Goal: Task Accomplishment & Management: Manage account settings

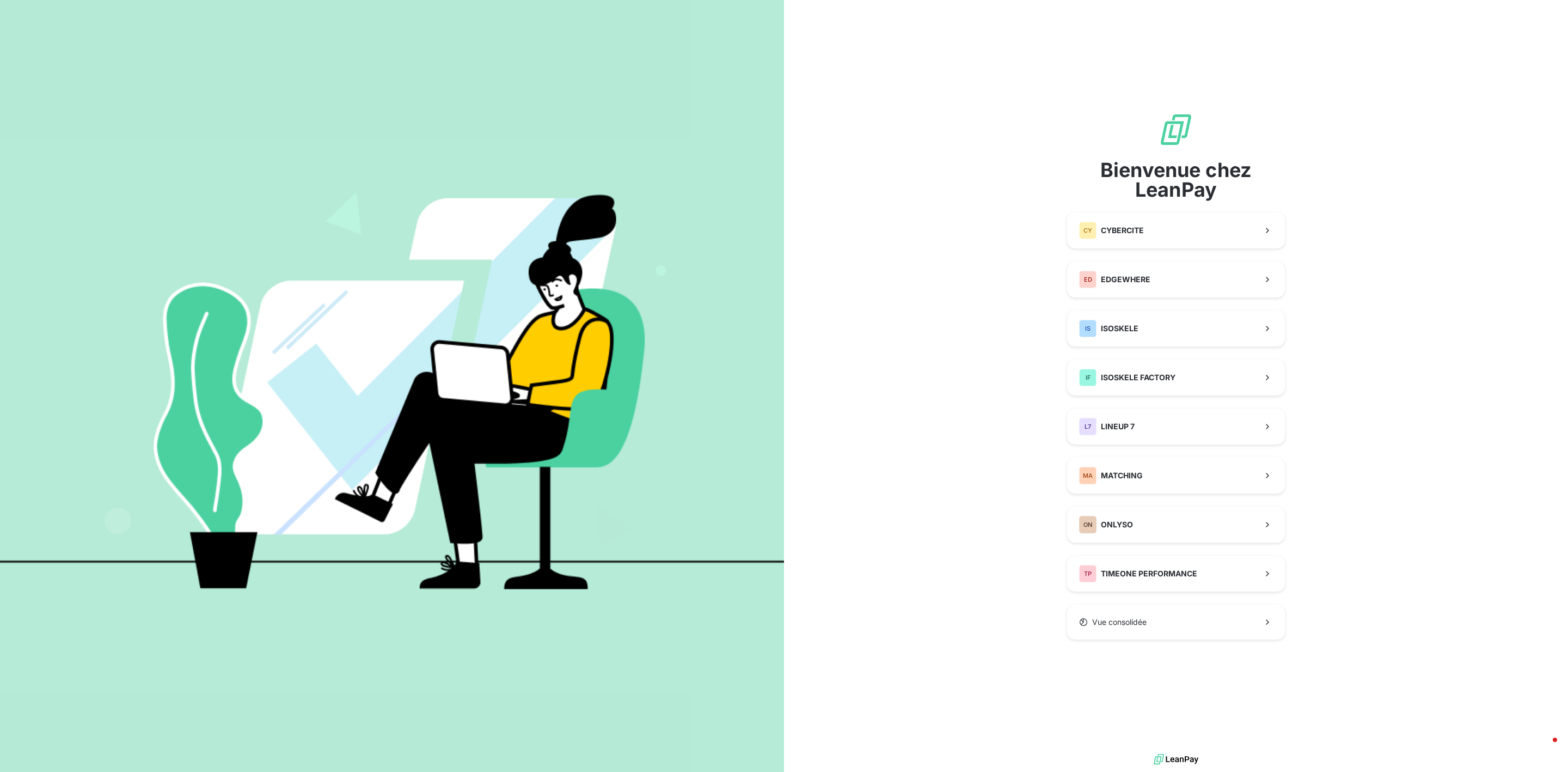
click at [1150, 299] on div "Bienvenue chez LeanPay CY CYBERCITE ED EDGEWHERE IS ISOSKELE IF ISOSKELE FACTOR…" at bounding box center [1176, 376] width 218 height 528
click at [1150, 288] on button "ED EDGEWHERE" at bounding box center [1176, 279] width 218 height 36
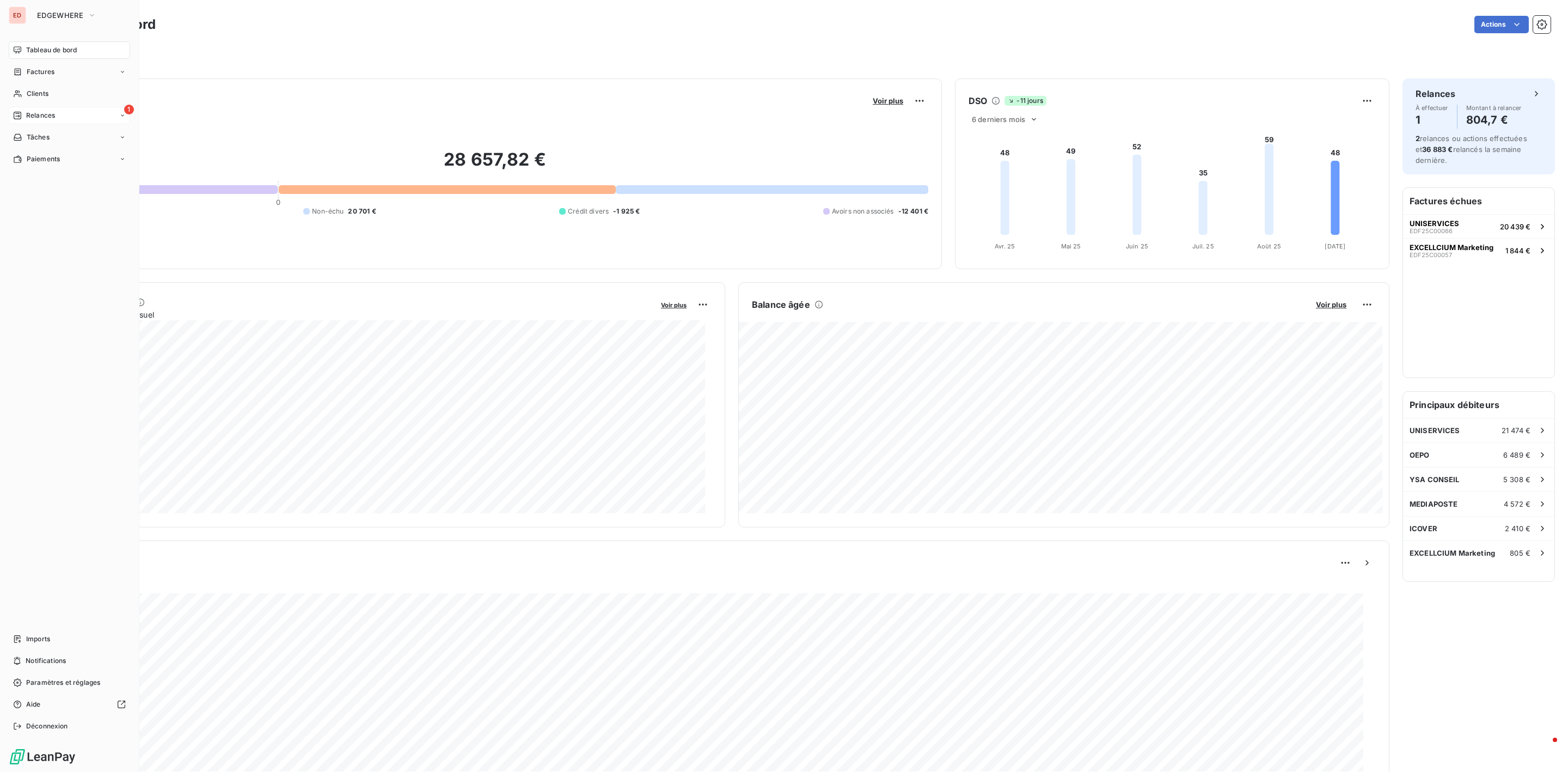
click at [22, 119] on div "Relances" at bounding box center [34, 115] width 42 height 10
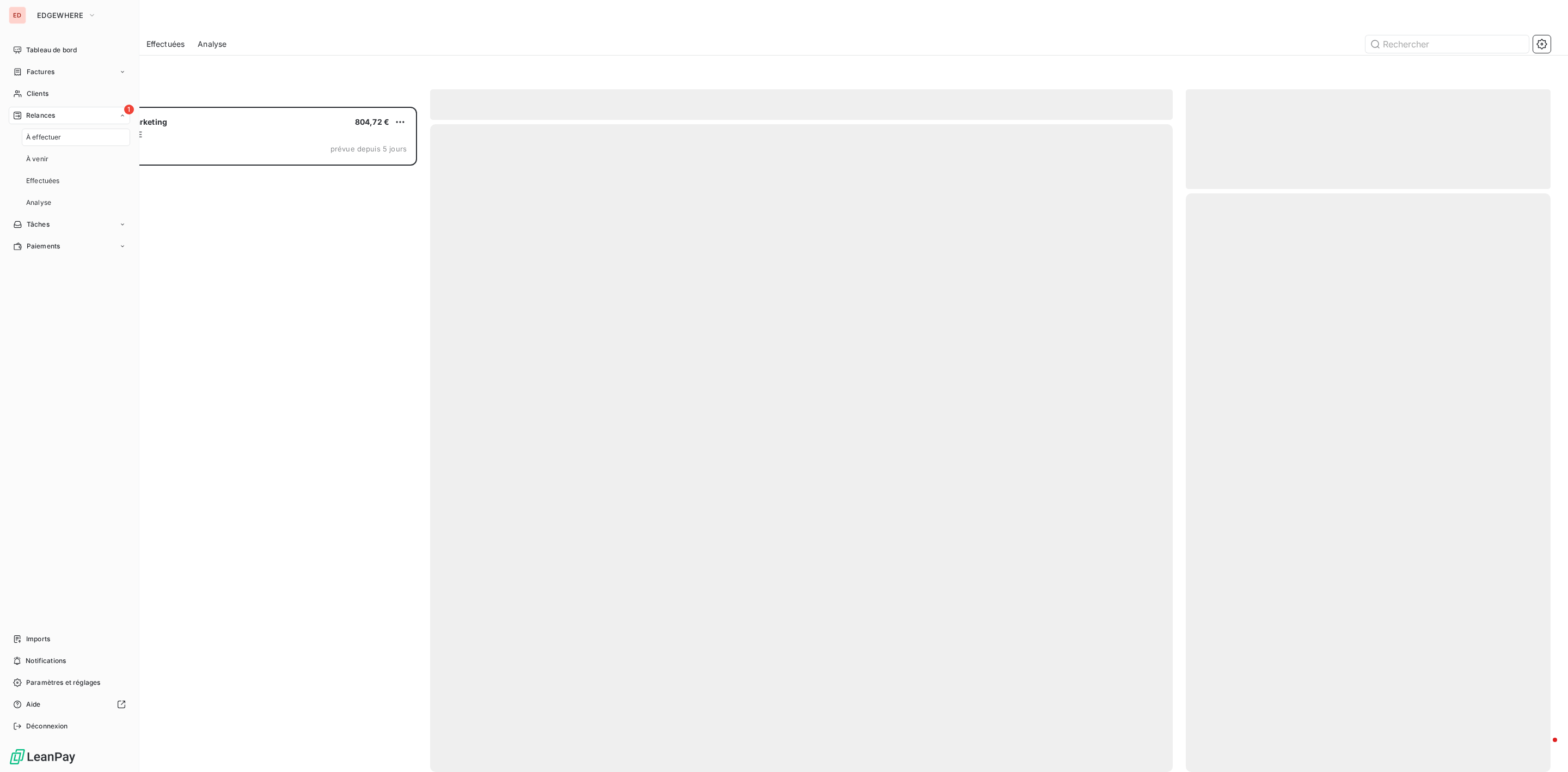
click at [49, 119] on span "Relances" at bounding box center [40, 115] width 29 height 10
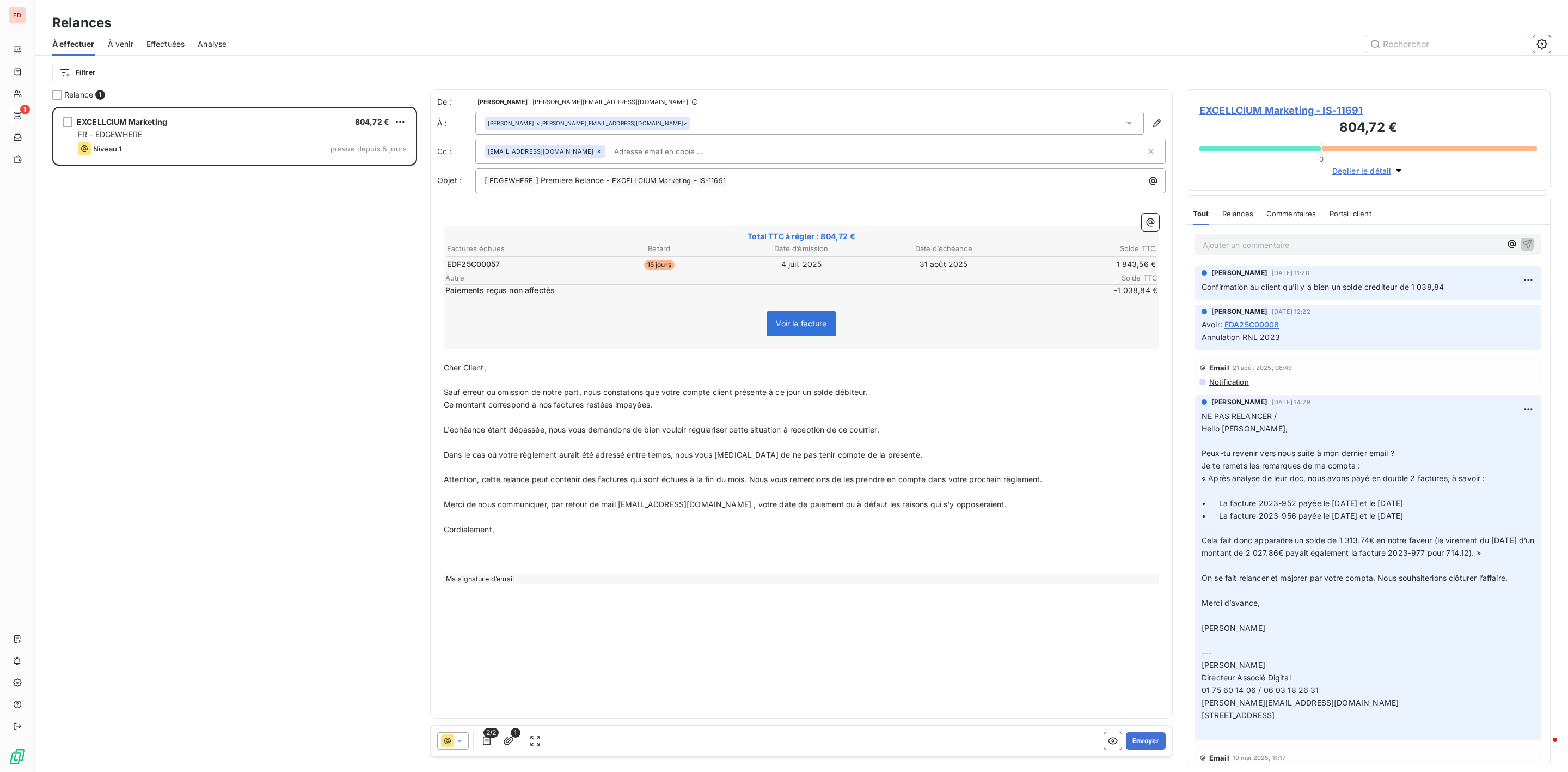
click at [1131, 121] on icon at bounding box center [1129, 123] width 11 height 11
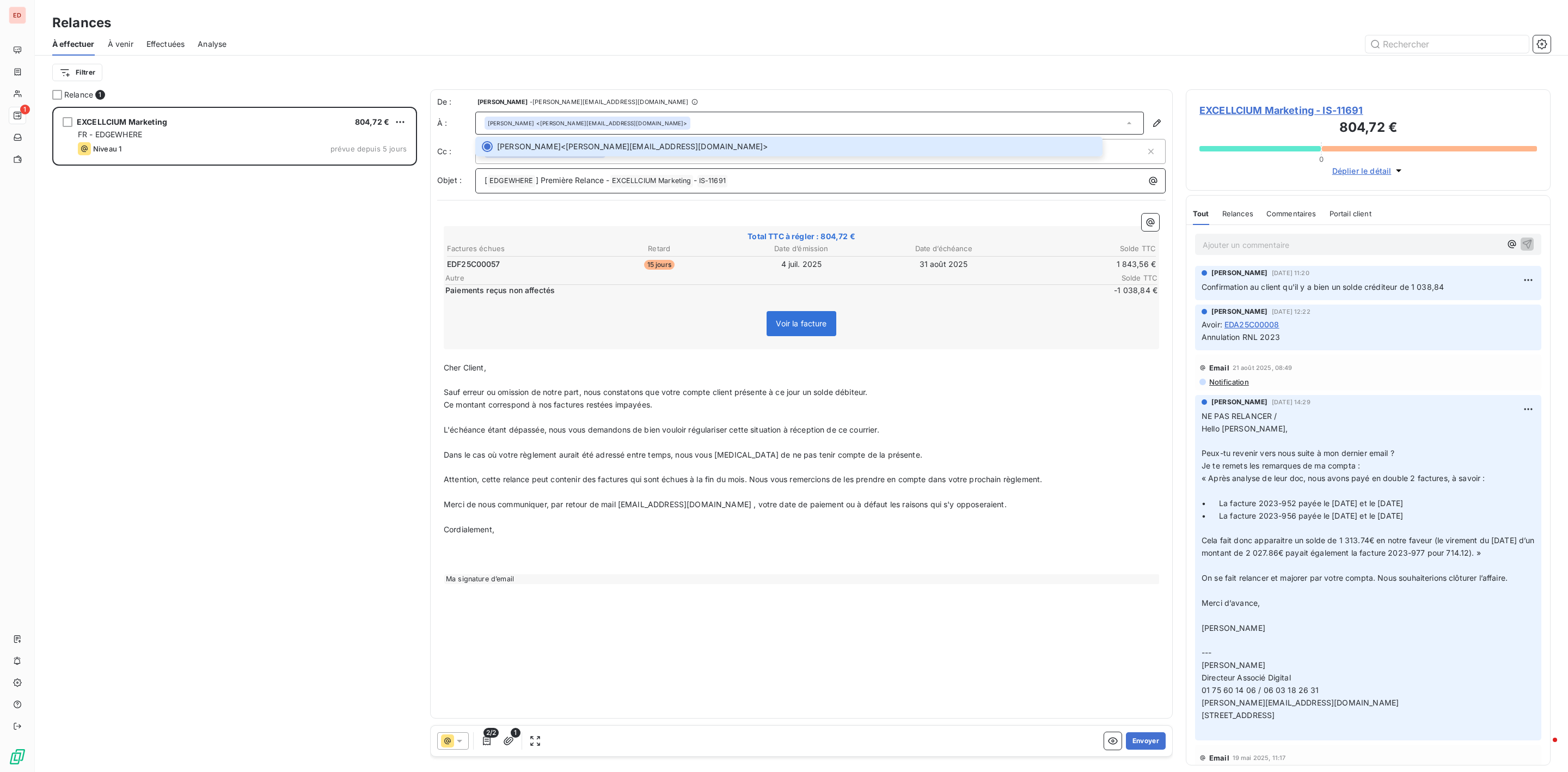
click at [847, 175] on p "[ EDGEWHERE ﻿ ] Première Relance - EXCELLCIUM Marketing ﻿ - IS-11691 ﻿ ﻿" at bounding box center [823, 181] width 677 height 13
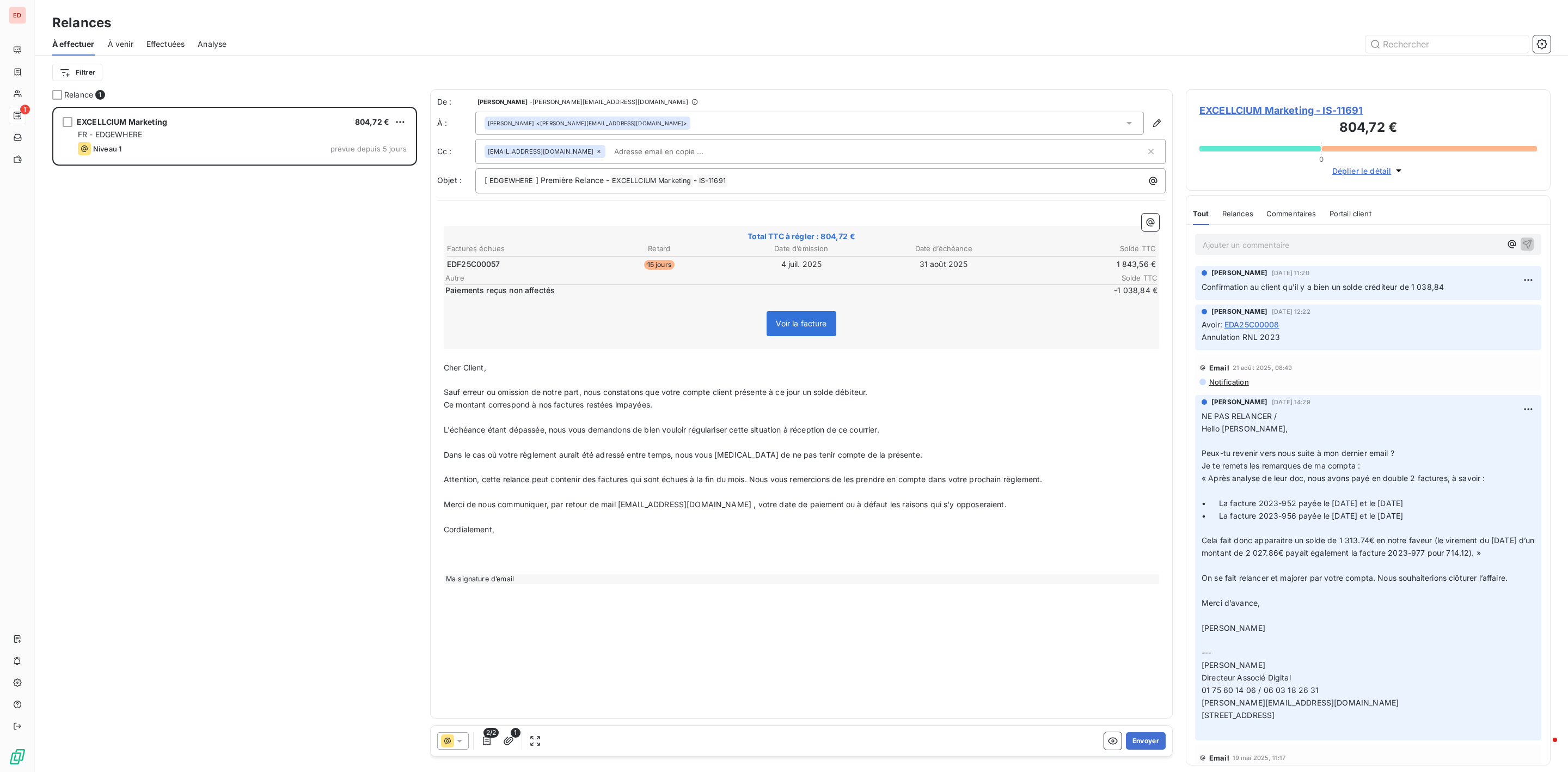
click at [811, 161] on div "clients.edgewhere@isoskele.fr" at bounding box center [820, 152] width 690 height 25
click at [808, 159] on input "text" at bounding box center [878, 151] width 536 height 17
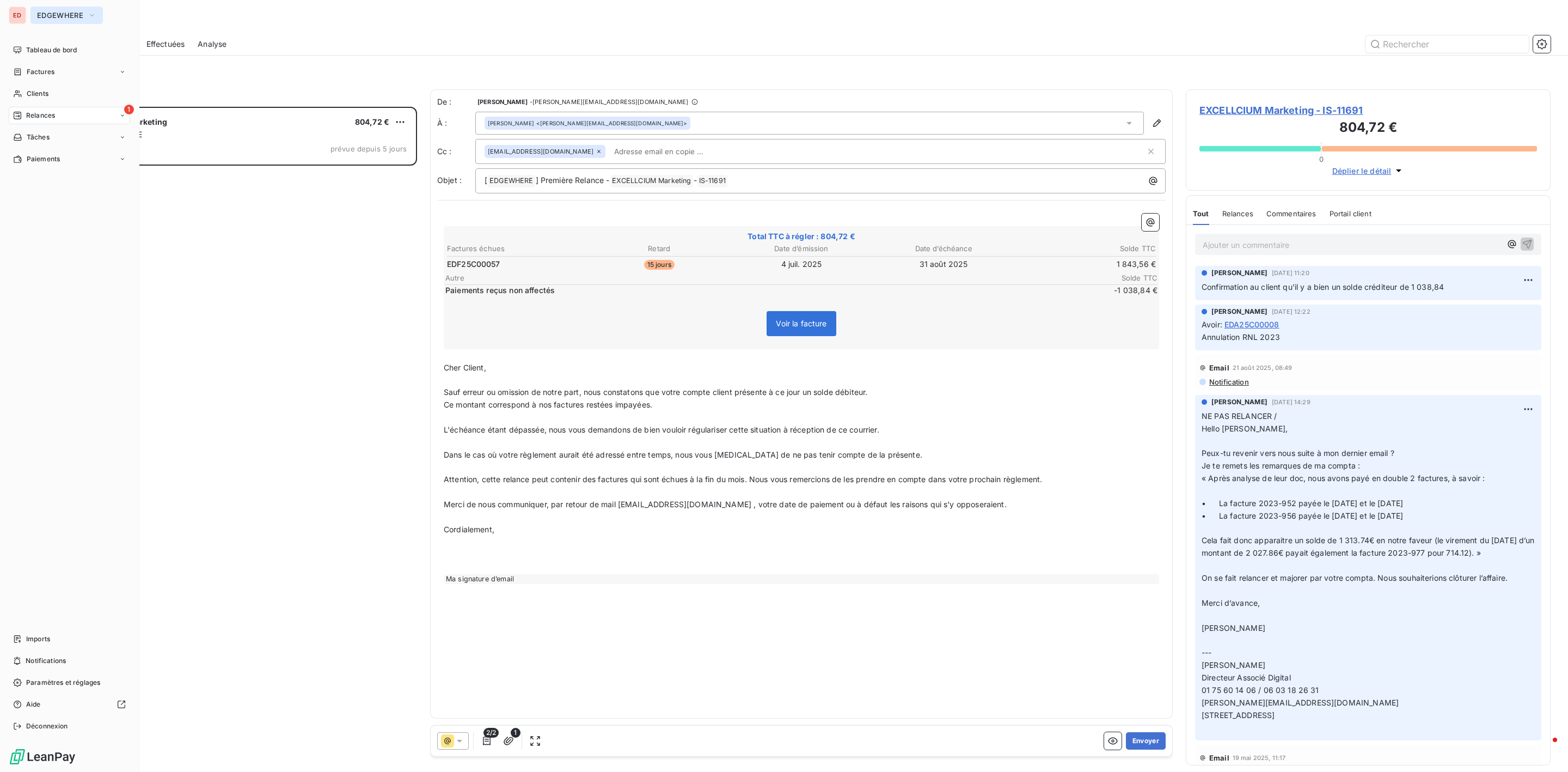
click at [61, 21] on button "EDGEWHERE" at bounding box center [67, 15] width 73 height 17
click at [81, 123] on span "ISOSKELE" at bounding box center [100, 123] width 97 height 11
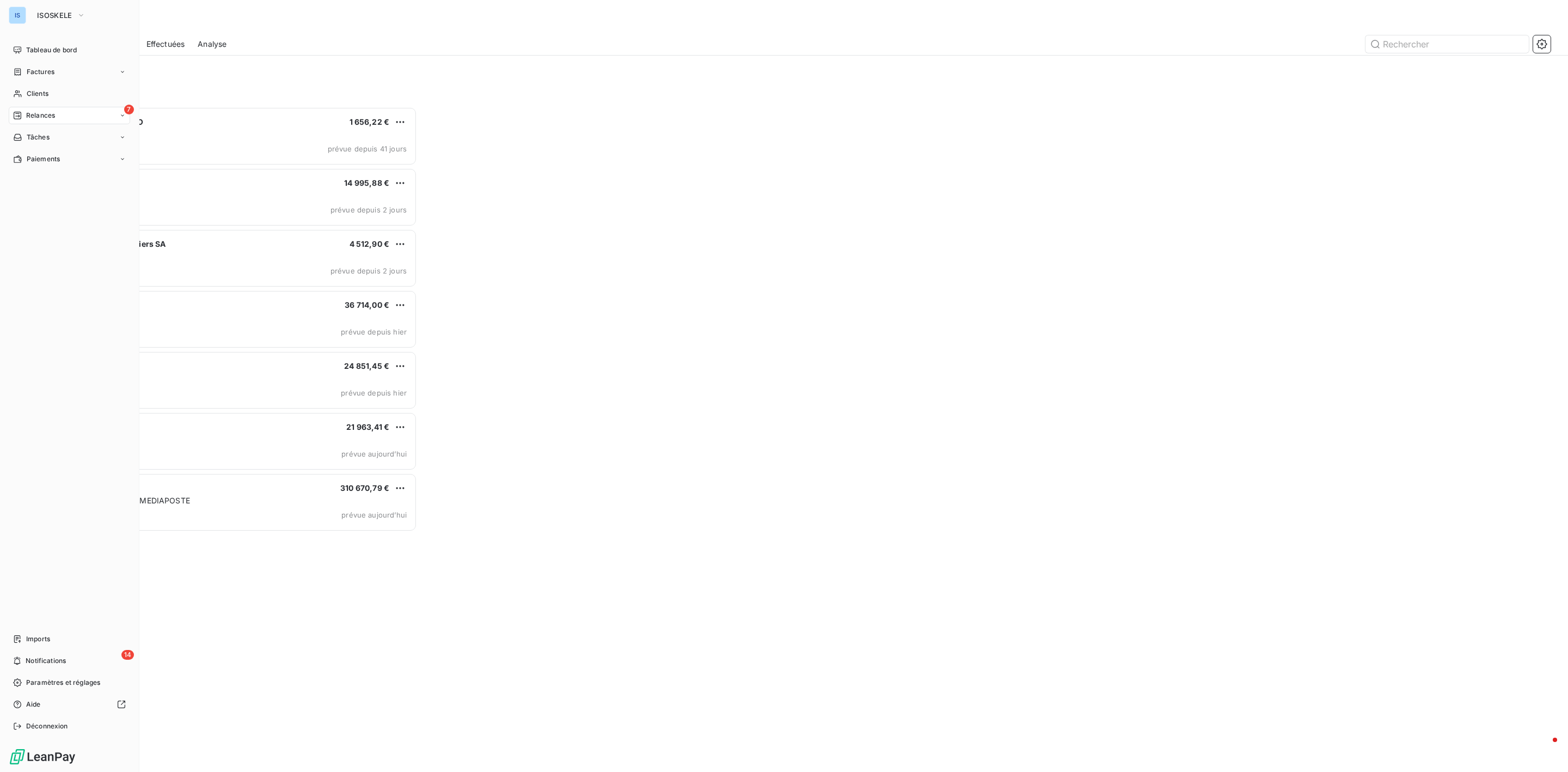
scroll to position [653, 352]
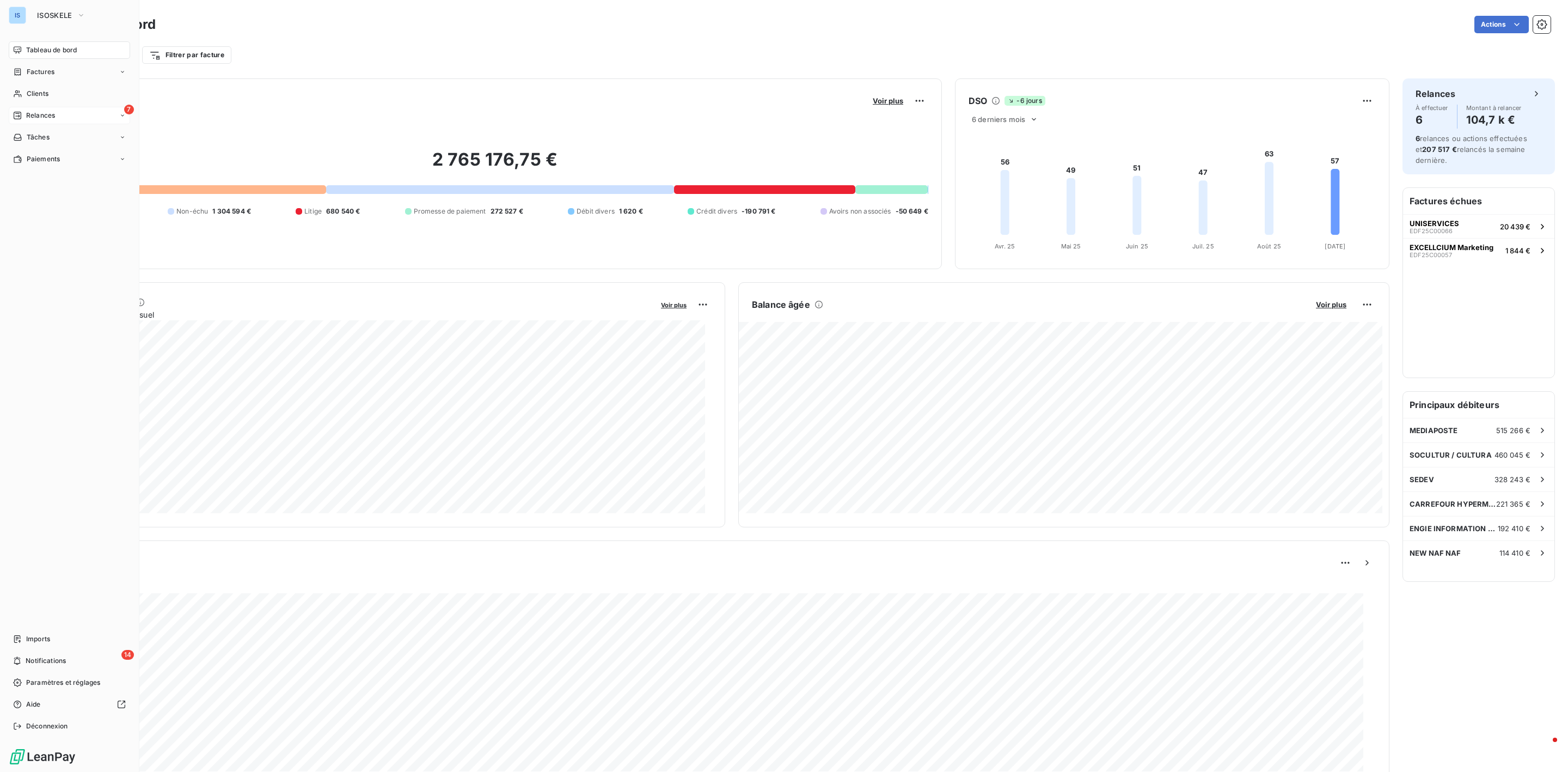
click at [20, 113] on icon at bounding box center [17, 115] width 9 height 9
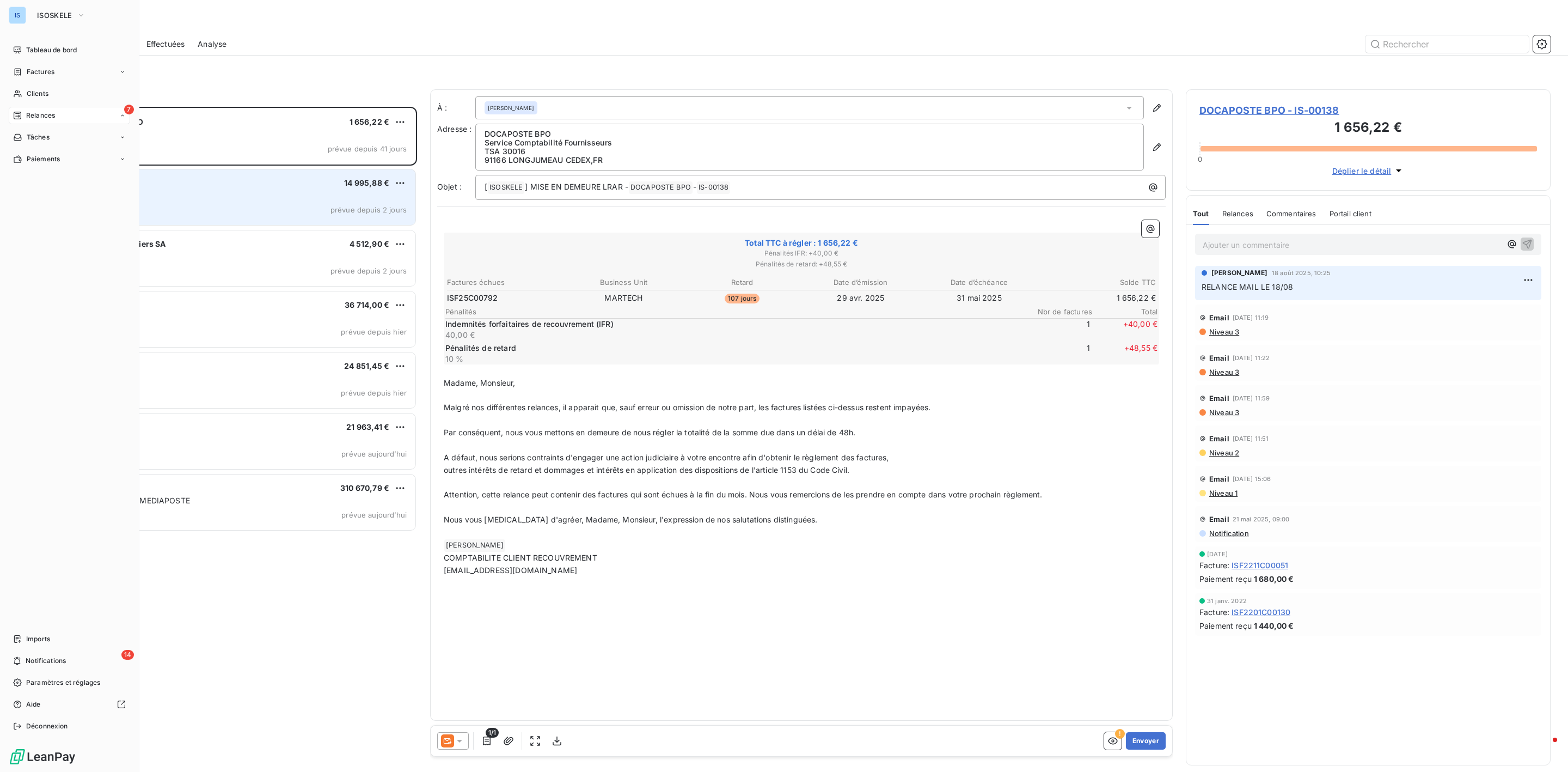
scroll to position [653, 352]
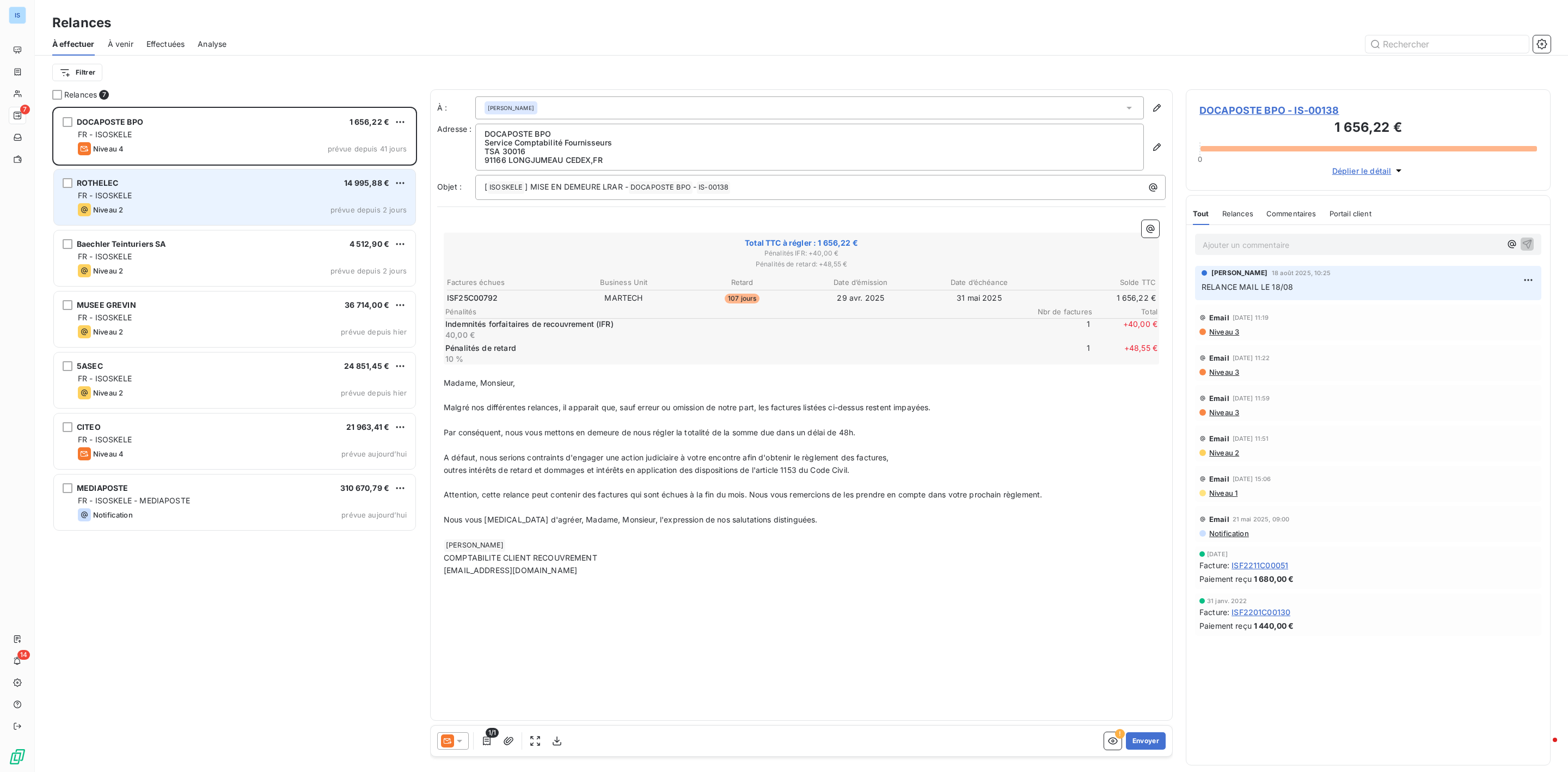
click at [133, 199] on div "FR - ISOSKELE" at bounding box center [242, 195] width 329 height 11
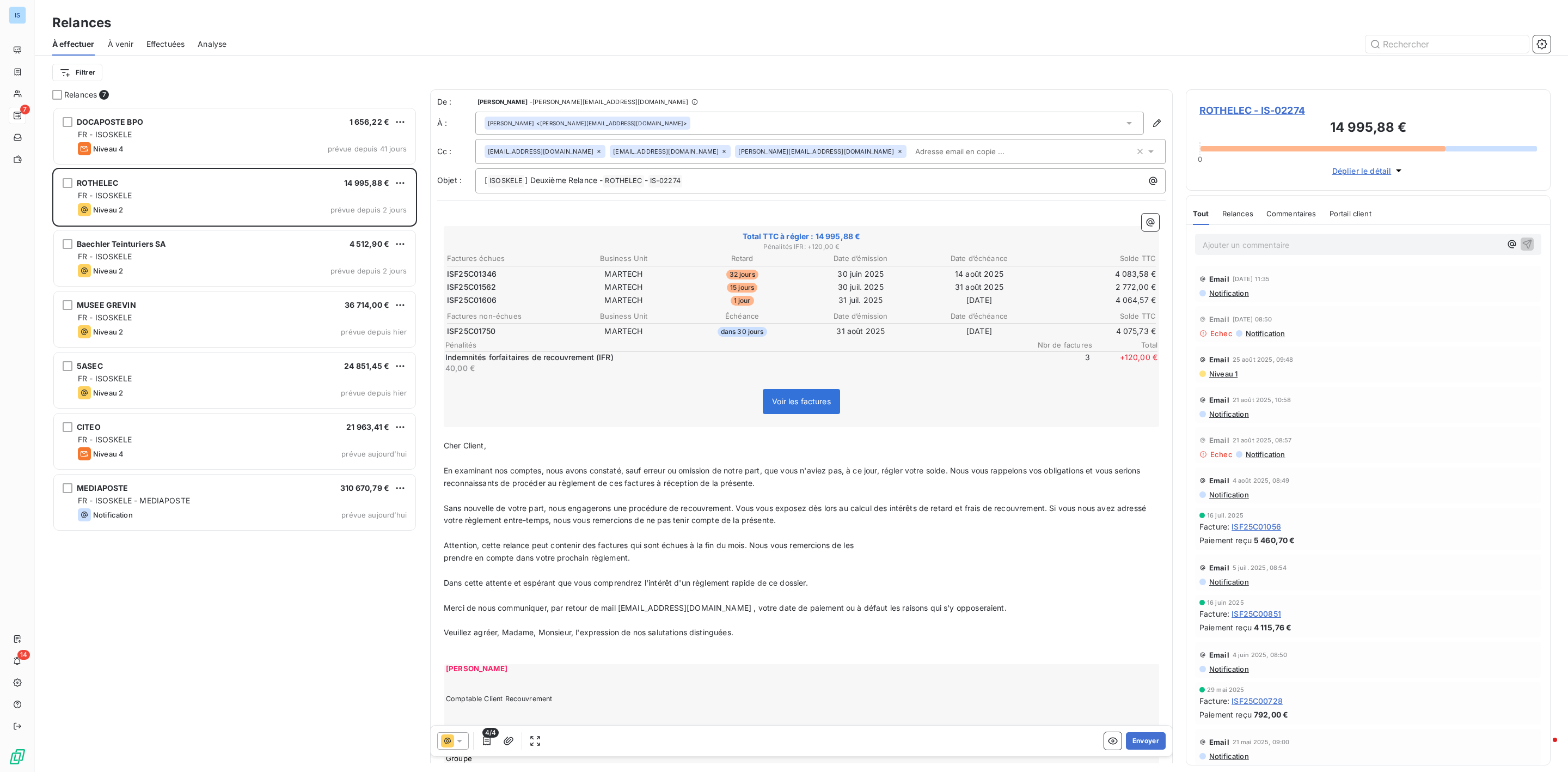
click at [1124, 121] on div "Eric ANES <e.anes@rothelec.fr>" at bounding box center [810, 123] width 668 height 23
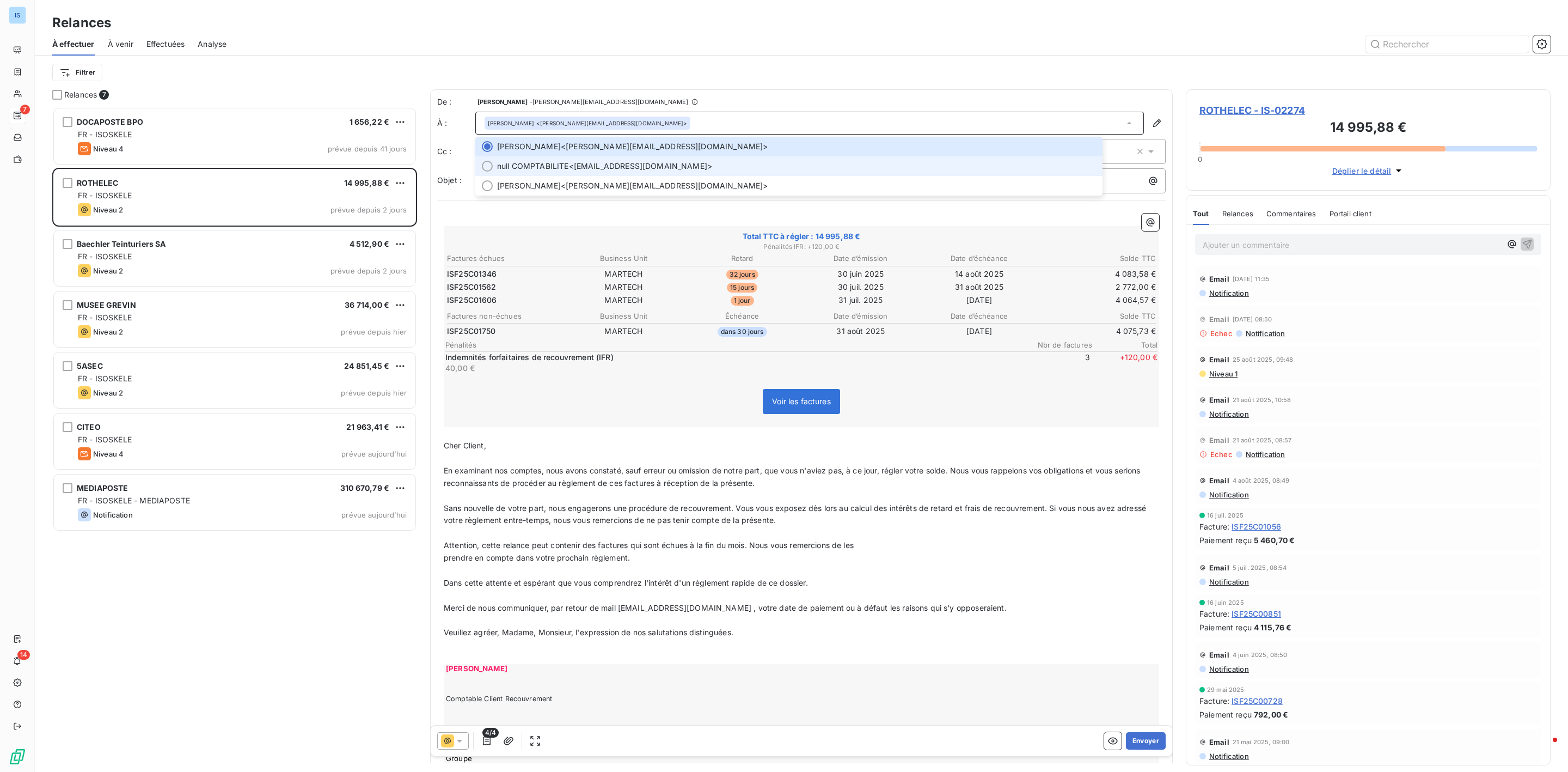
click at [541, 167] on span "null COMPTABILITE" at bounding box center [533, 166] width 72 height 11
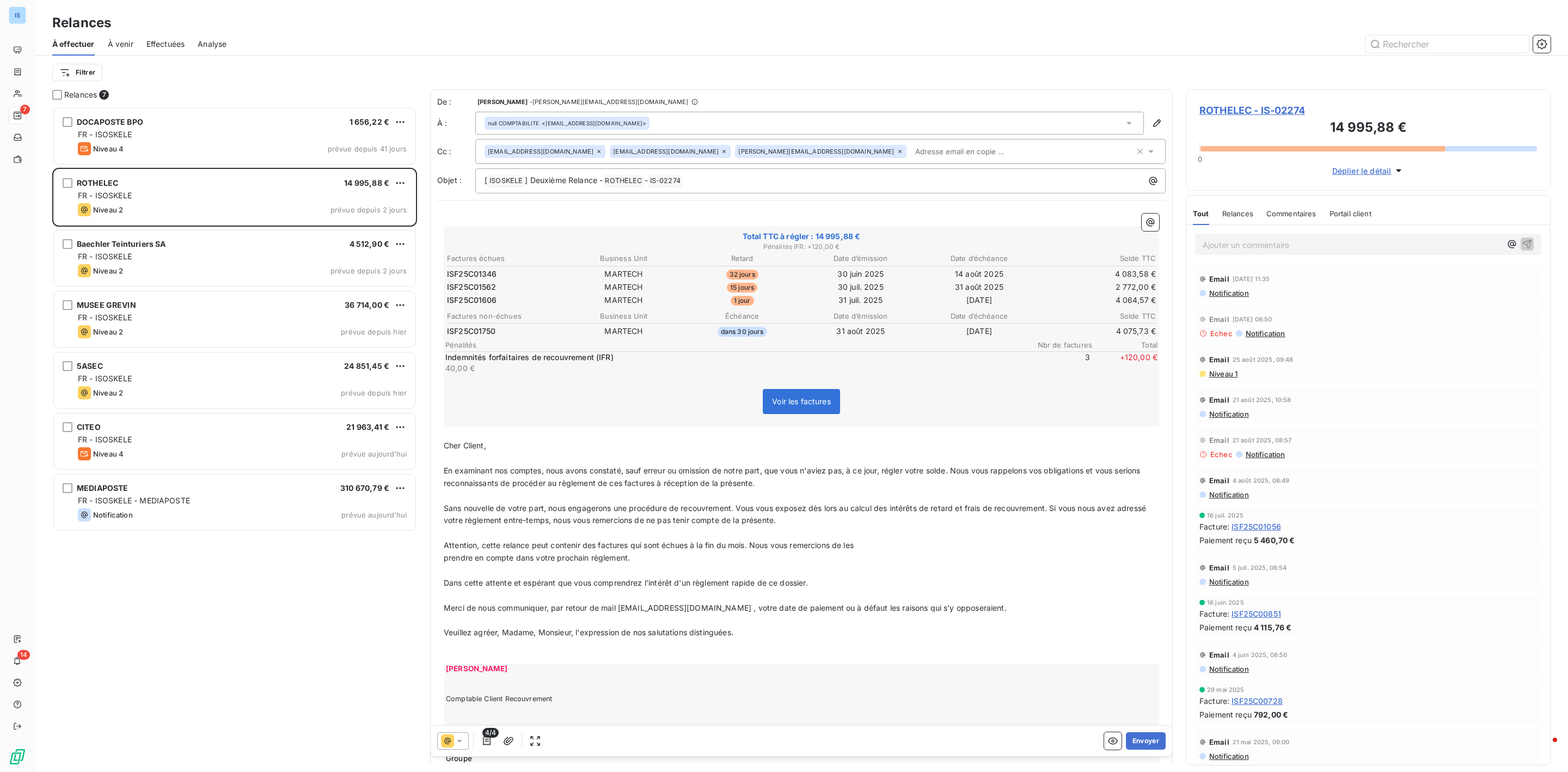
click at [1086, 123] on div "null COMPTABILITE <compta@rothelec.fr>" at bounding box center [810, 123] width 668 height 23
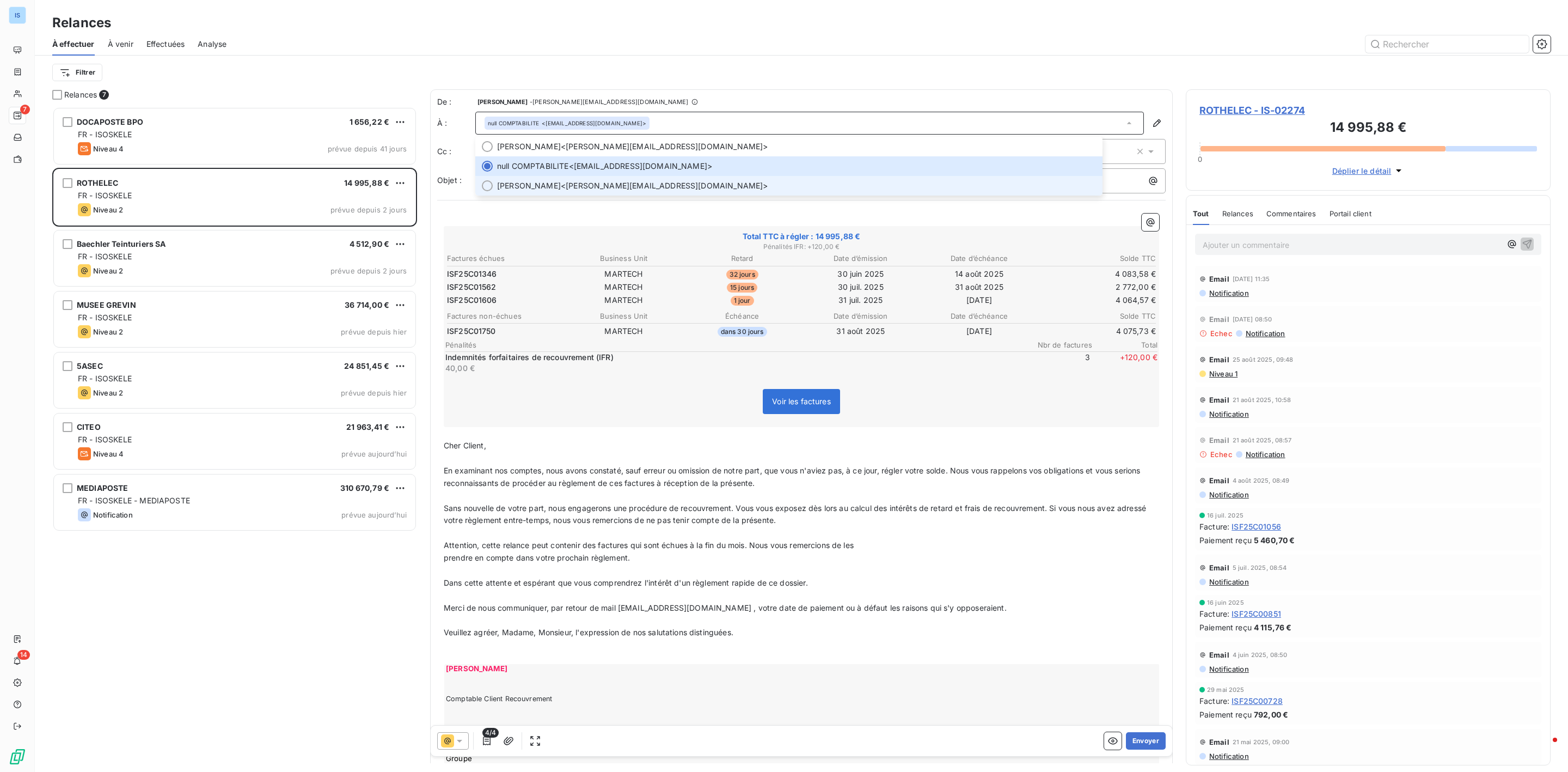
click at [498, 189] on span "[PERSON_NAME]" at bounding box center [529, 186] width 64 height 11
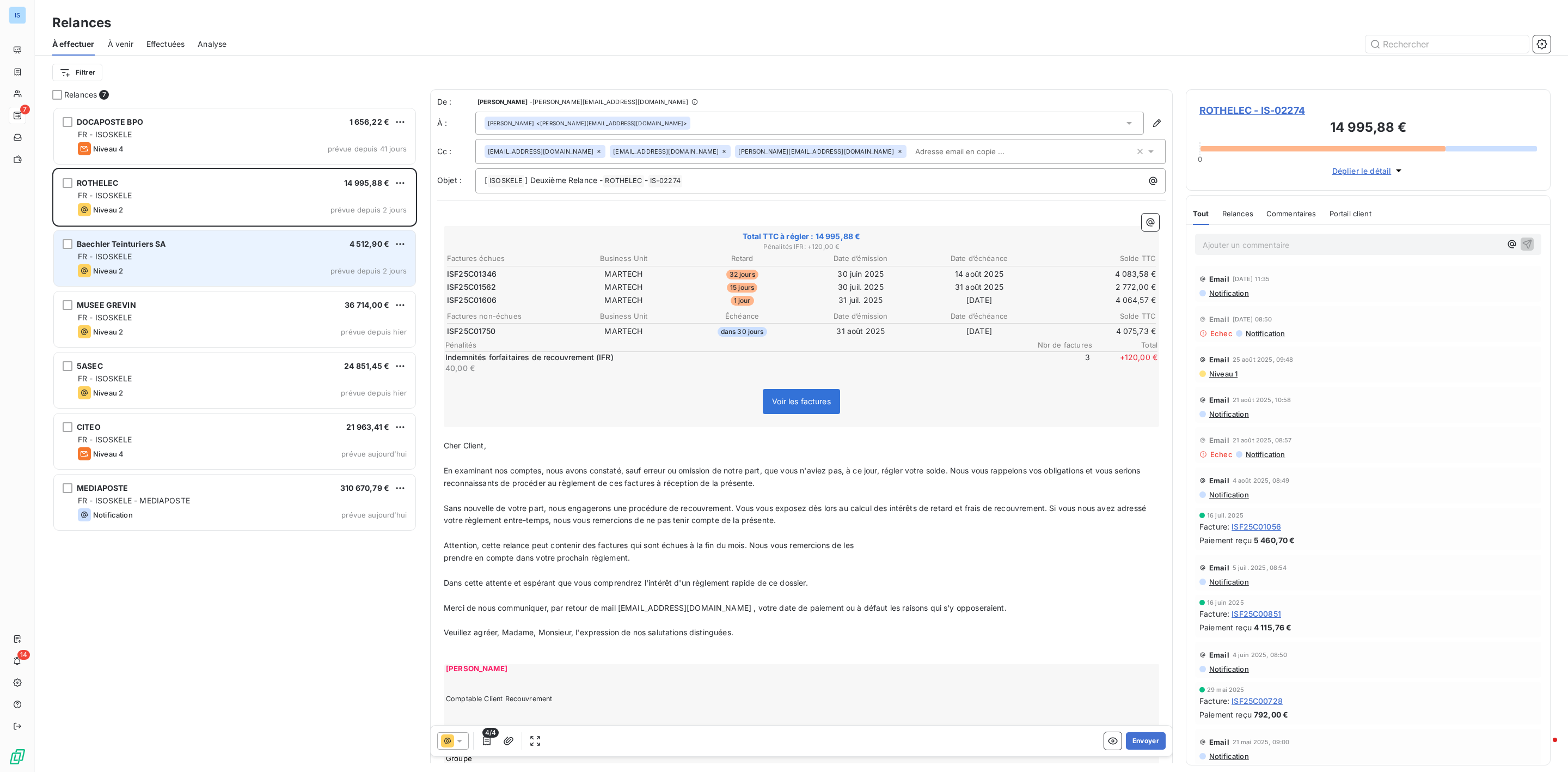
click at [181, 286] on div "Baechler Teinturiers SA 4 512,90 € FR - ISOSKELE Niveau 2 prévue depuis 2 jours" at bounding box center [234, 258] width 362 height 55
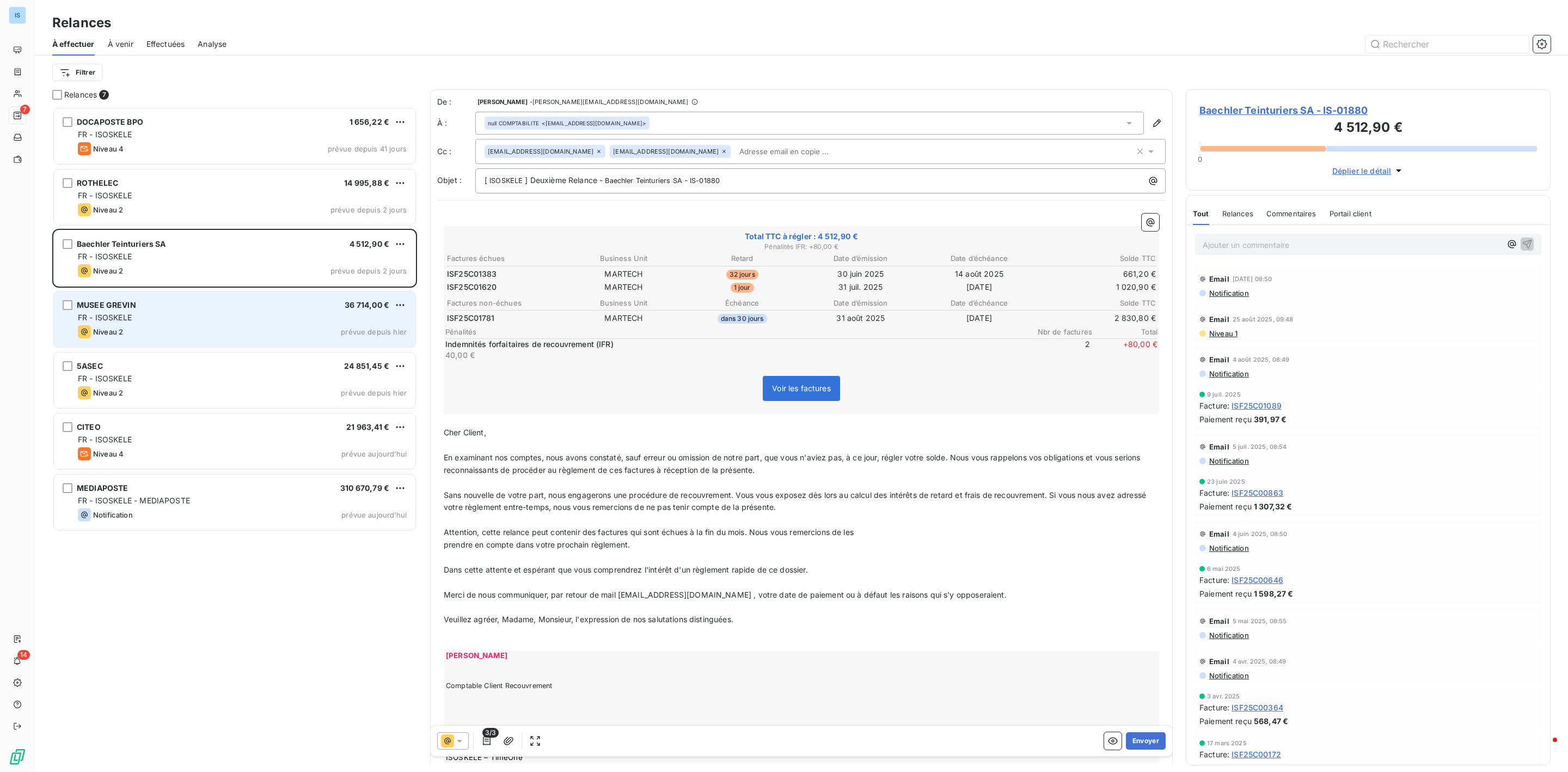
click at [123, 336] on span "Niveau 2" at bounding box center [108, 331] width 30 height 9
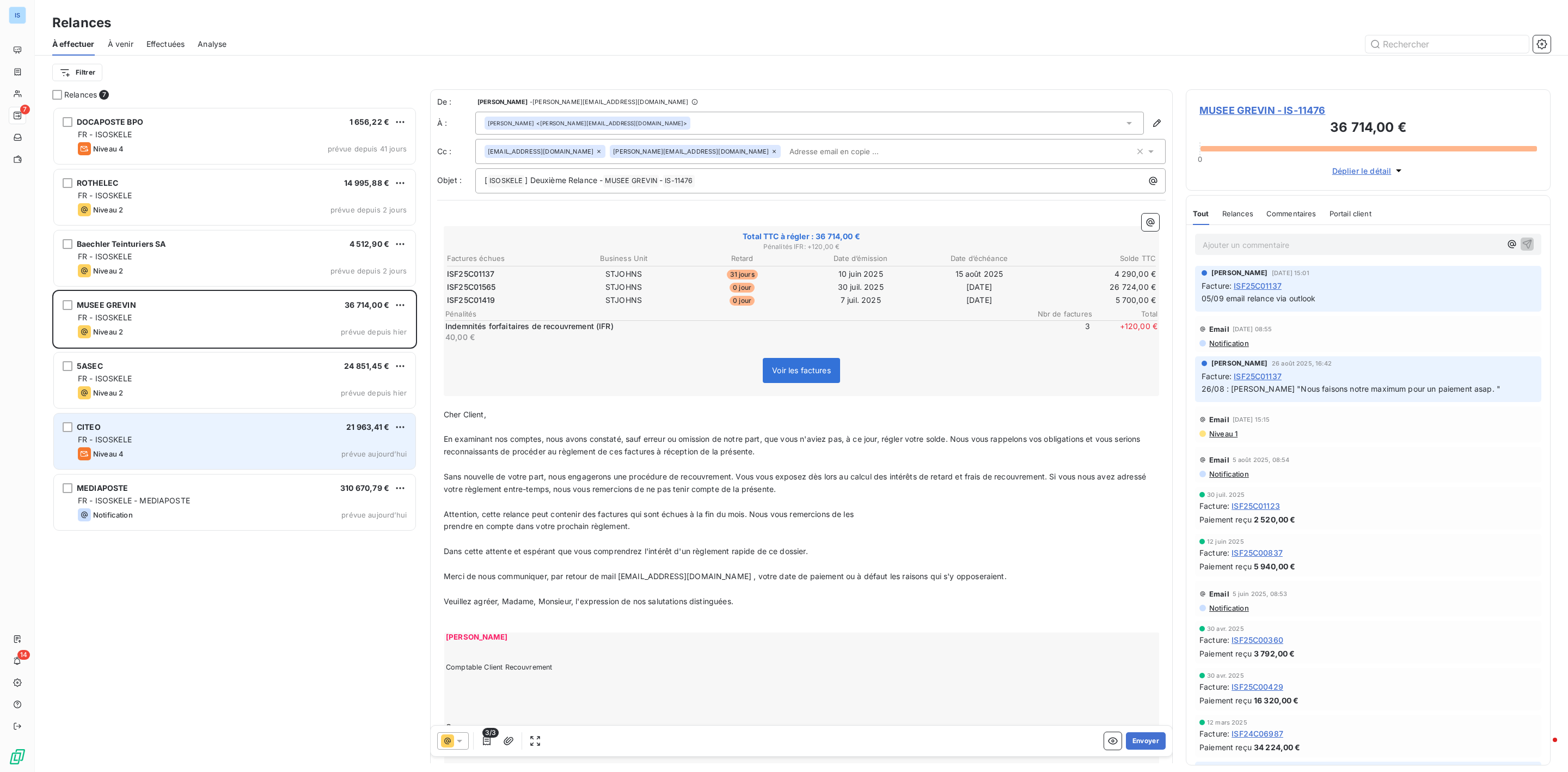
click at [164, 442] on div "FR - ISOSKELE" at bounding box center [242, 440] width 329 height 11
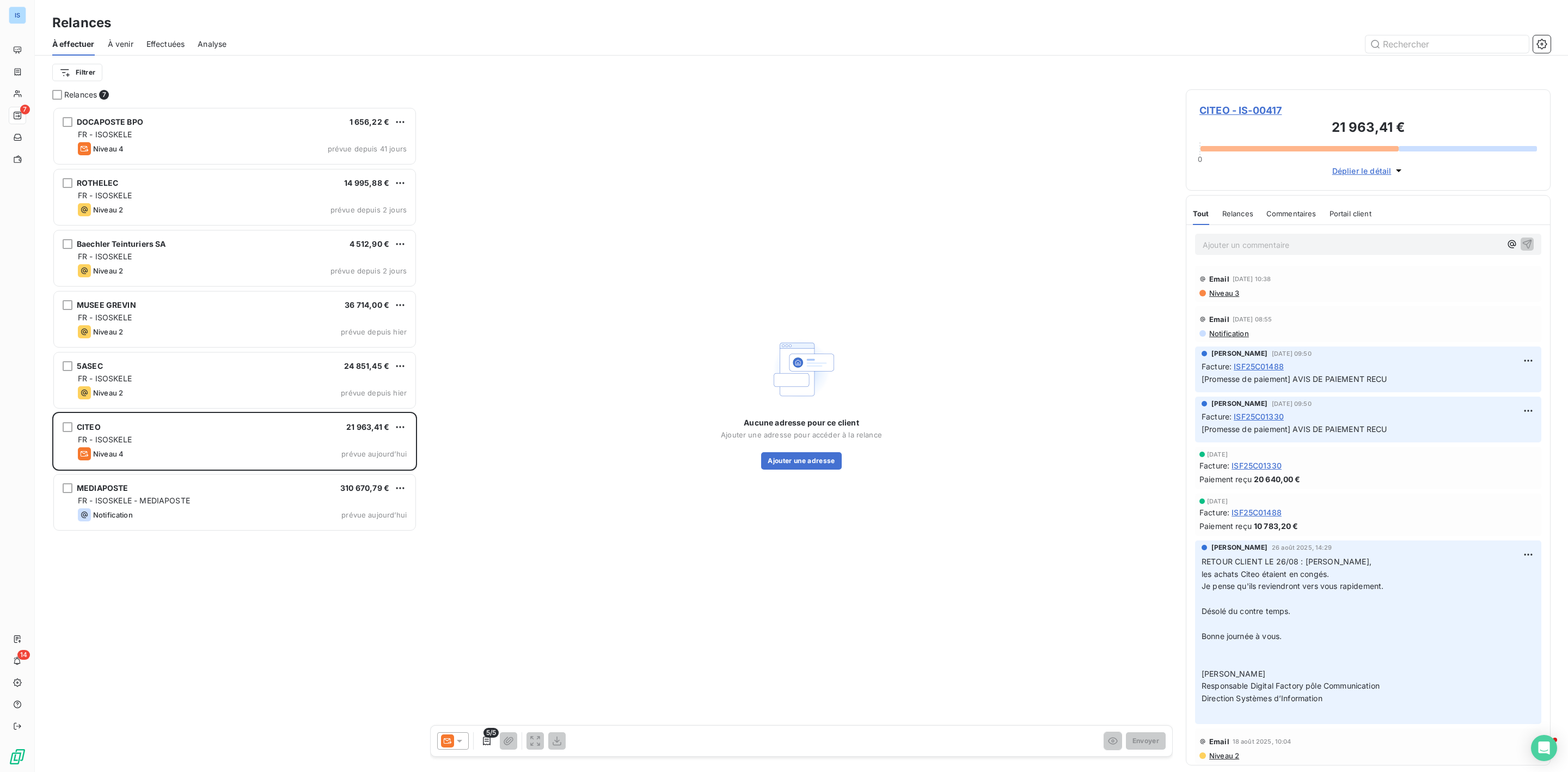
scroll to position [653, 352]
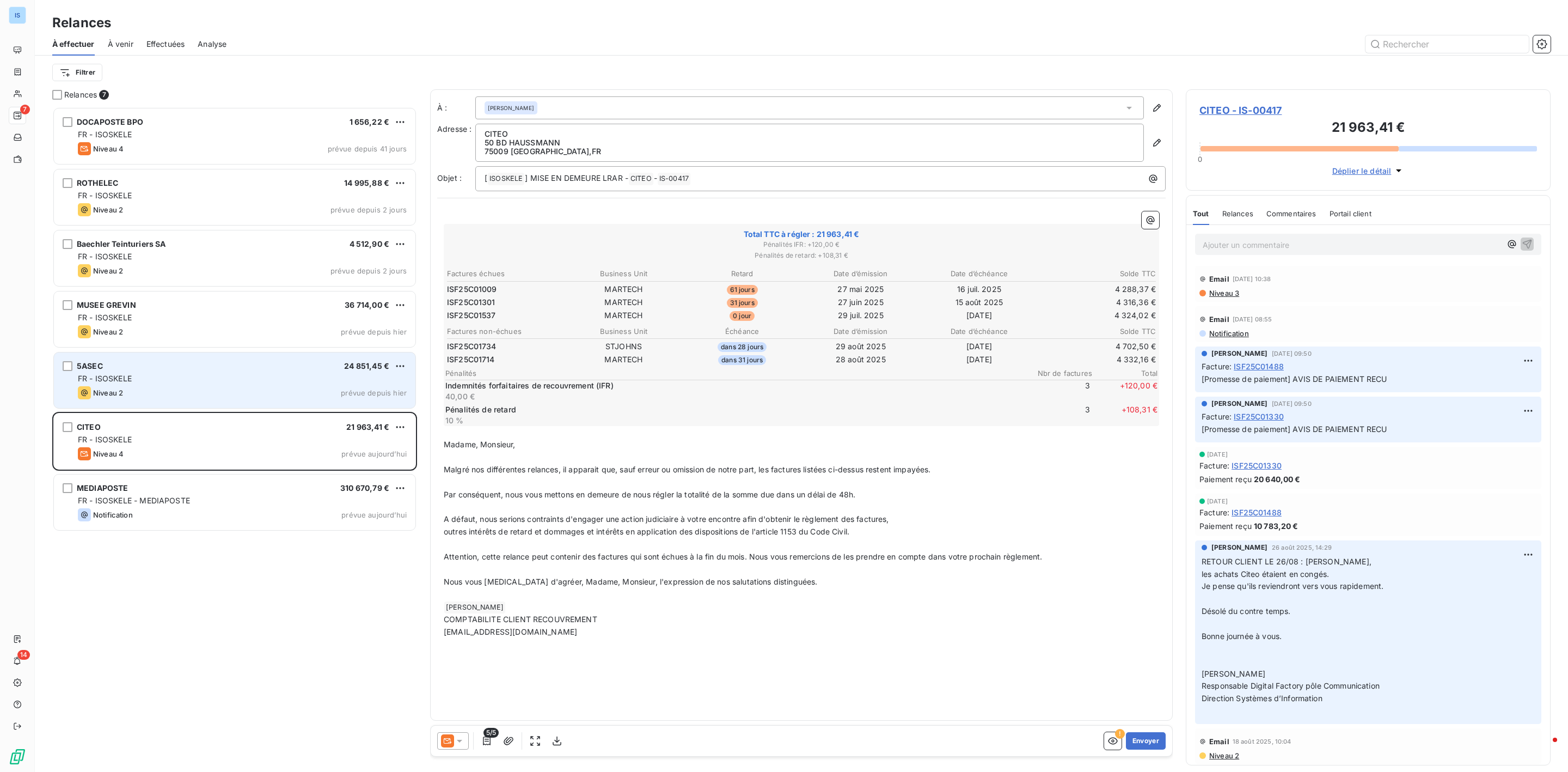
click at [281, 376] on div "FR - ISOSKELE" at bounding box center [242, 378] width 329 height 11
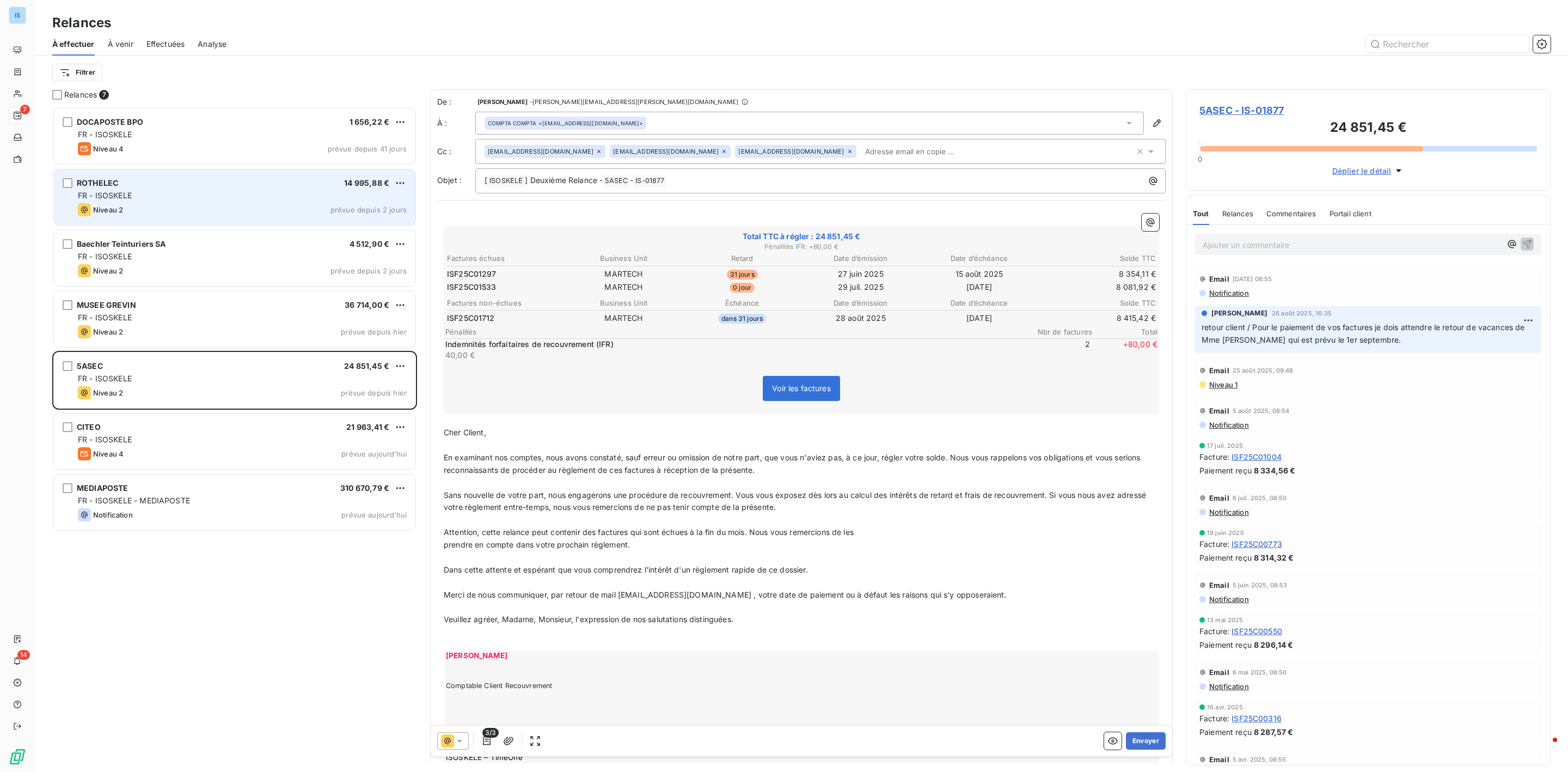
click at [183, 198] on div "FR - ISOSKELE" at bounding box center [242, 195] width 329 height 11
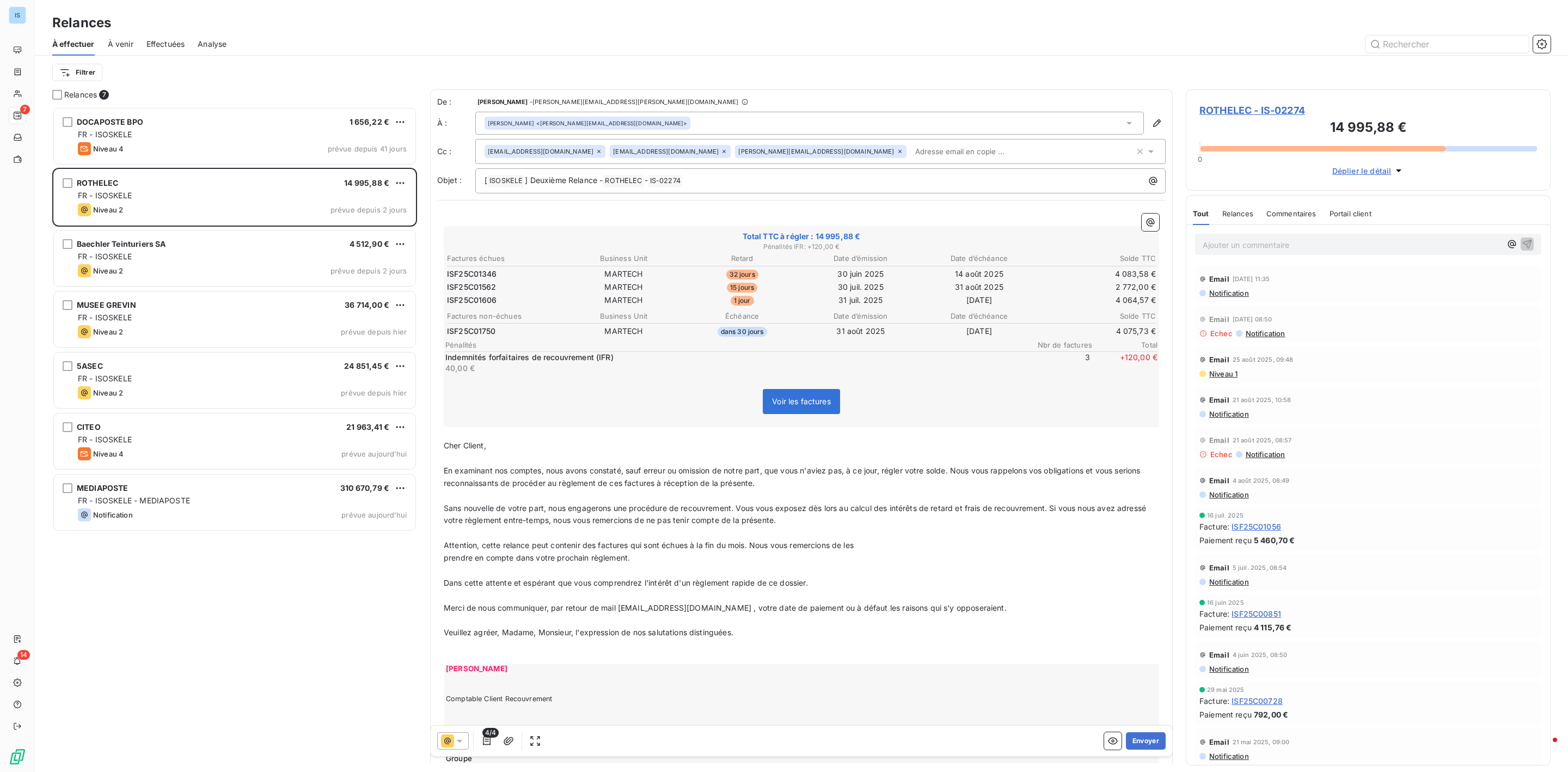
click at [1268, 108] on span "ROTHELEC - IS-02274" at bounding box center [1368, 111] width 338 height 15
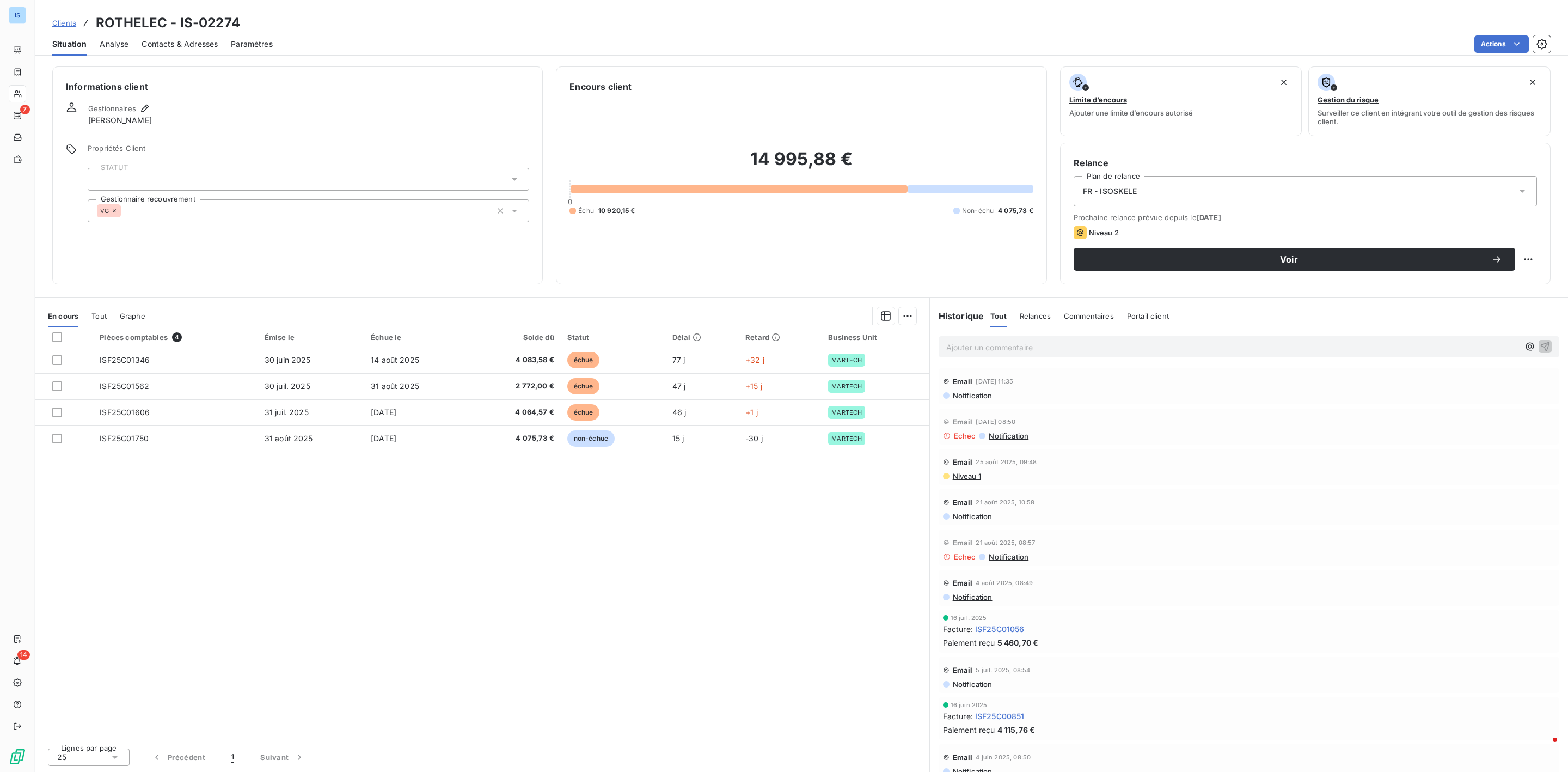
click at [178, 45] on span "Contacts & Adresses" at bounding box center [180, 44] width 76 height 11
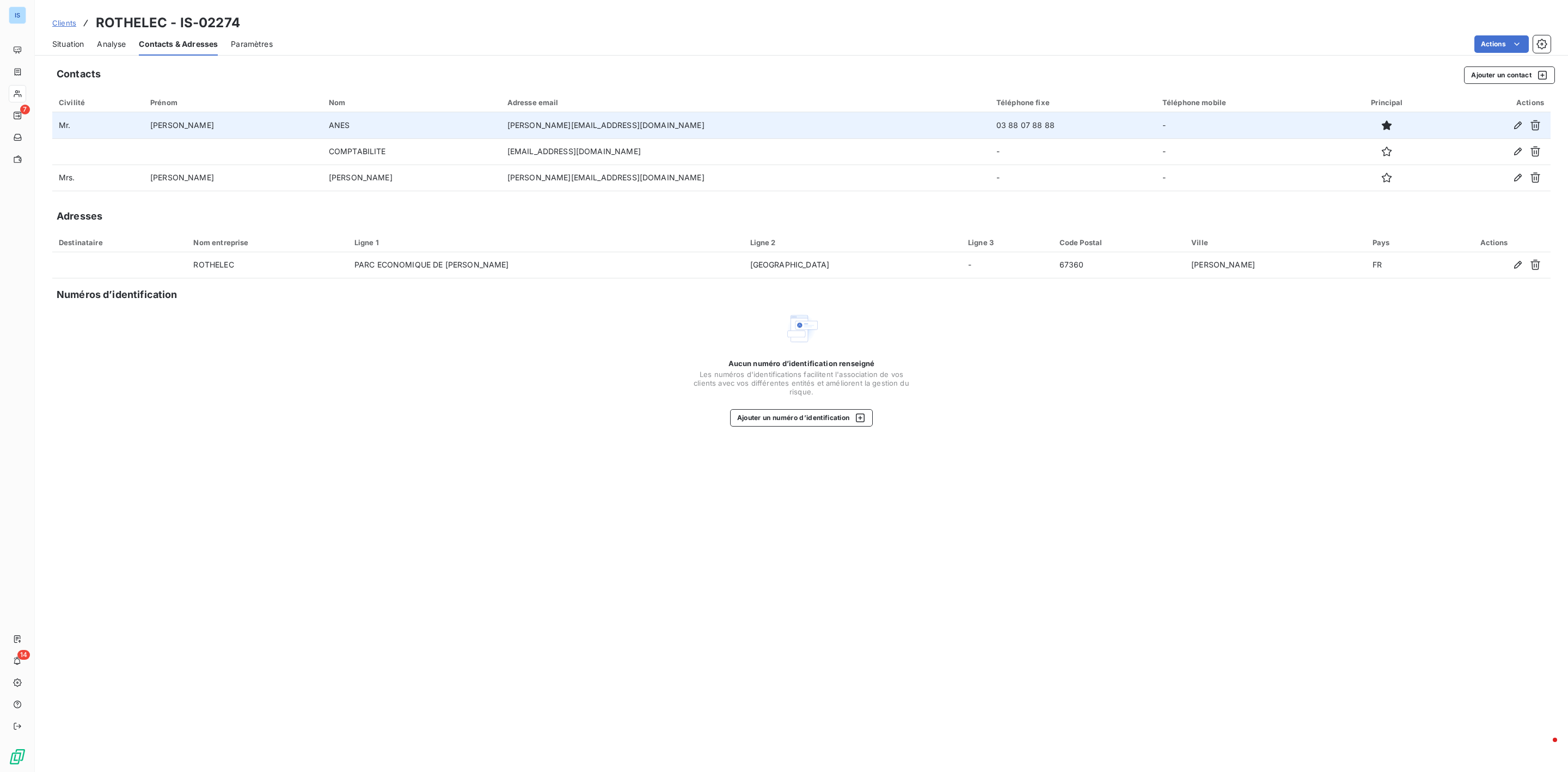
click at [456, 131] on td "ANES" at bounding box center [411, 125] width 178 height 26
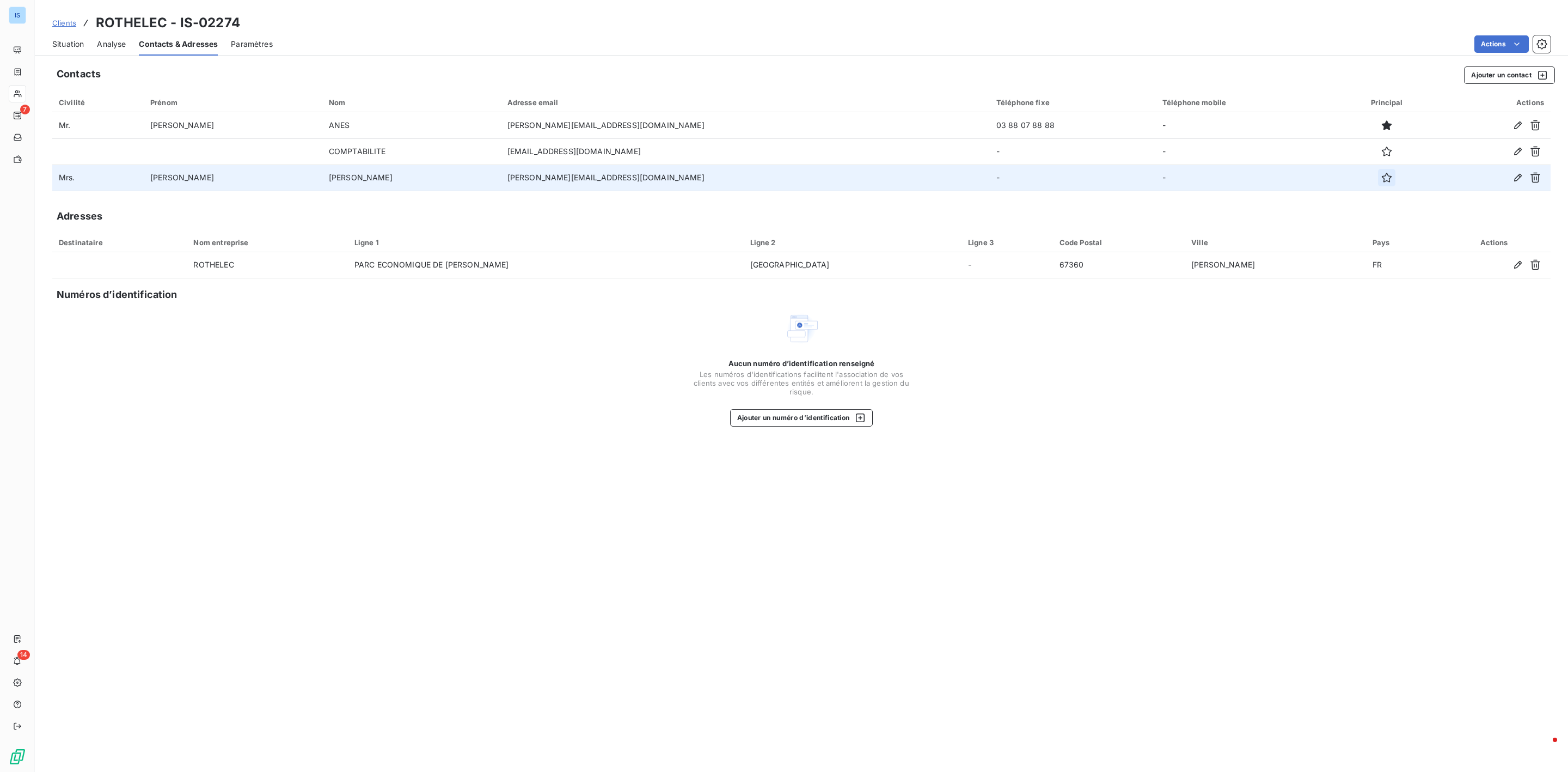
click at [1378, 182] on button "button" at bounding box center [1387, 177] width 17 height 17
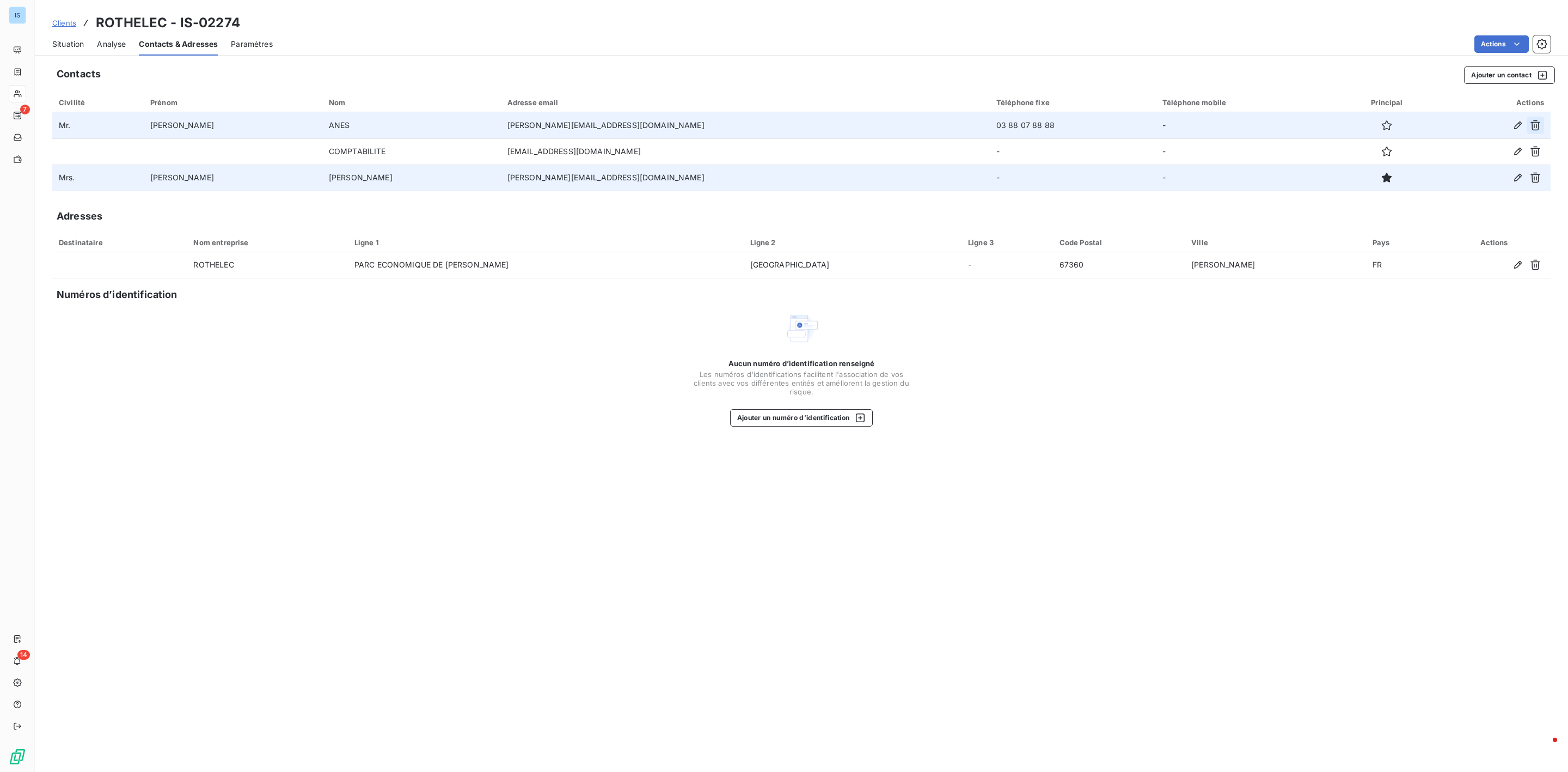
click at [1531, 123] on icon "button" at bounding box center [1535, 125] width 11 height 11
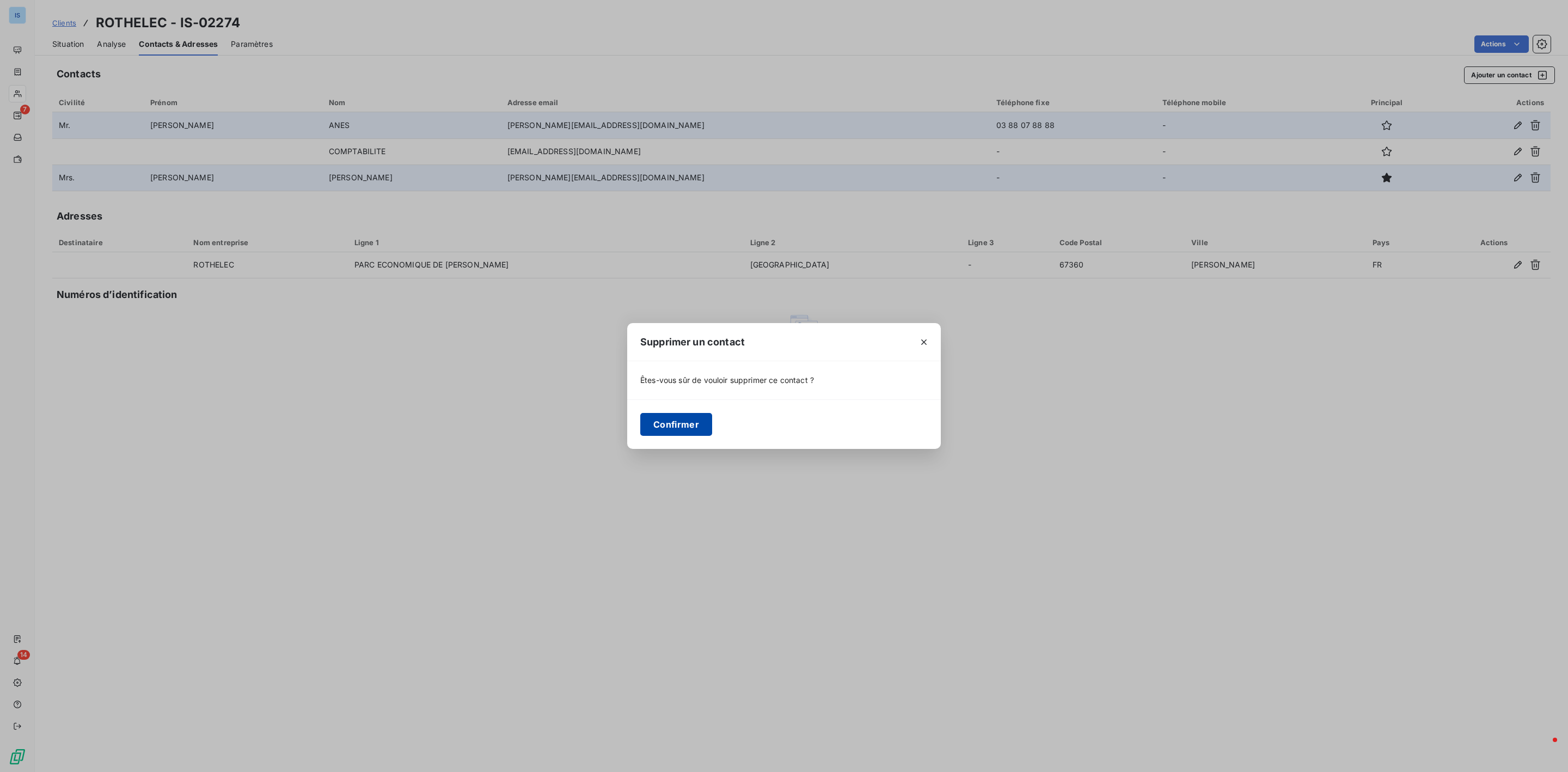
click at [689, 418] on button "Confirmer" at bounding box center [676, 424] width 72 height 23
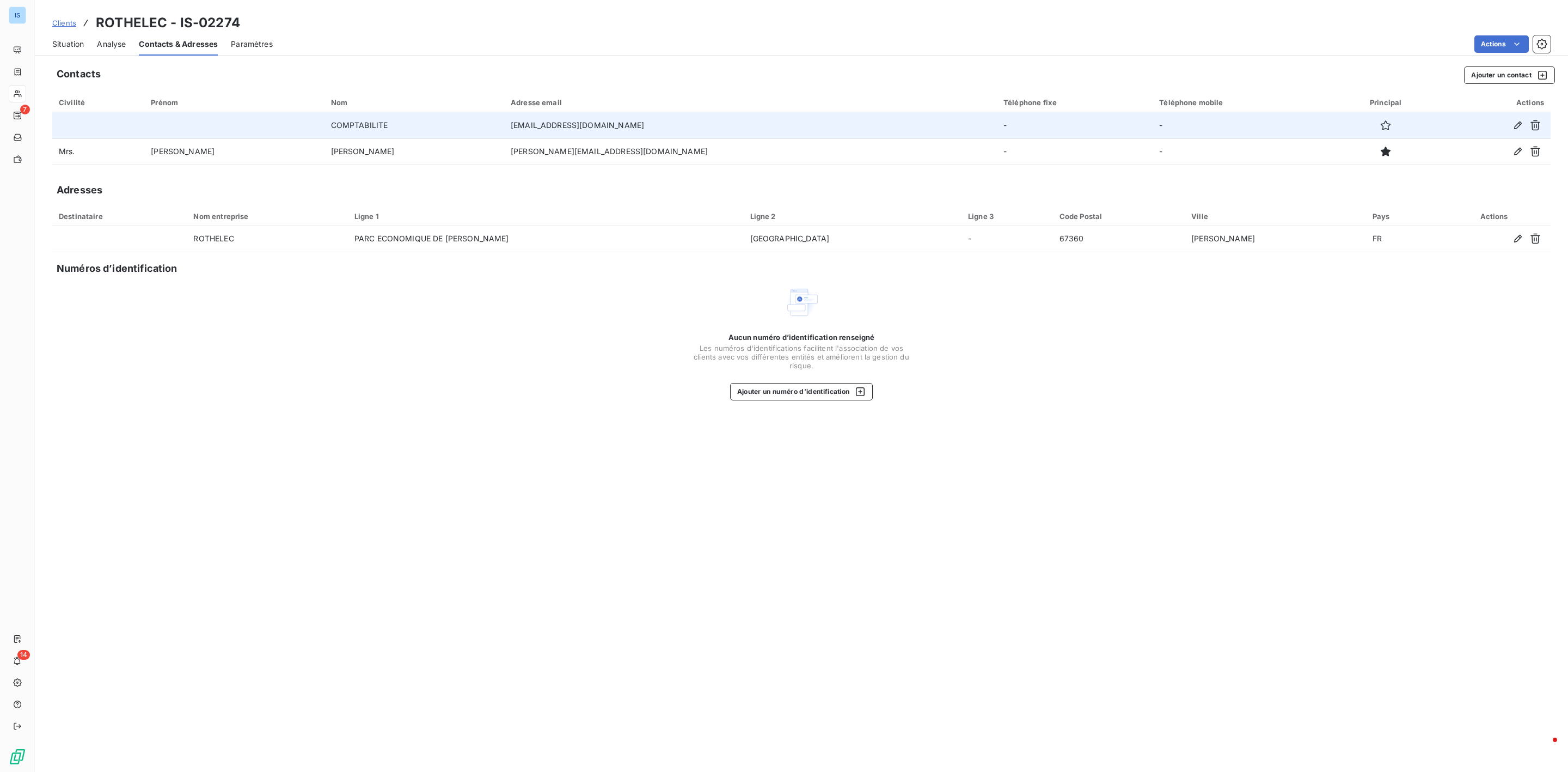
click at [69, 23] on span "Clients" at bounding box center [64, 23] width 24 height 9
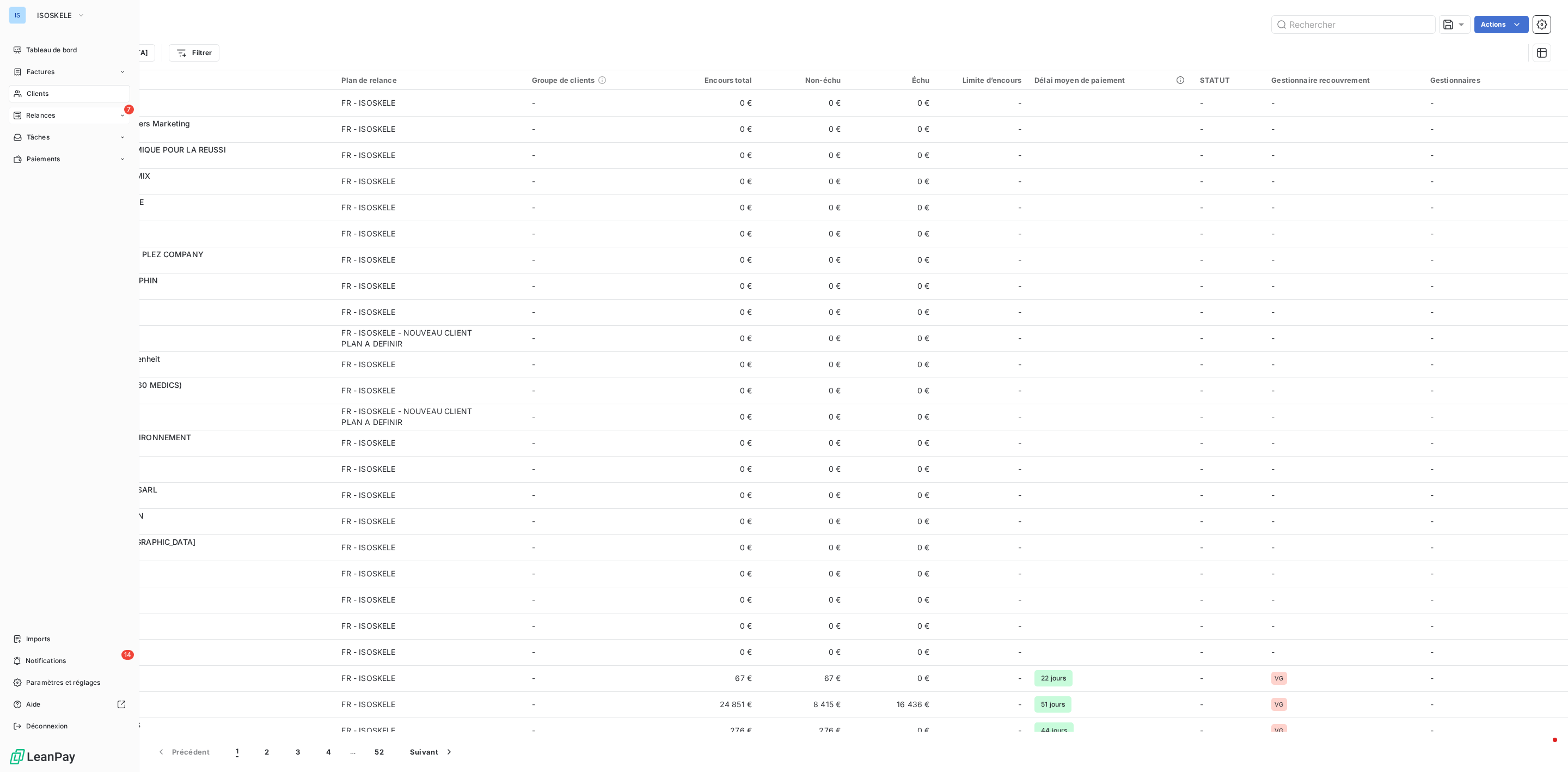
click at [29, 111] on span "Relances" at bounding box center [40, 115] width 29 height 10
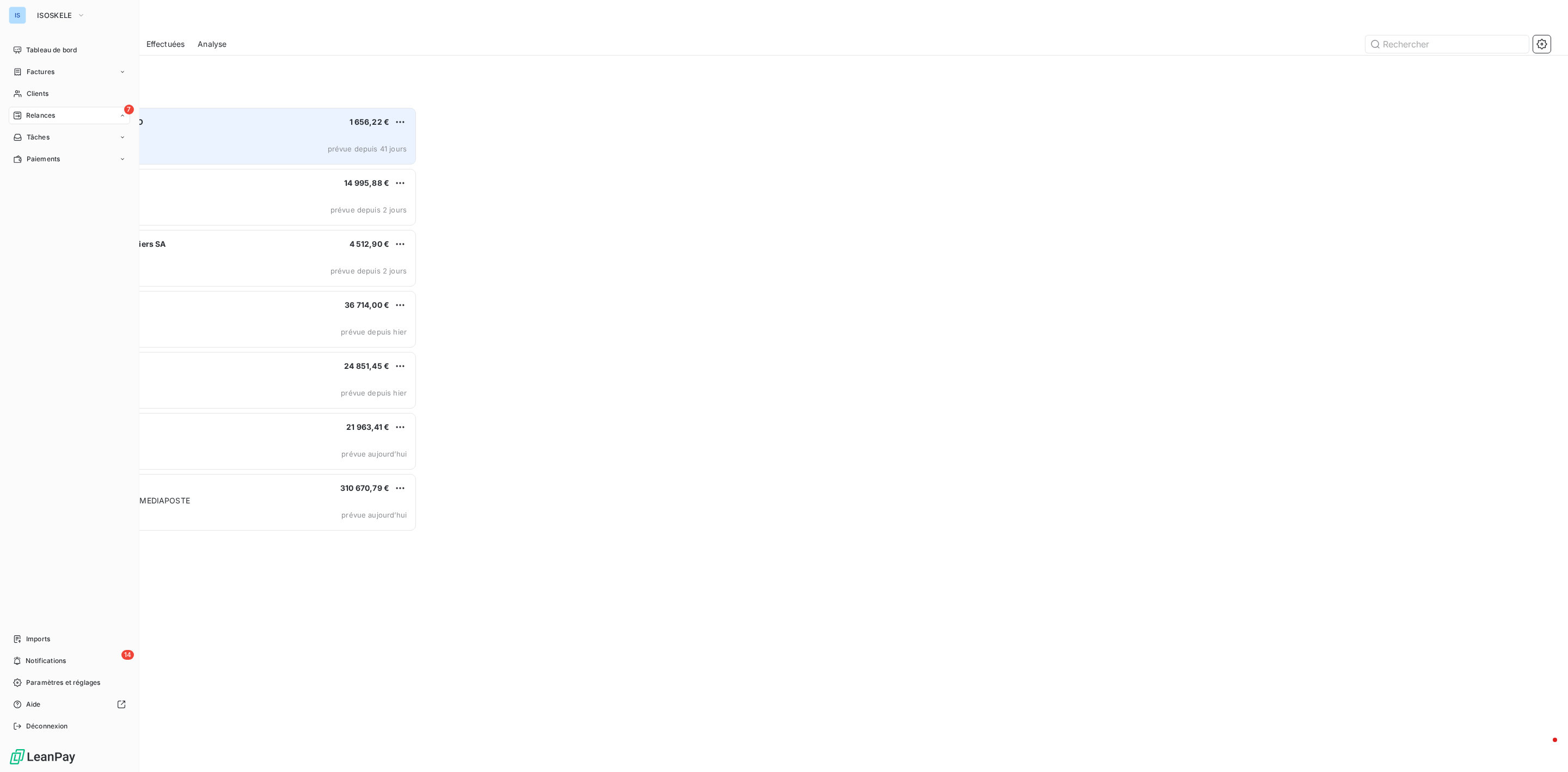
scroll to position [653, 352]
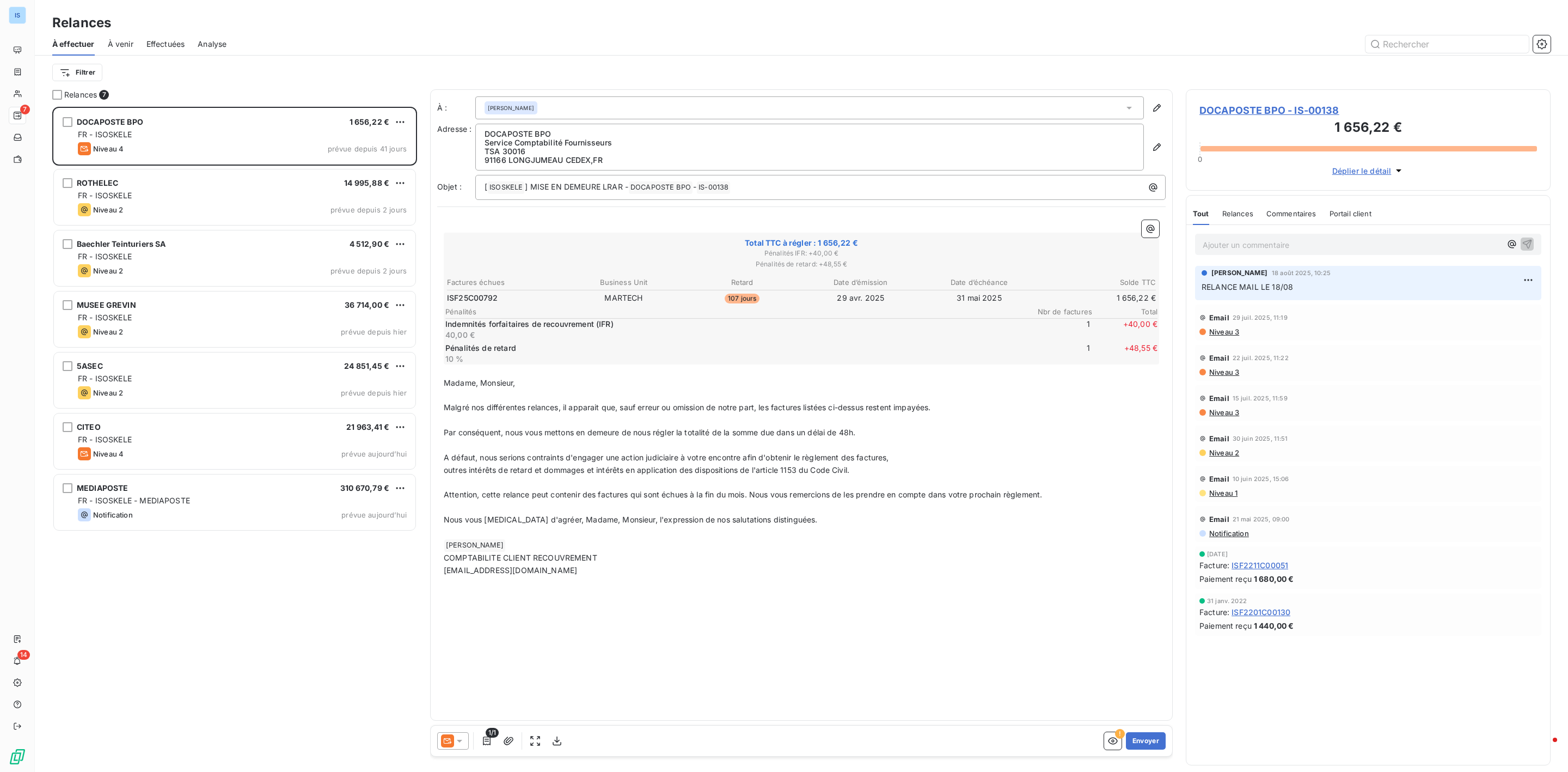
click at [1248, 105] on span "DOCAPOSTE BPO - IS-00138" at bounding box center [1368, 111] width 338 height 15
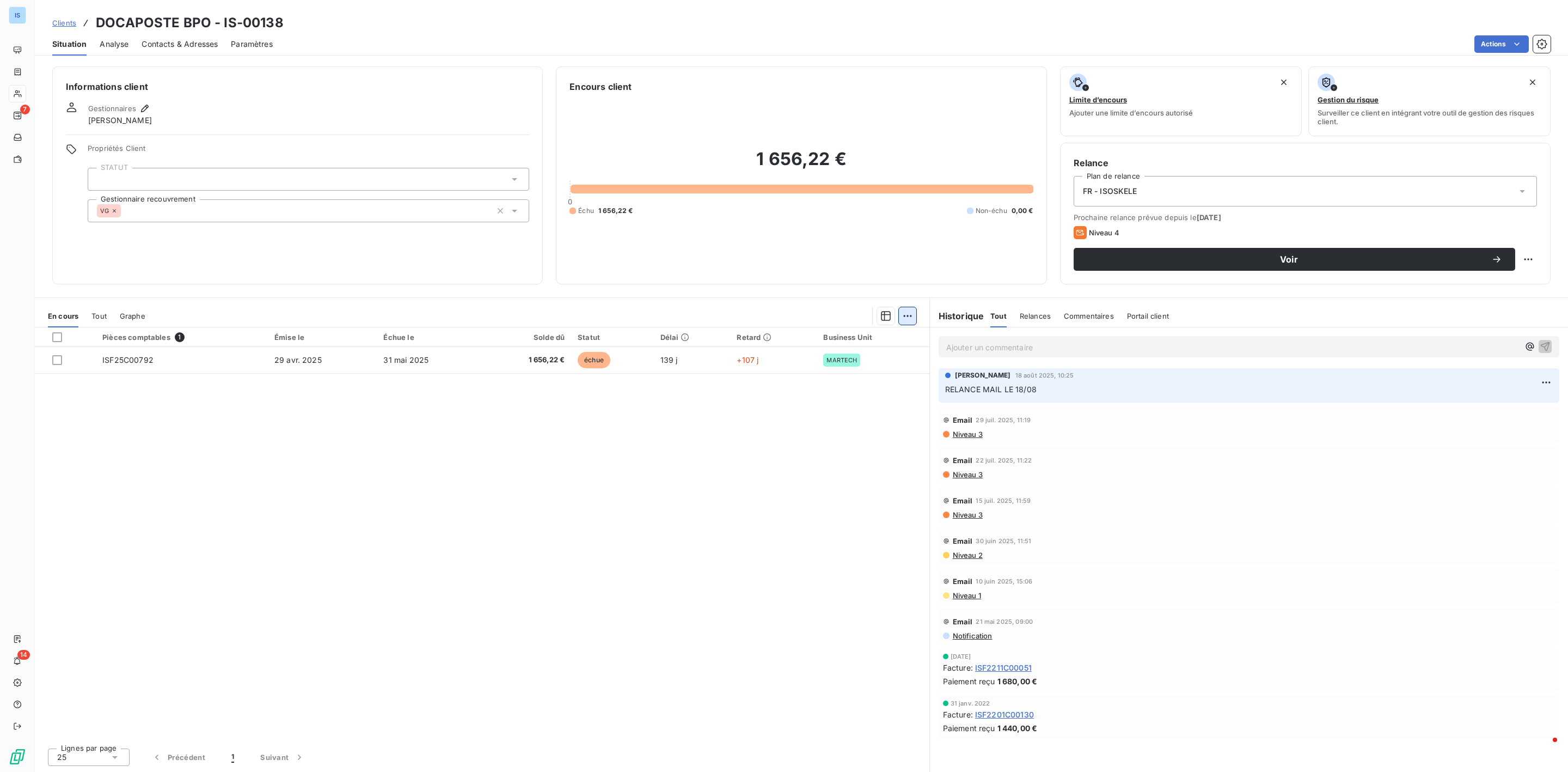
click at [914, 315] on html "IS 7 14 Clients DOCAPOSTE BPO - IS-00138 Situation Analyse Contacts & Adresses …" at bounding box center [784, 386] width 1568 height 772
click at [815, 365] on div "Ajouter une promesse de paiement (0 facture)" at bounding box center [814, 360] width 194 height 17
click at [907, 317] on html "IS 7 14 Clients DOCAPOSTE BPO - IS-00138 Situation Analyse Contacts & Adresses …" at bounding box center [784, 386] width 1568 height 772
click at [611, 471] on html "IS 7 14 Clients DOCAPOSTE BPO - IS-00138 Situation Analyse Contacts & Adresses …" at bounding box center [784, 386] width 1568 height 772
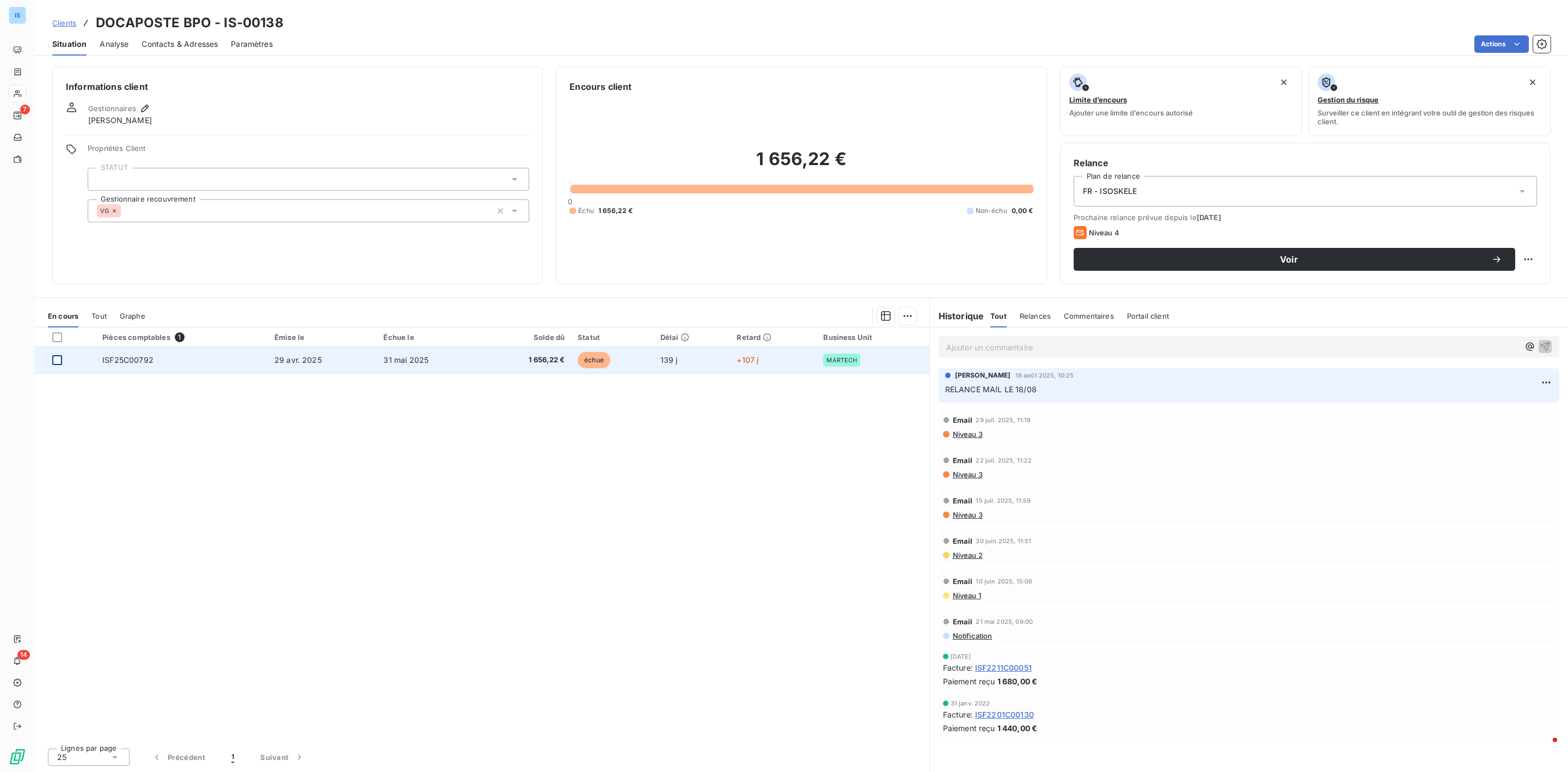
click at [59, 361] on div at bounding box center [57, 360] width 10 height 10
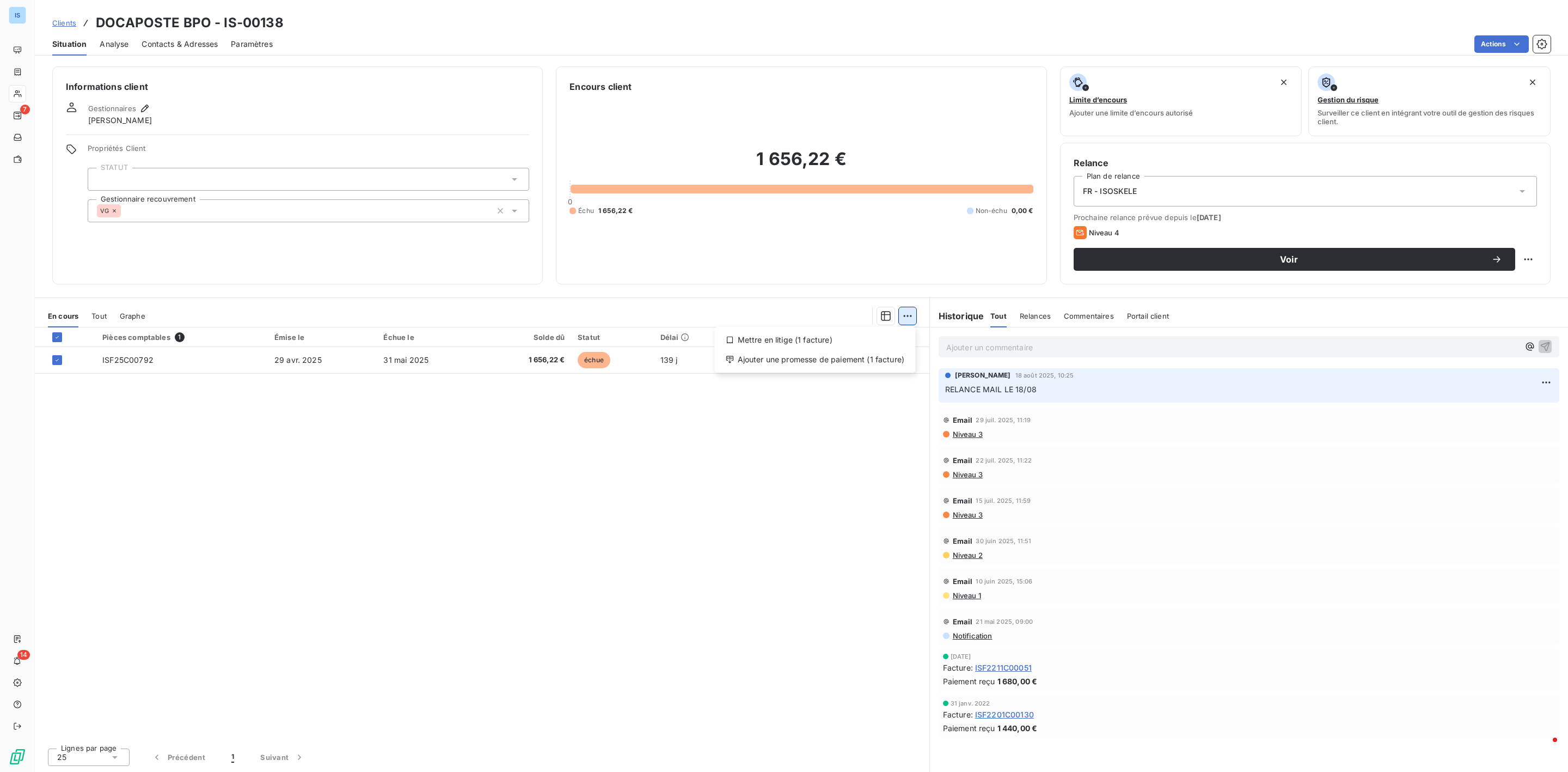
click at [912, 319] on html "IS 7 14 Clients DOCAPOSTE BPO - IS-00138 Situation Analyse Contacts & Adresses …" at bounding box center [784, 386] width 1568 height 772
click at [822, 364] on div "Ajouter une promesse de paiement (1 facture)" at bounding box center [815, 360] width 192 height 17
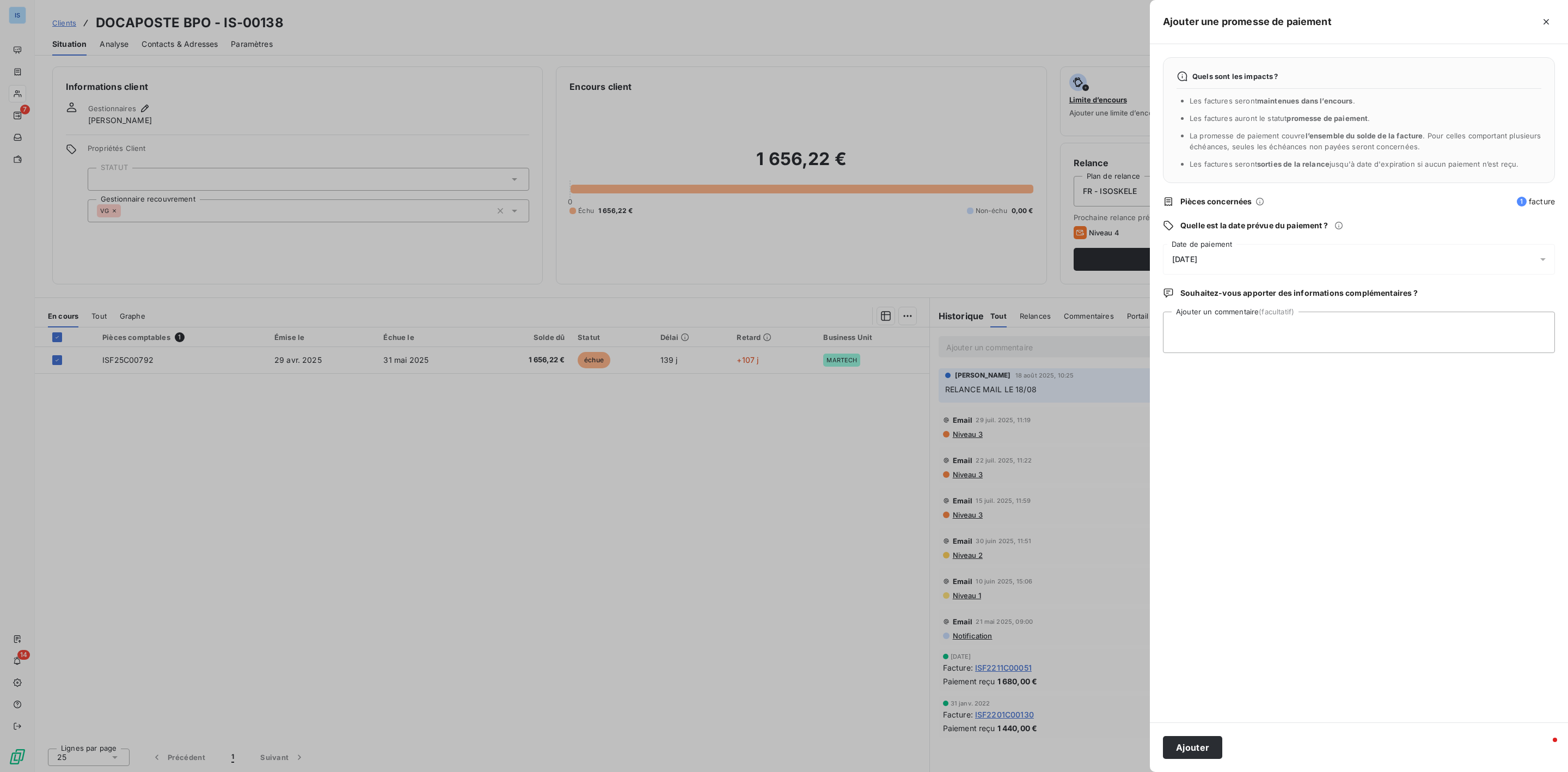
click at [1300, 252] on div "[DATE]" at bounding box center [1359, 259] width 392 height 31
click at [1215, 416] on button "23" at bounding box center [1216, 416] width 22 height 22
click at [1437, 317] on textarea "Ajouter un commentaire (facultatif)" at bounding box center [1359, 332] width 392 height 41
type textarea "avis de virement reçu"
click at [1186, 752] on button "Ajouter" at bounding box center [1192, 747] width 59 height 23
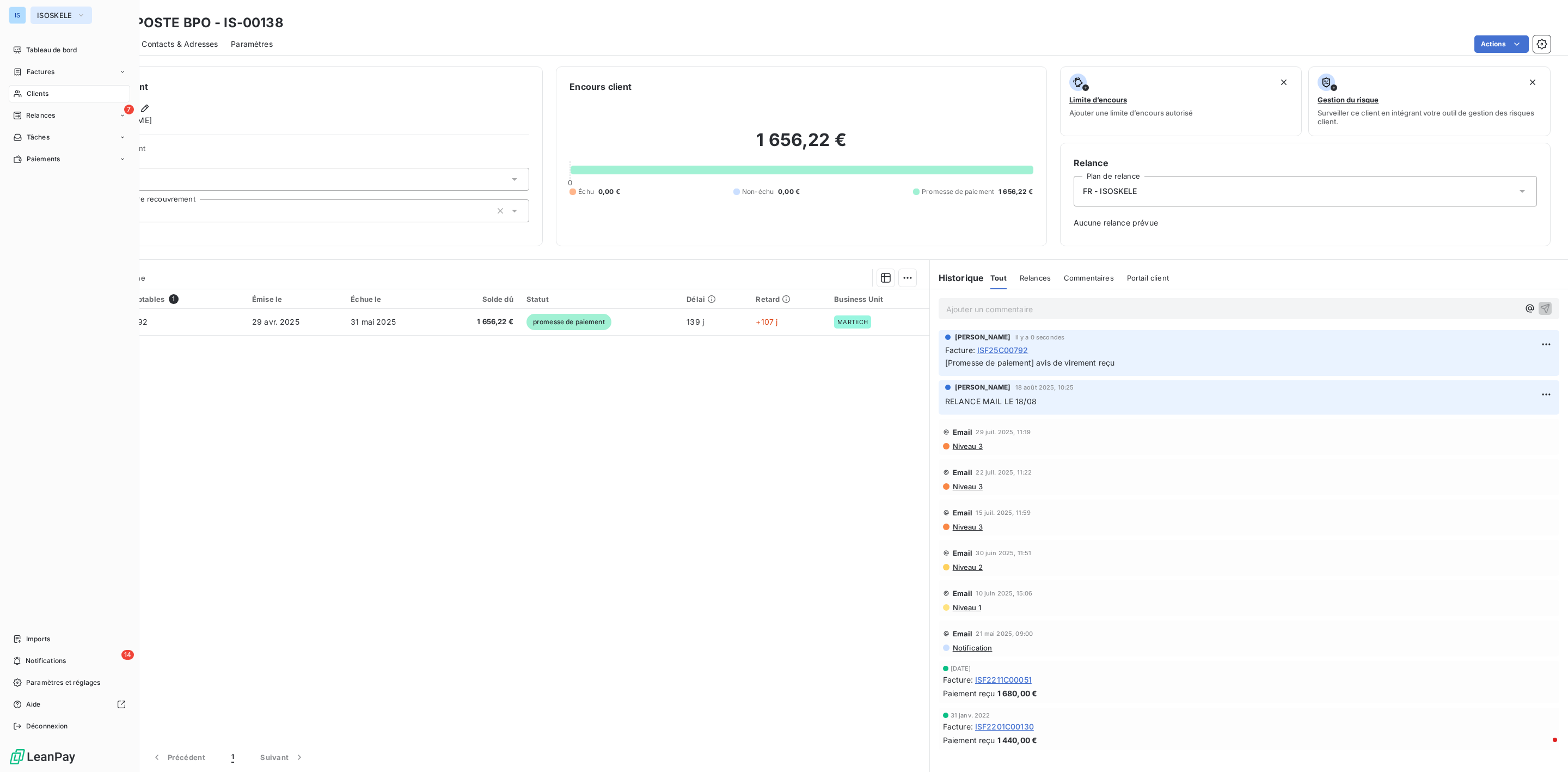
click at [33, 12] on button "ISOSKELE" at bounding box center [61, 15] width 61 height 17
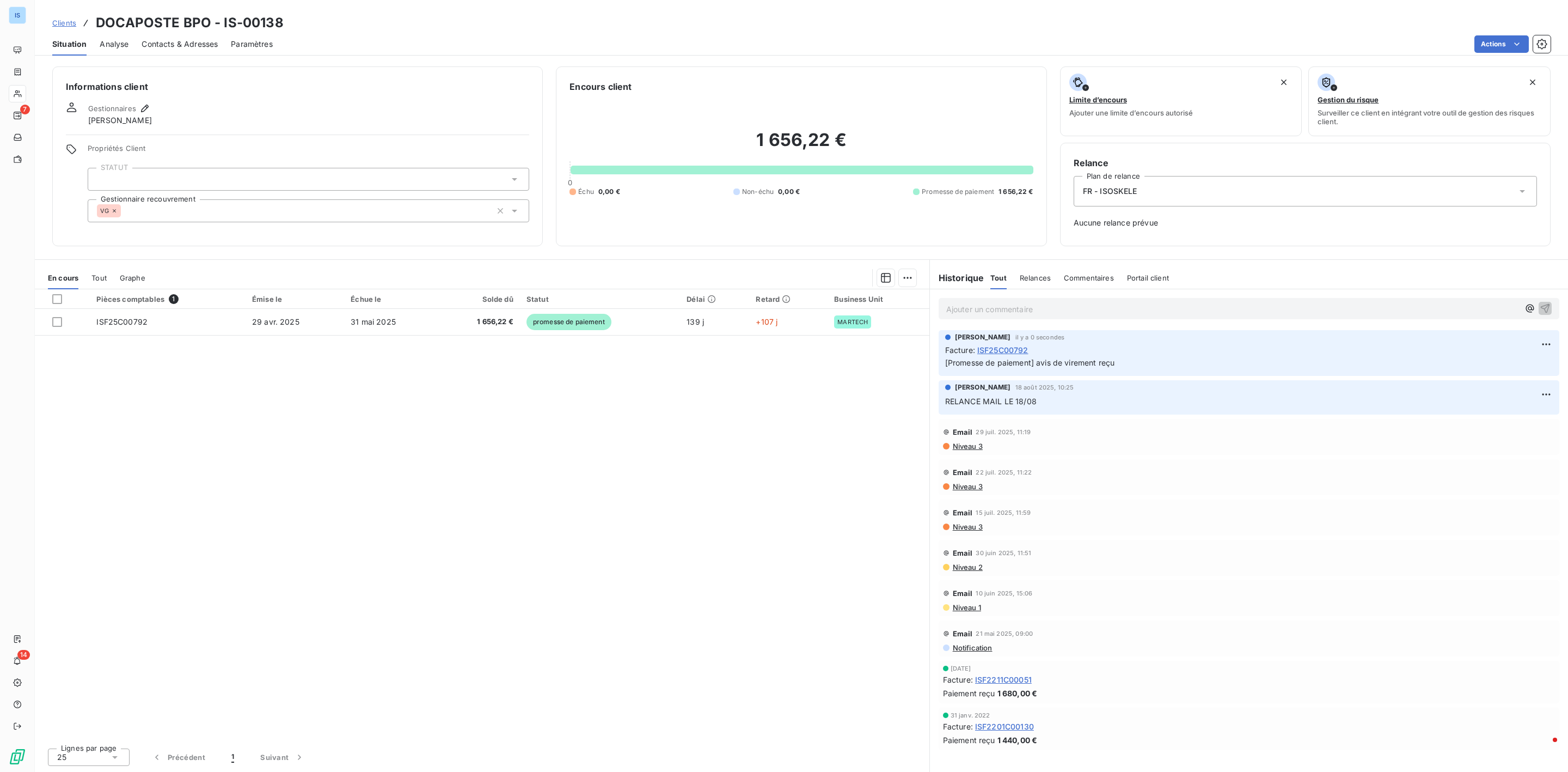
click at [408, 49] on div "Actions" at bounding box center [917, 44] width 1264 height 17
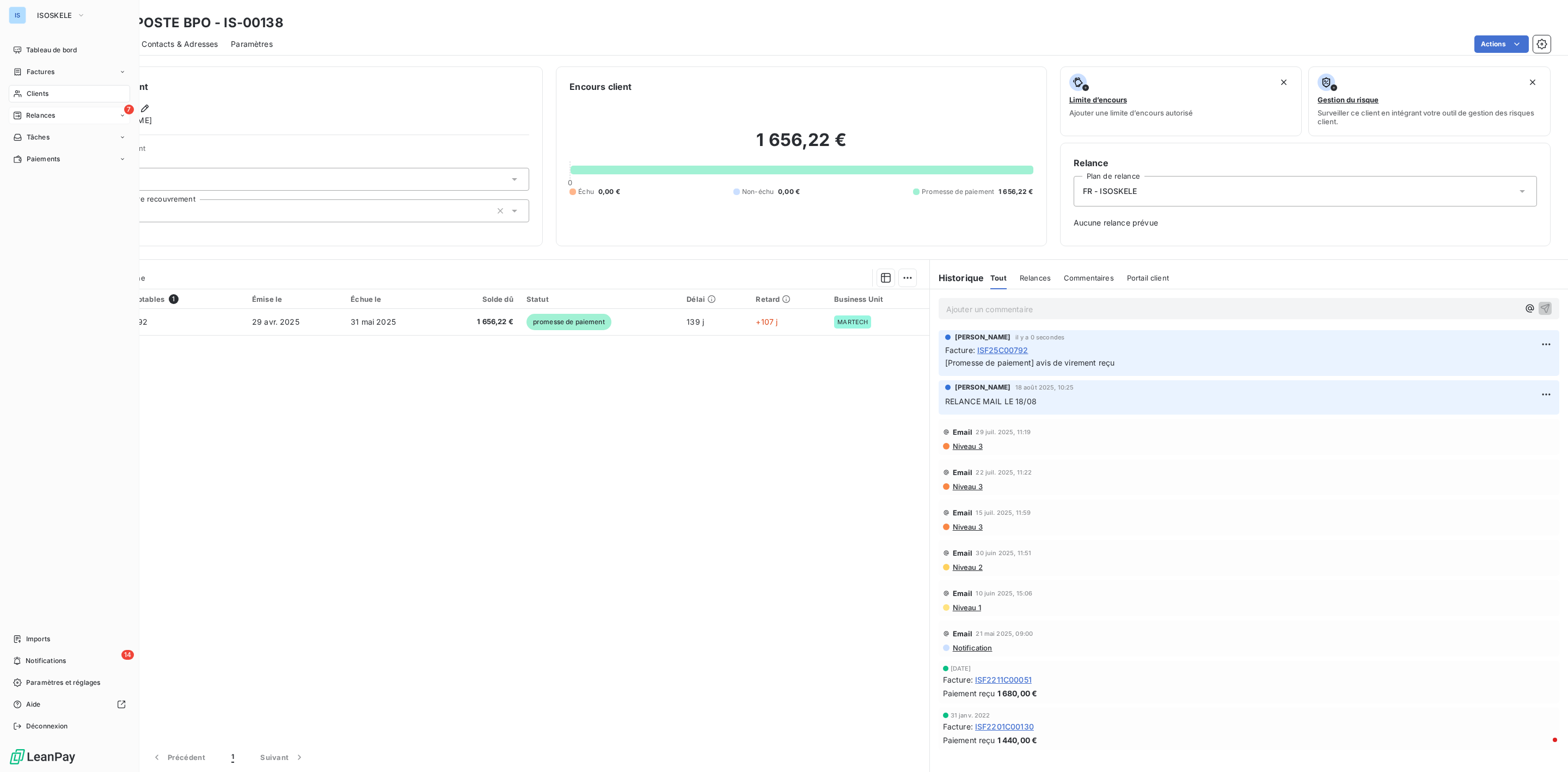
click at [18, 115] on icon at bounding box center [17, 115] width 9 height 9
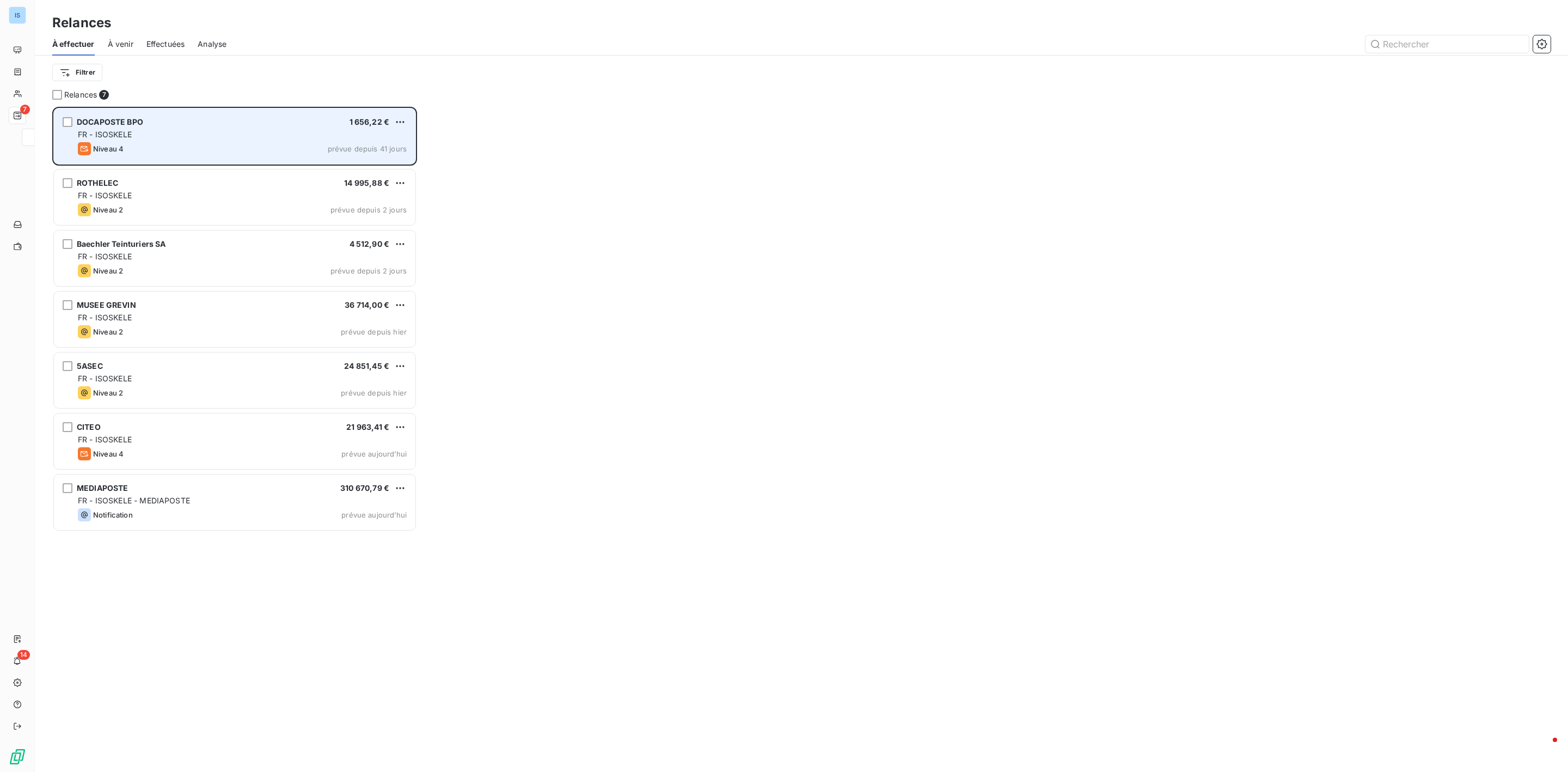
scroll to position [653, 352]
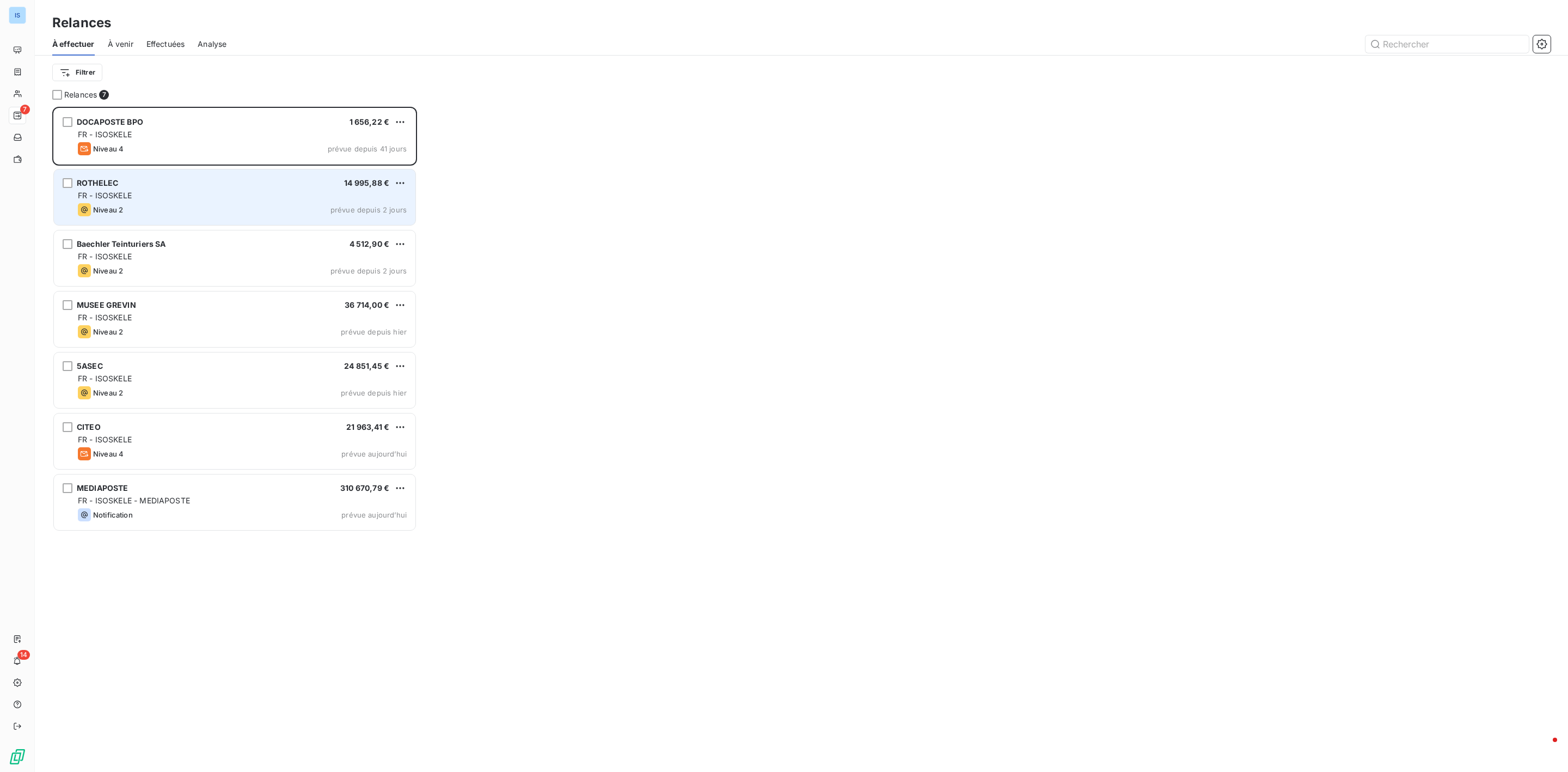
click at [148, 198] on div "FR - ISOSKELE" at bounding box center [242, 195] width 329 height 11
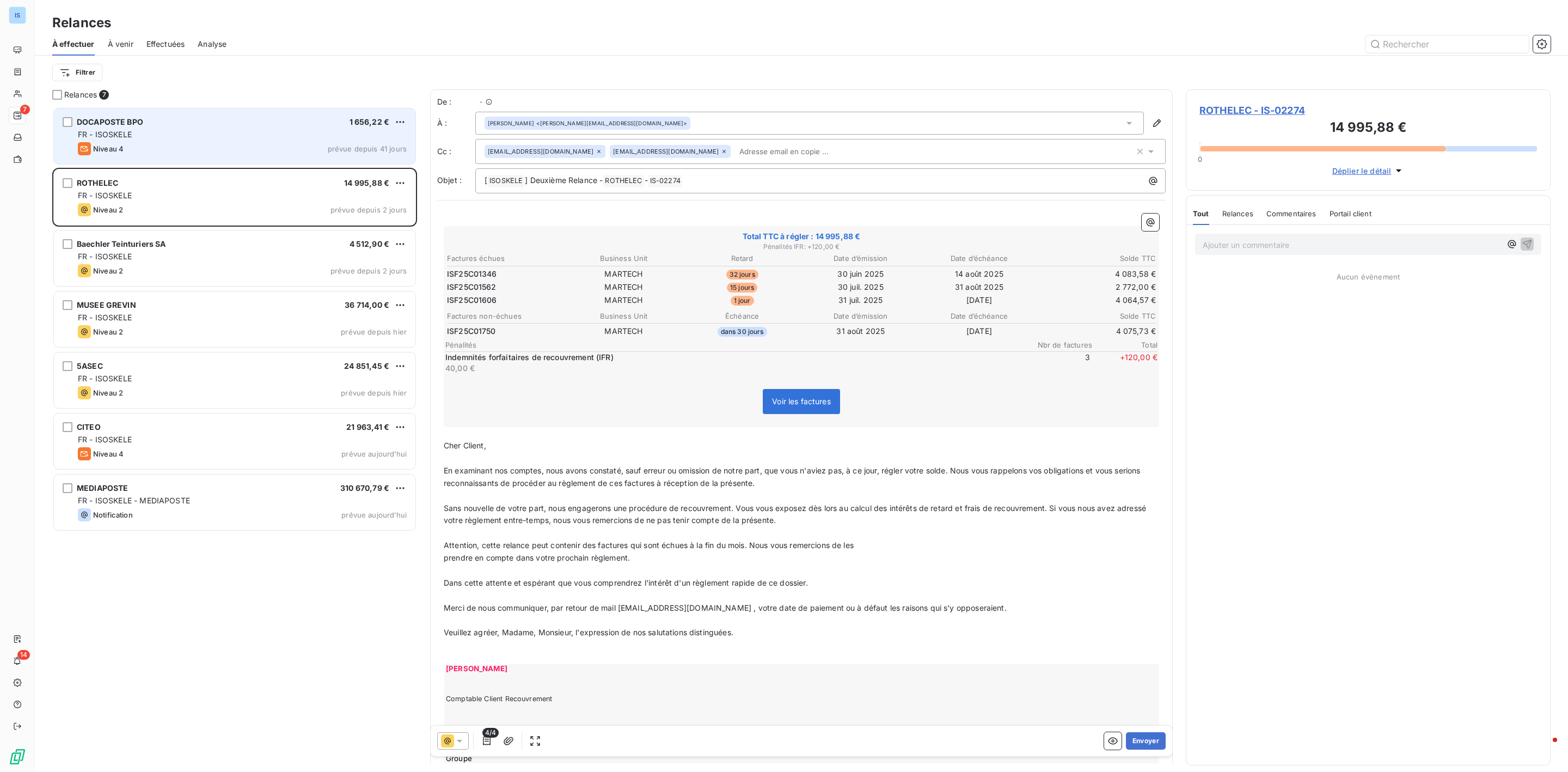
click at [170, 128] on div "DOCAPOSTE BPO 1 656,22 € FR - ISOSKELE Niveau 4 prévue depuis 41 jours" at bounding box center [234, 136] width 362 height 55
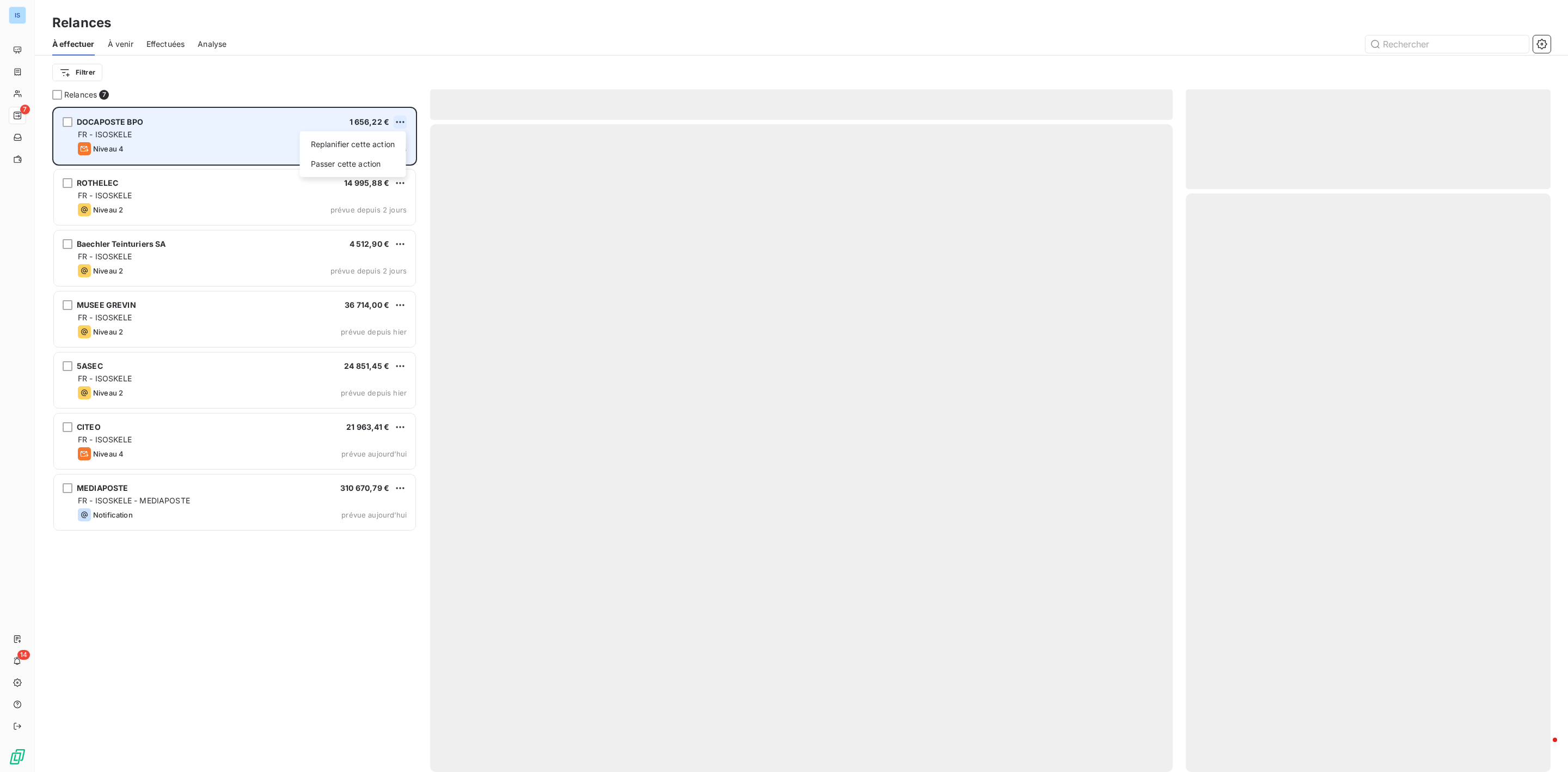
click at [402, 120] on html "IS 7 14 Relances À effectuer À venir Effectuées Analyse Filtrer Relances 7 DOCA…" at bounding box center [784, 386] width 1568 height 772
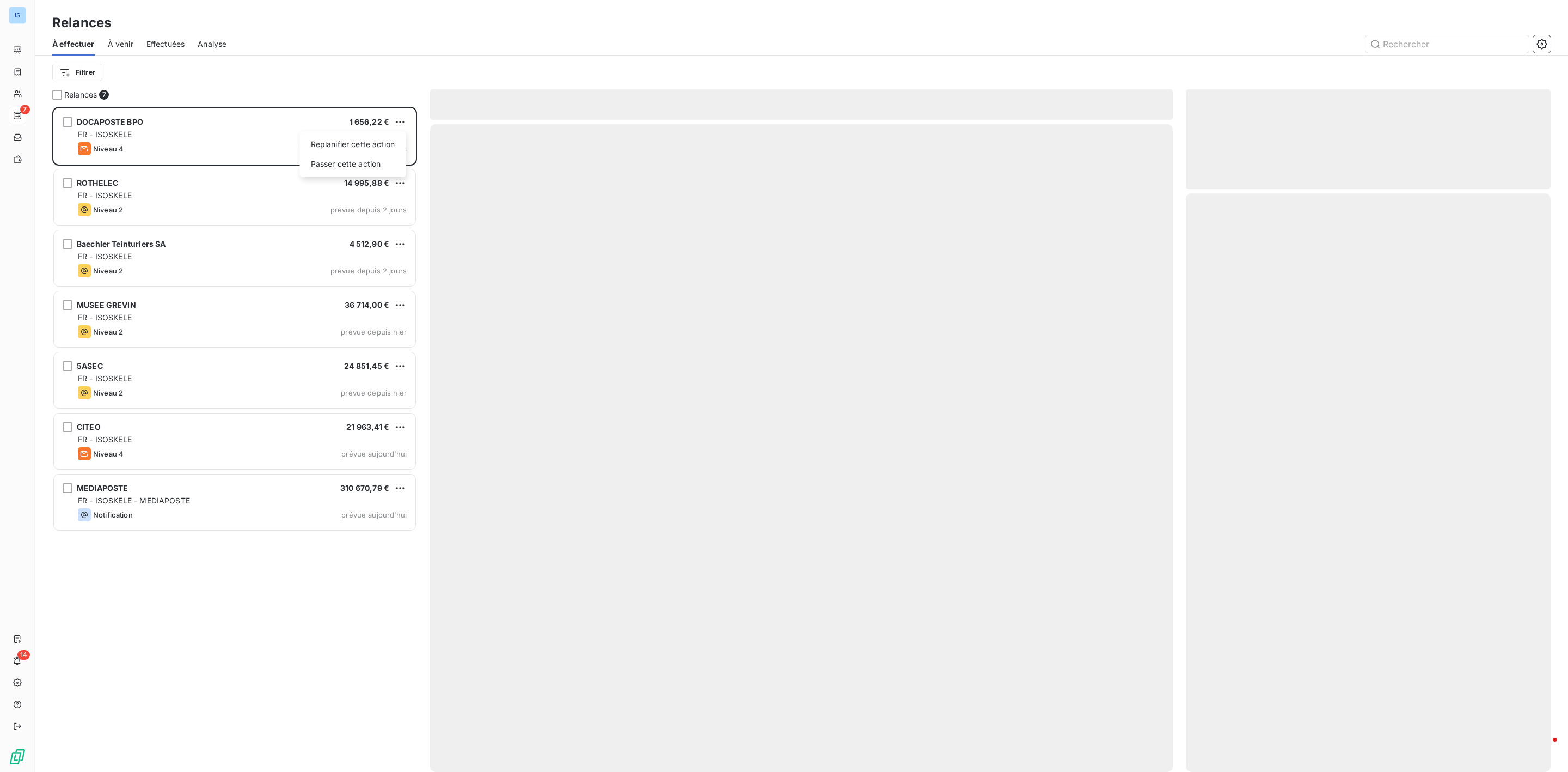
click at [206, 127] on html "IS 7 14 Relances À effectuer À venir Effectuées Analyse Filtrer Relances 7 DOCA…" at bounding box center [784, 386] width 1568 height 772
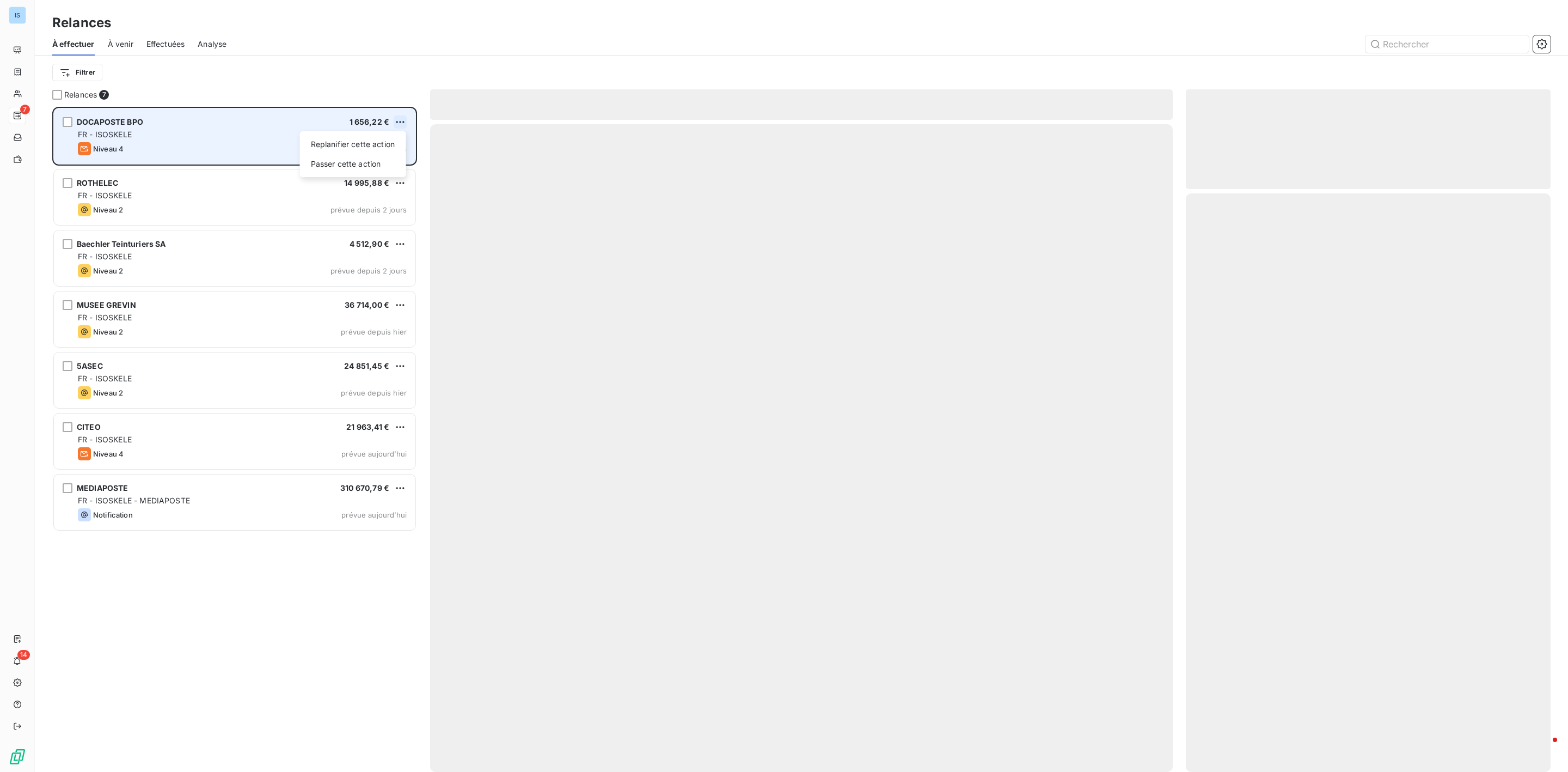
click at [405, 120] on html "IS 7 14 Relances À effectuer À venir Effectuées Analyse Filtrer Relances 7 DOCA…" at bounding box center [784, 386] width 1568 height 772
click at [350, 163] on div "Passer cette action" at bounding box center [353, 164] width 97 height 17
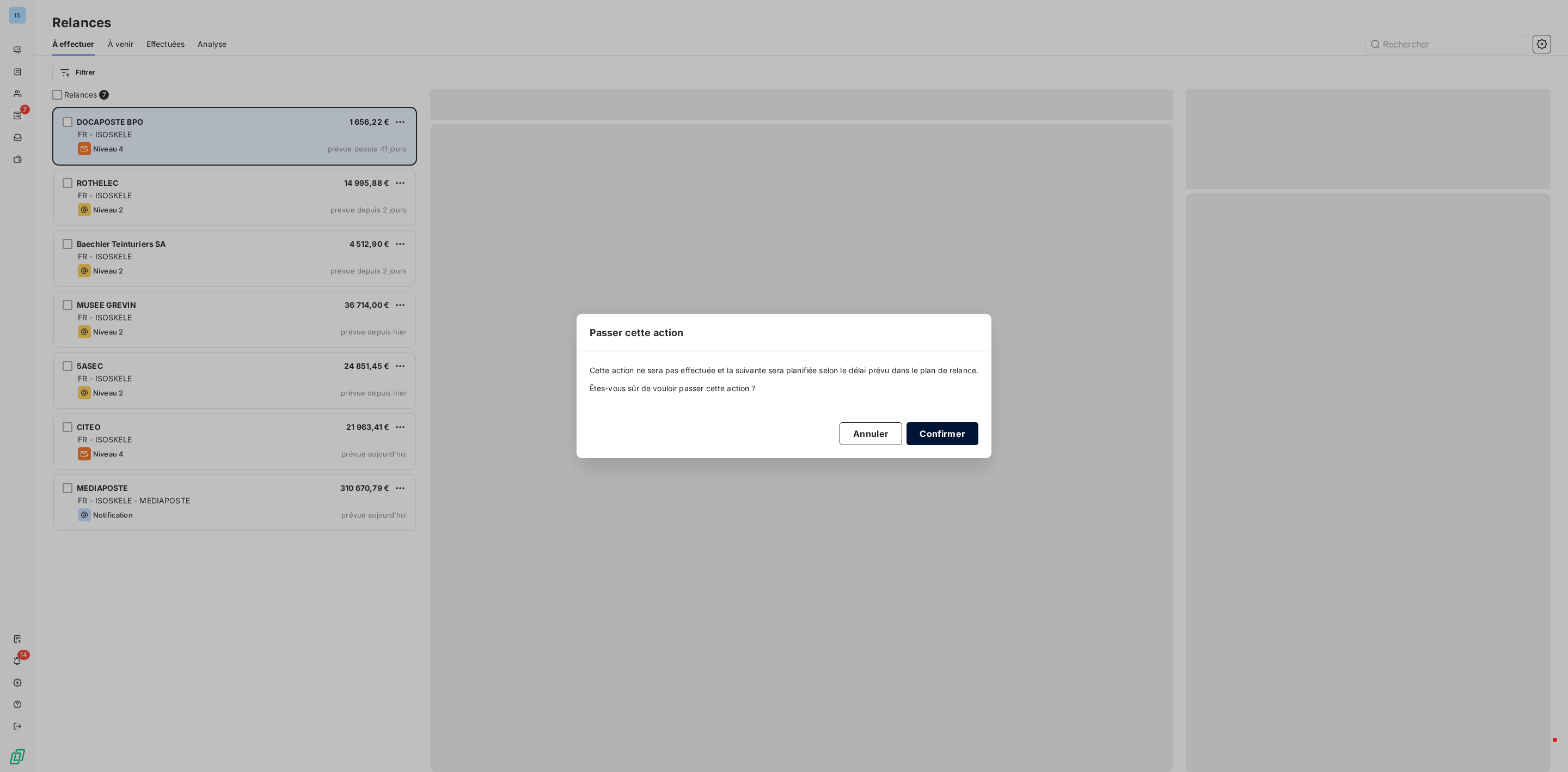
click at [942, 430] on button "Confirmer" at bounding box center [942, 434] width 72 height 23
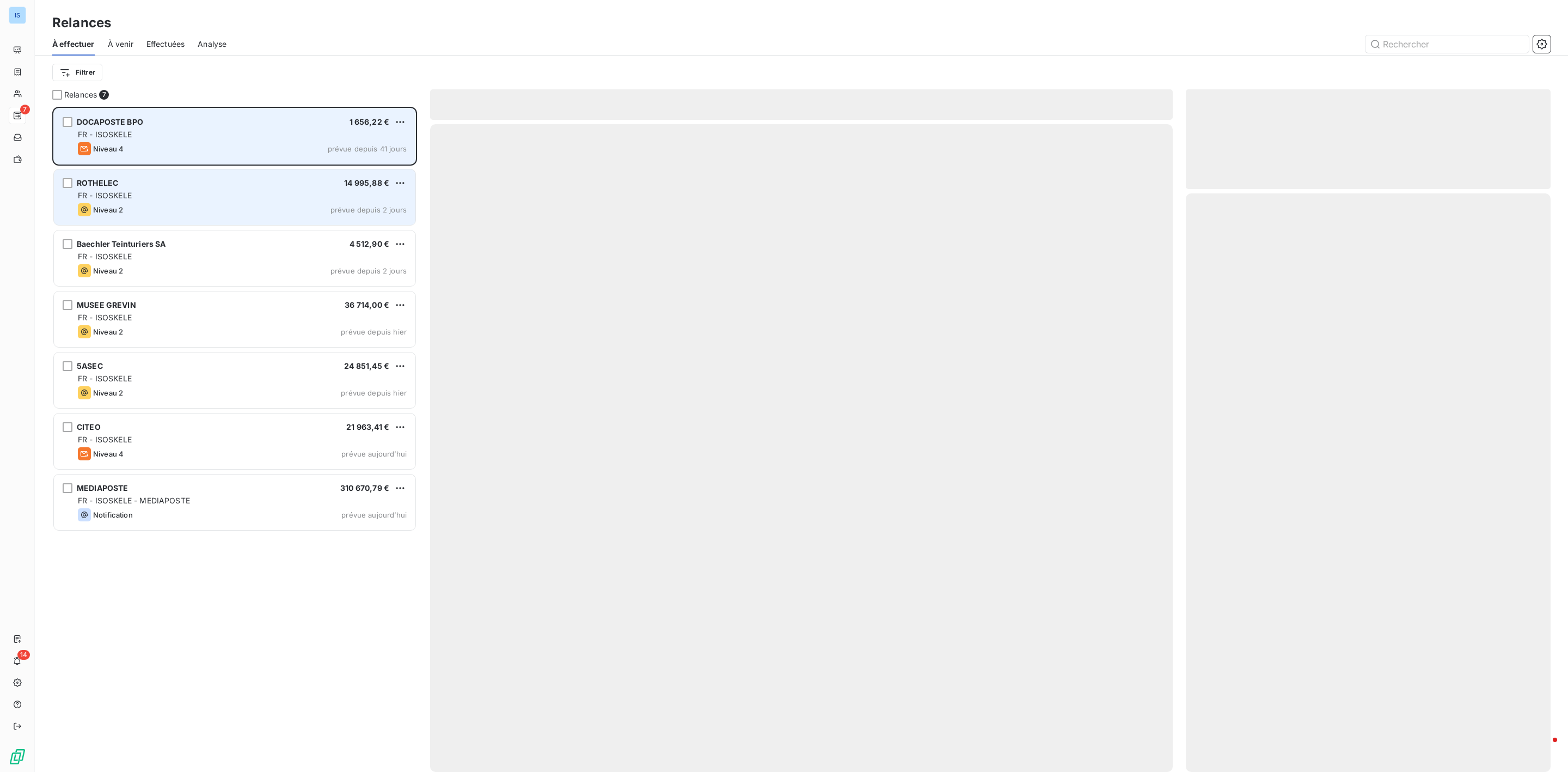
click at [178, 192] on div "FR - ISOSKELE" at bounding box center [242, 195] width 329 height 11
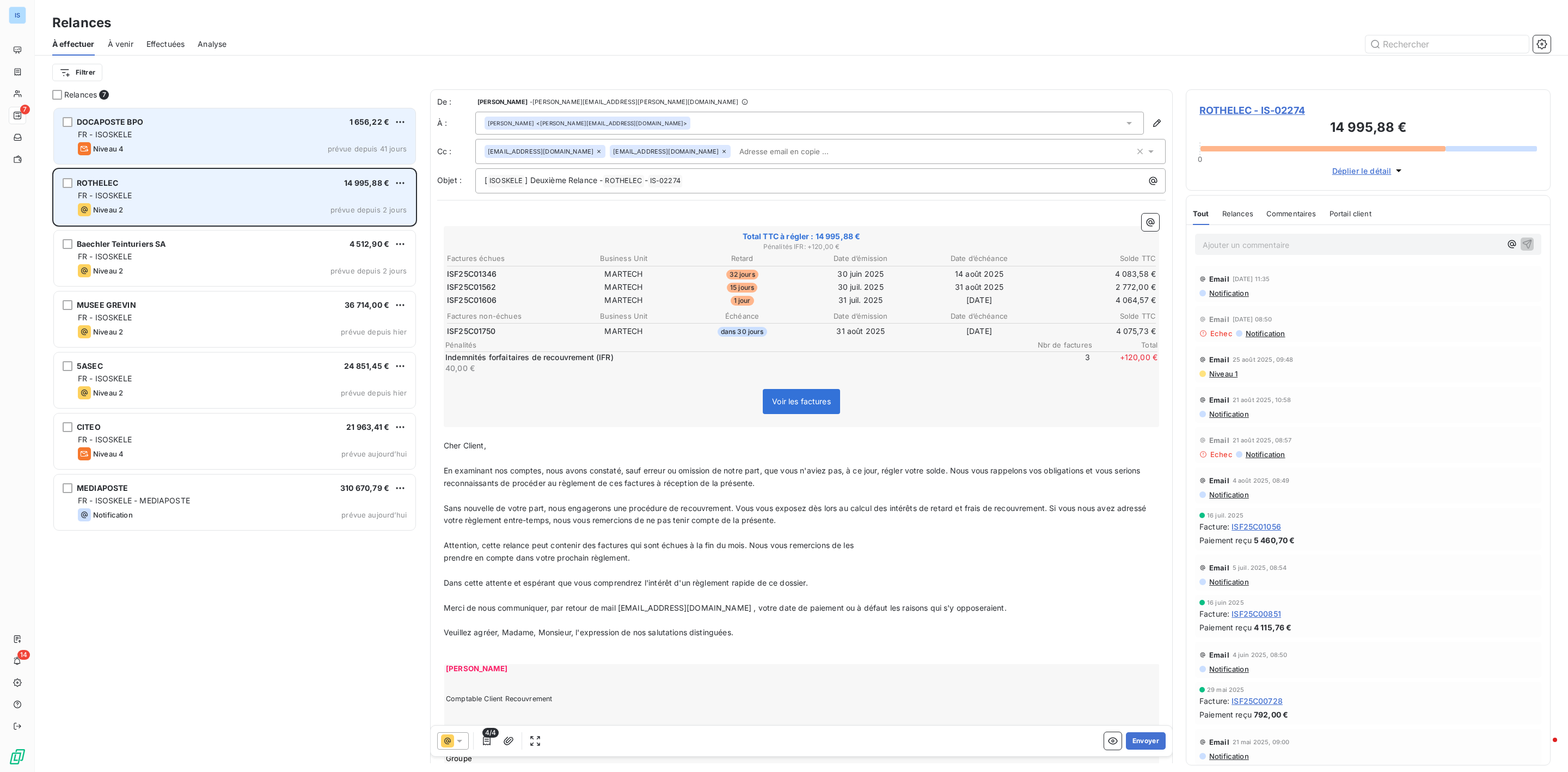
click at [231, 198] on div "FR - ISOSKELE" at bounding box center [242, 195] width 329 height 11
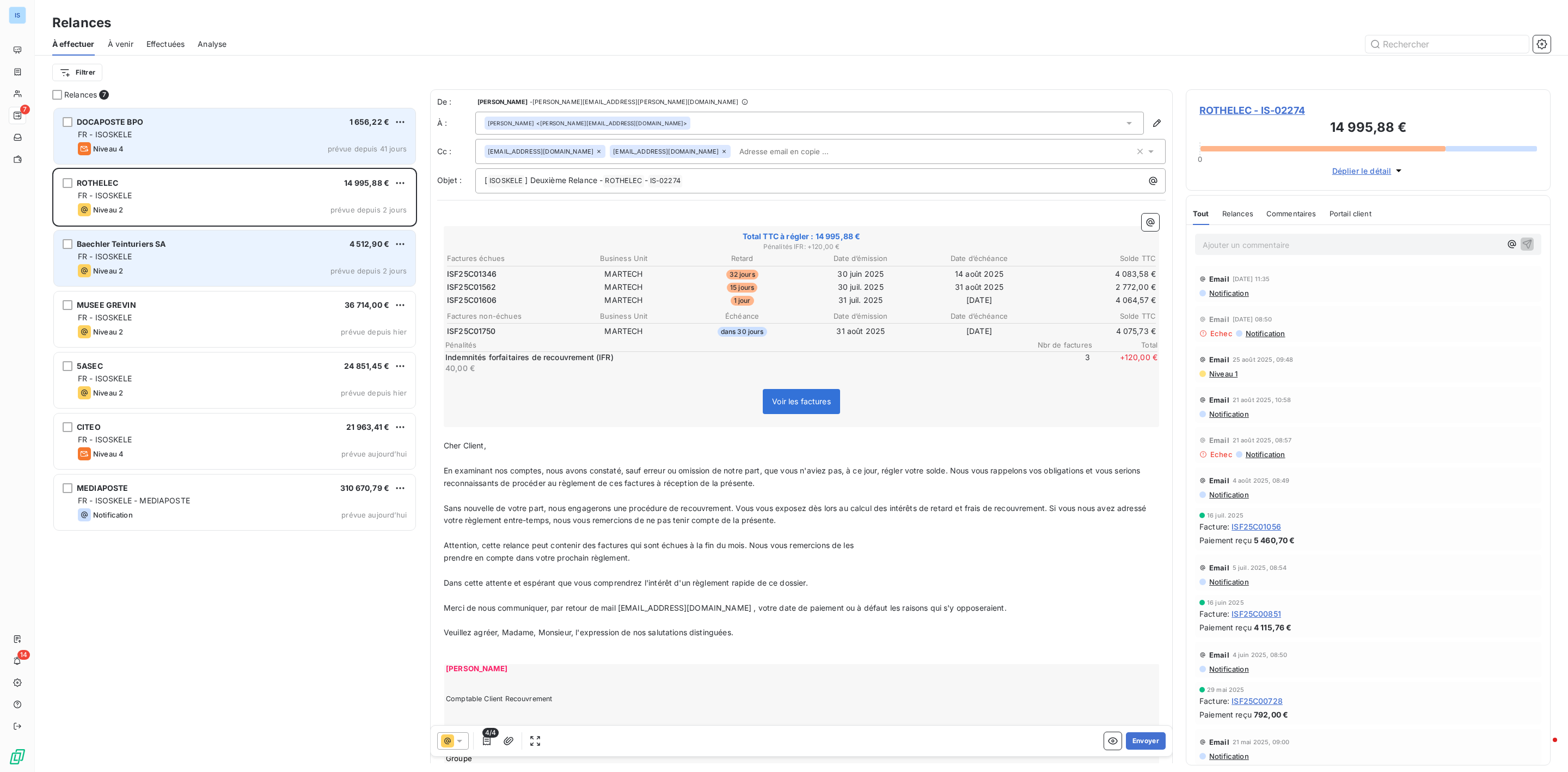
click at [226, 265] on div "Niveau 2 prévue depuis 2 jours" at bounding box center [242, 271] width 329 height 13
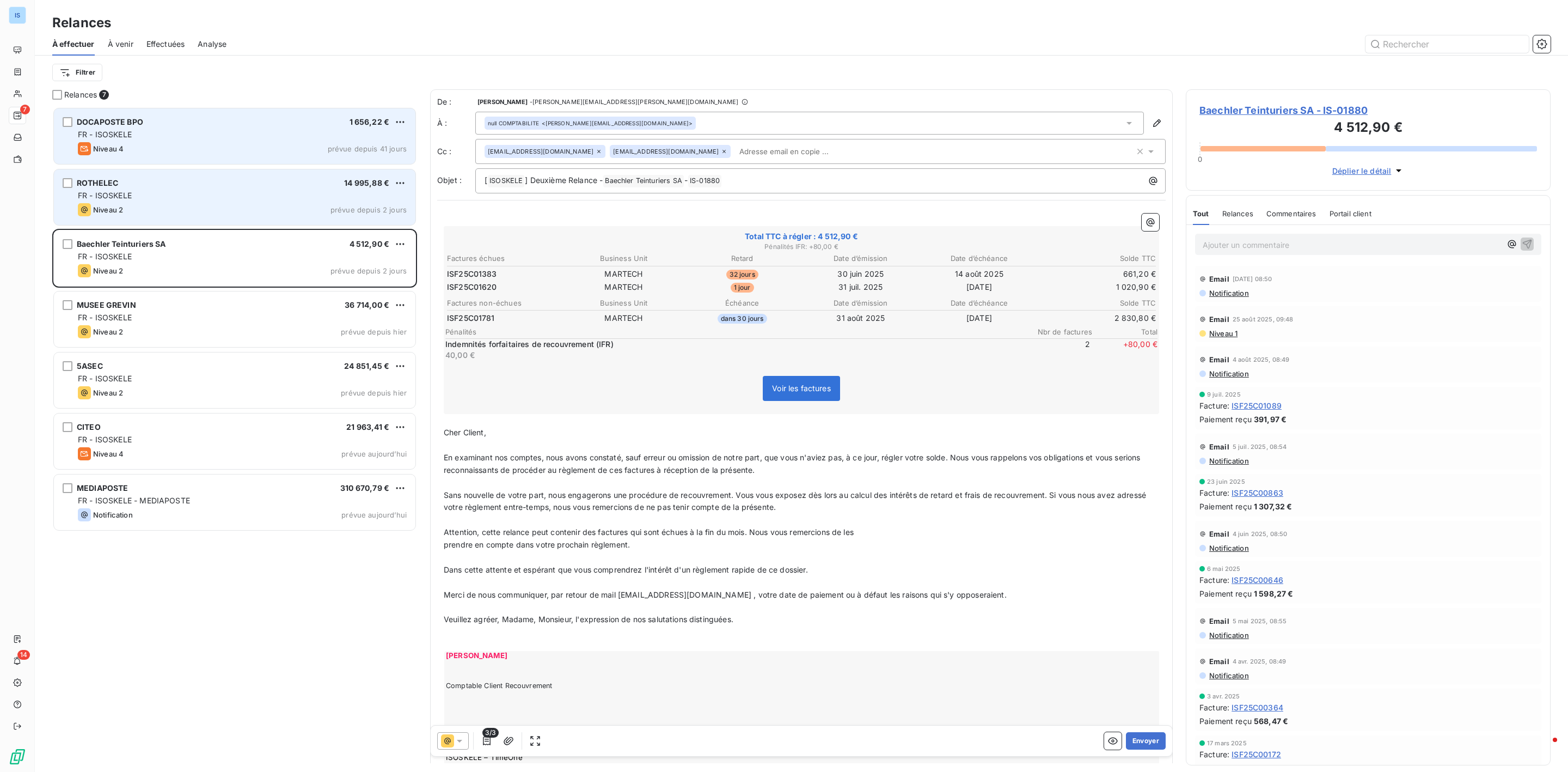
click at [202, 196] on div "FR - ISOSKELE" at bounding box center [242, 195] width 329 height 11
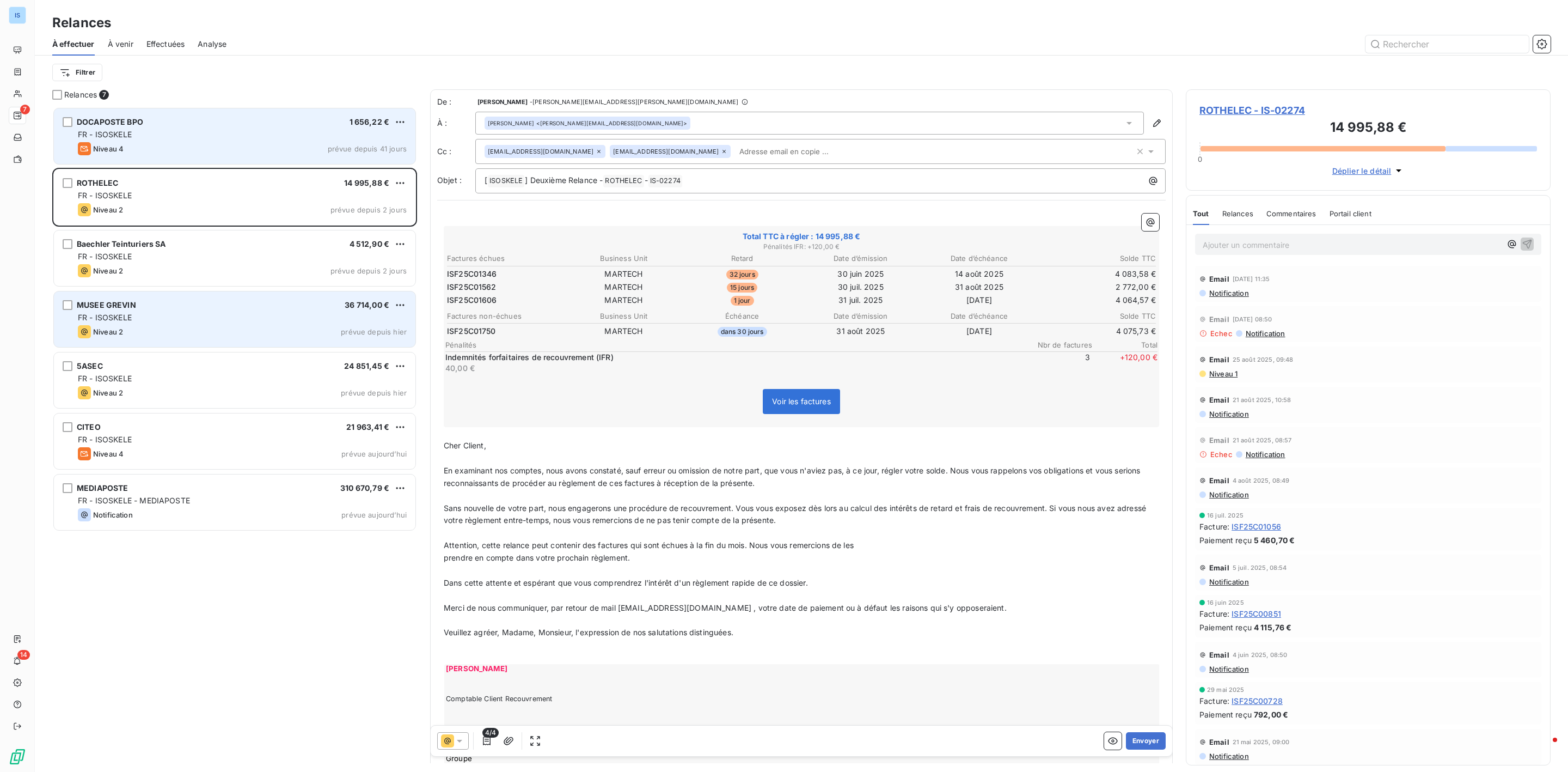
click at [196, 324] on div "MUSEE GREVIN 36 714,00 € FR - ISOSKELE Niveau 2 prévue depuis hier" at bounding box center [234, 318] width 362 height 55
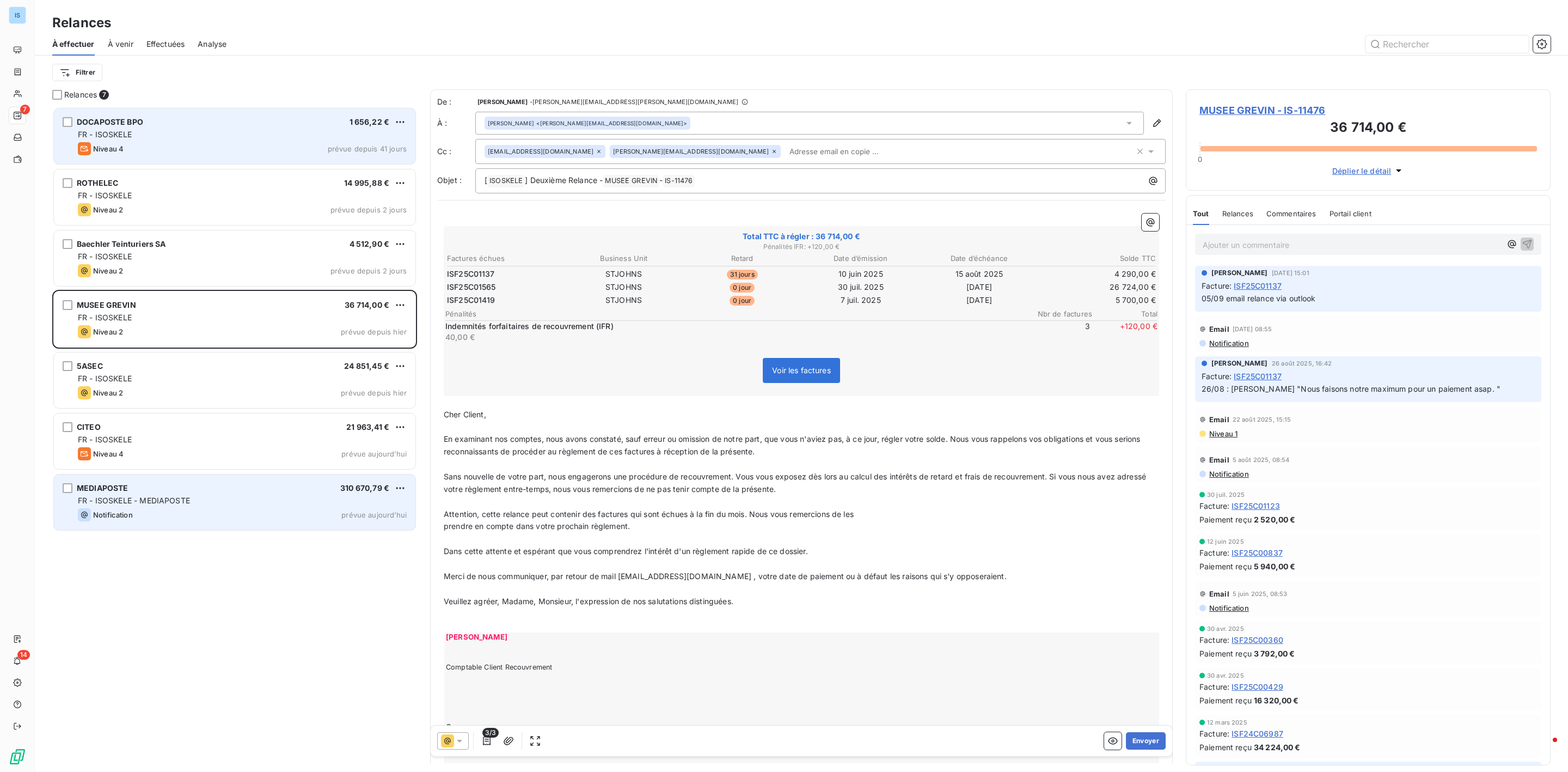
click at [142, 518] on div "Notification prévue aujourd’hui" at bounding box center [242, 515] width 329 height 13
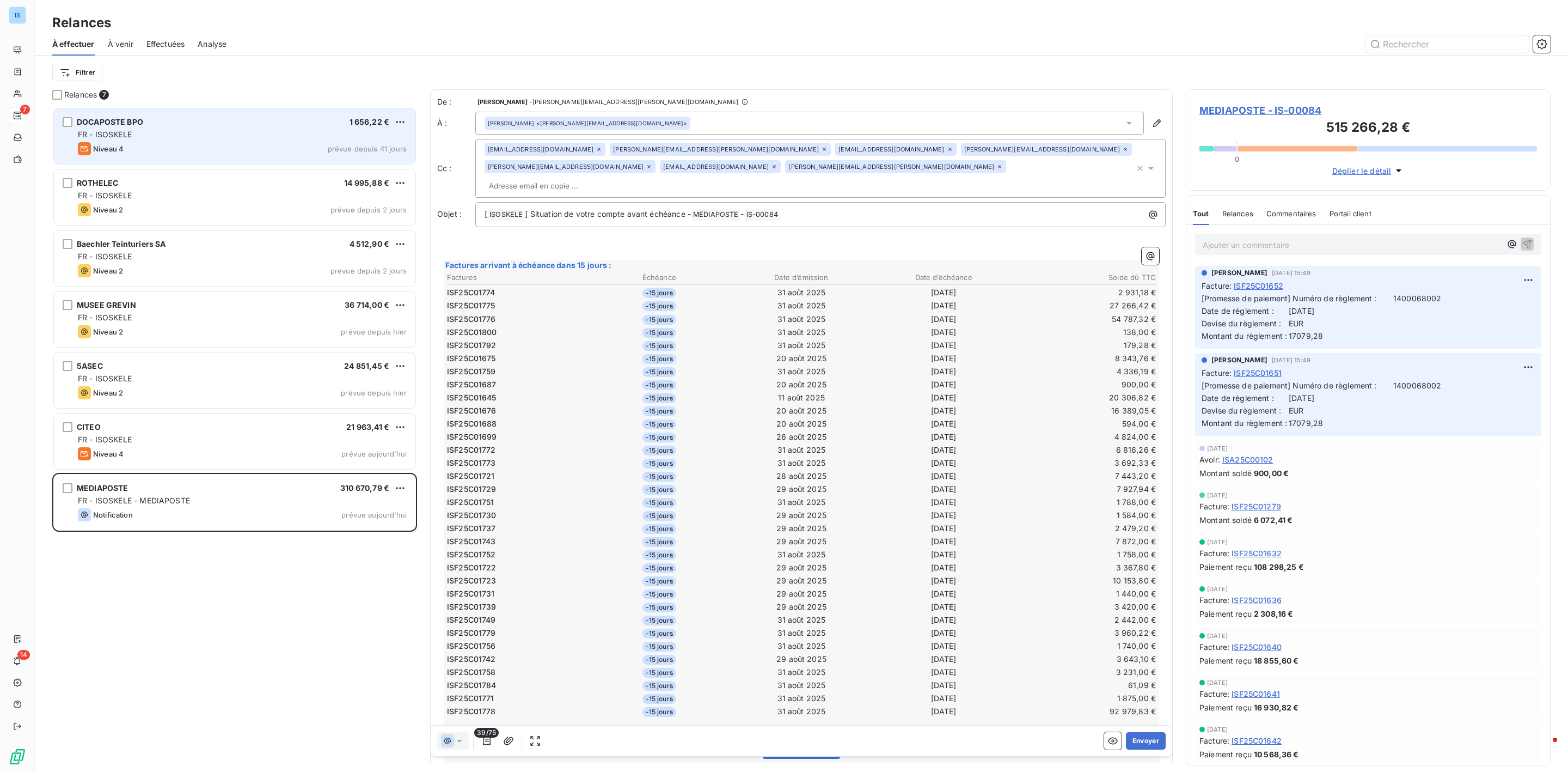
drag, startPoint x: 1123, startPoint y: 743, endPoint x: 663, endPoint y: 258, distance: 668.4
click at [670, 283] on div "De : [PERSON_NAME] - [PERSON_NAME][EMAIL_ADDRESS][PERSON_NAME][DOMAIN_NAME] À :…" at bounding box center [801, 426] width 742 height 673
click at [823, 151] on icon at bounding box center [824, 149] width 3 height 3
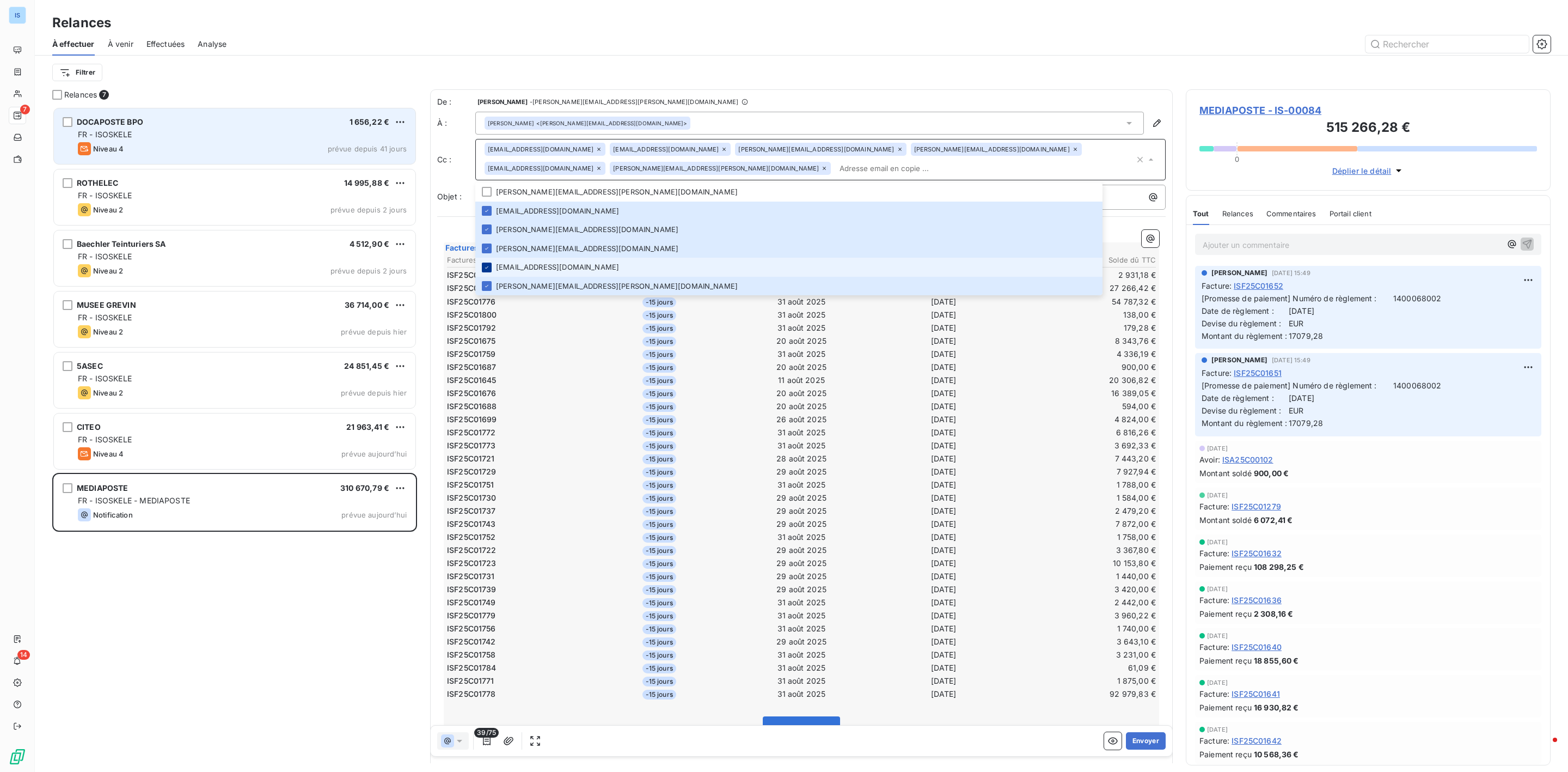
click at [485, 264] on icon at bounding box center [487, 268] width 7 height 7
click at [487, 262] on div at bounding box center [487, 267] width 10 height 10
click at [1129, 737] on button "Envoyer" at bounding box center [1146, 741] width 40 height 17
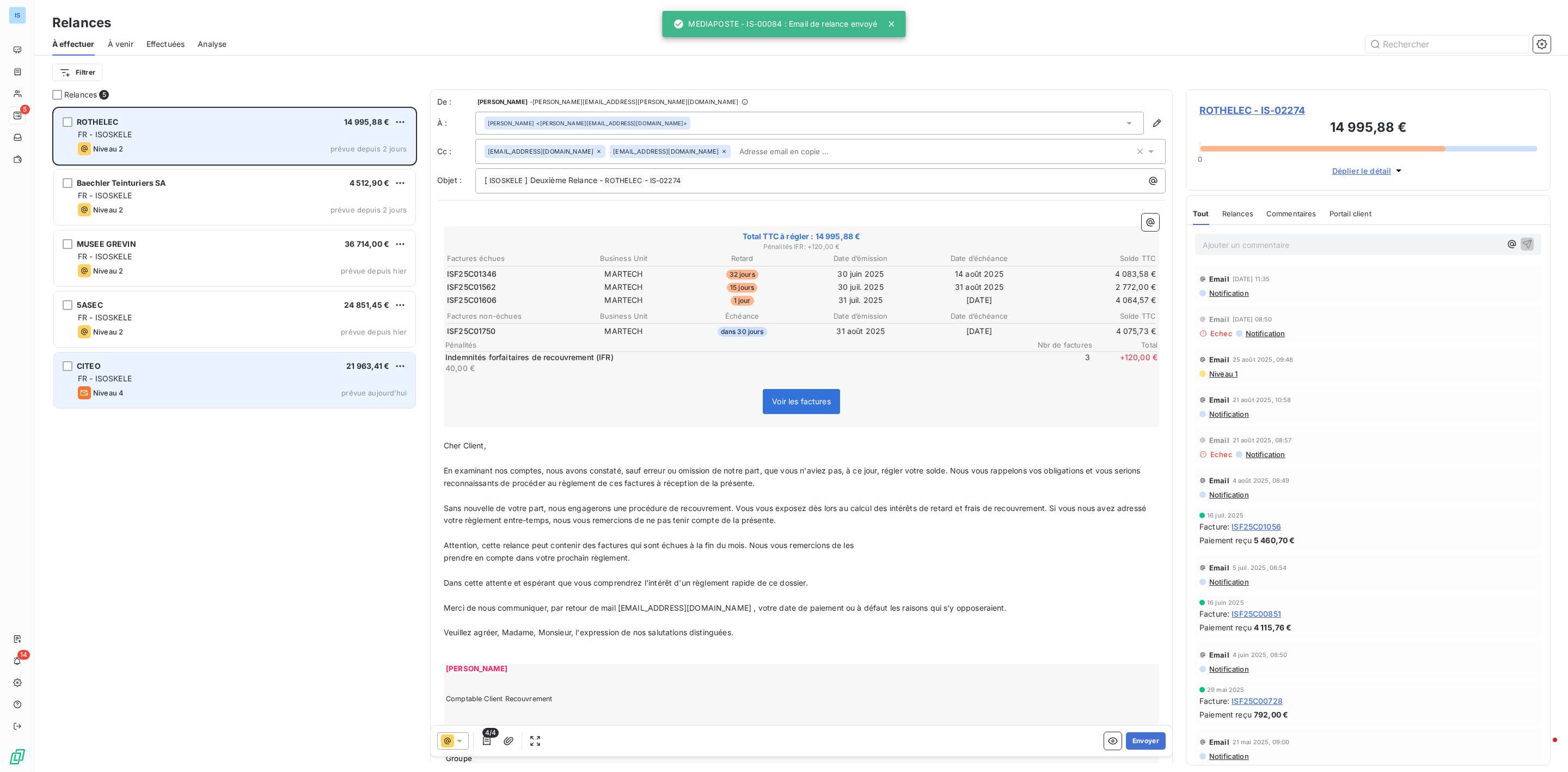
click at [168, 389] on div "Niveau 4 prévue aujourd’hui" at bounding box center [242, 393] width 329 height 13
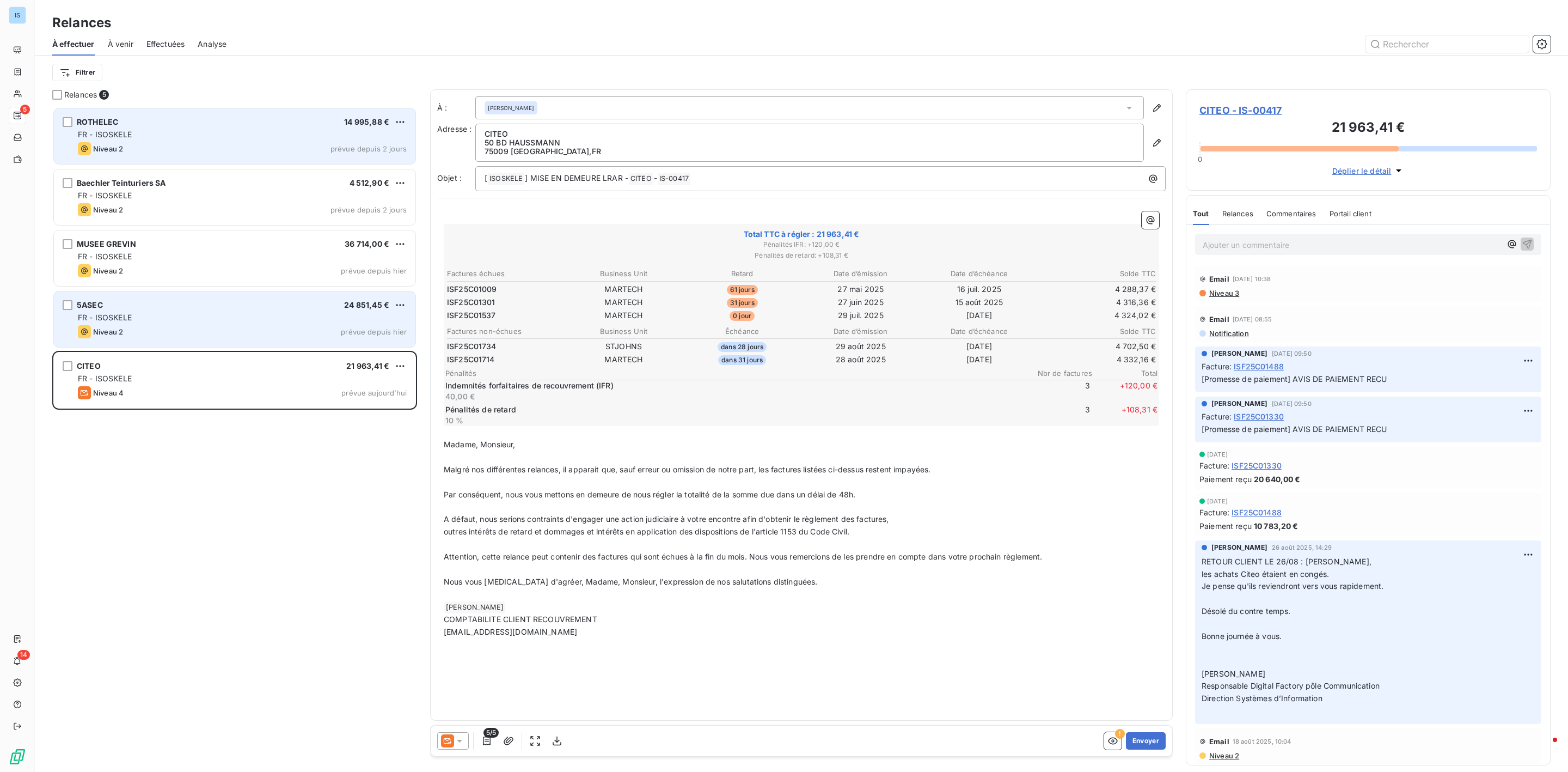
click at [130, 300] on div "5ASEC 24 851,45 €" at bounding box center [242, 305] width 329 height 10
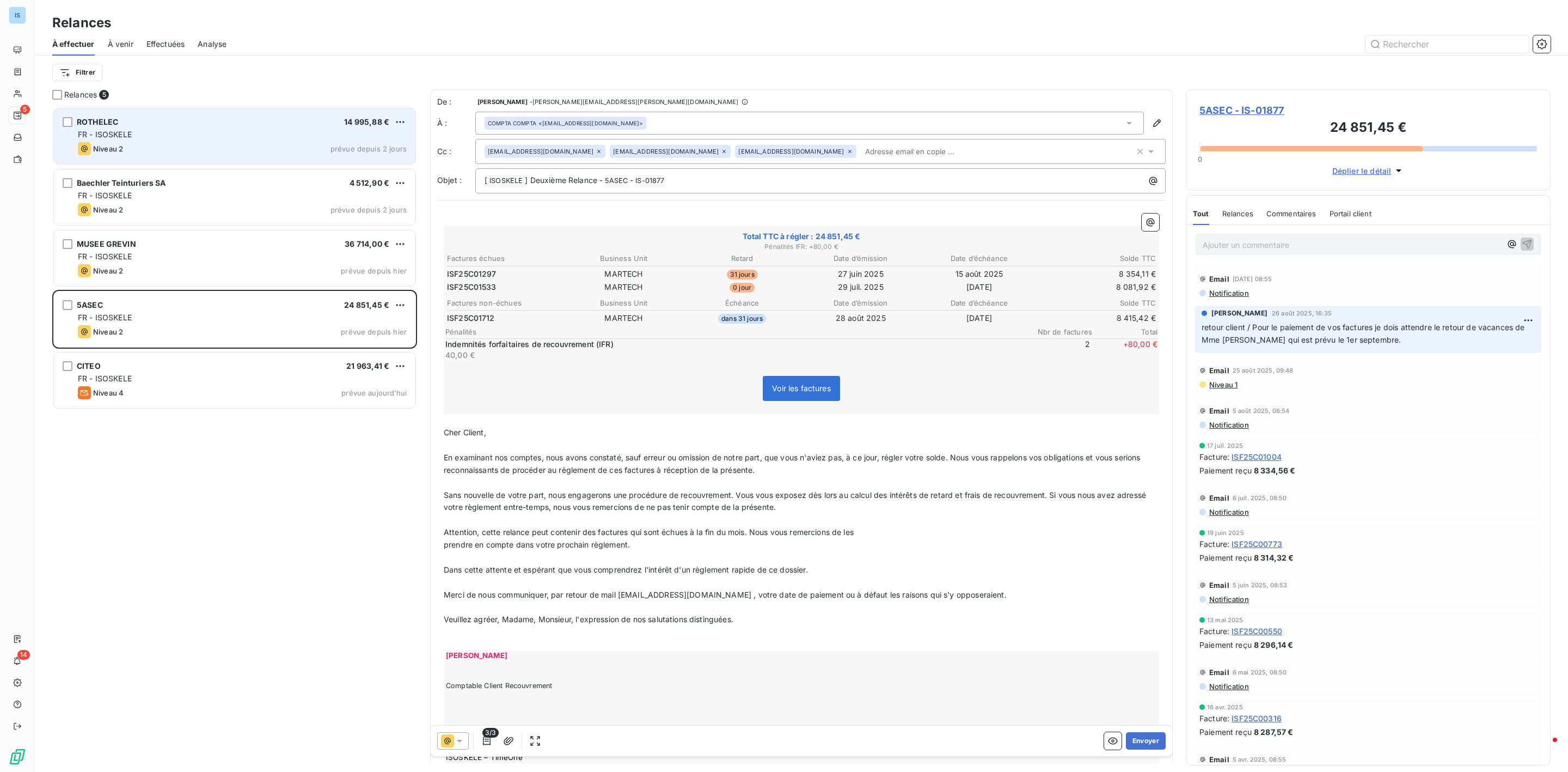
click at [721, 153] on icon at bounding box center [724, 151] width 7 height 7
click at [1250, 110] on span "5ASEC - IS-01877" at bounding box center [1368, 111] width 338 height 15
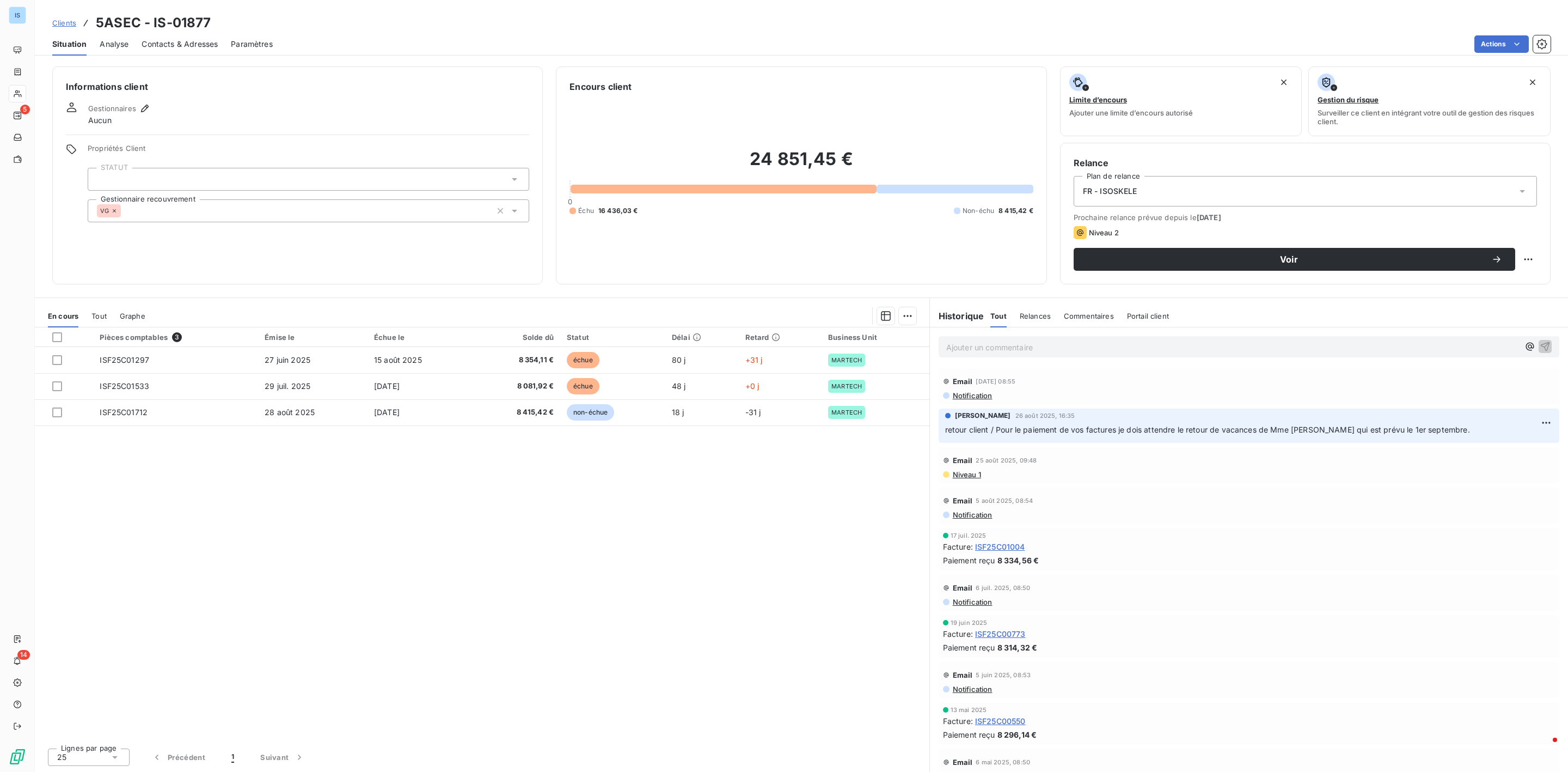
click at [160, 46] on span "Contacts & Adresses" at bounding box center [180, 44] width 76 height 11
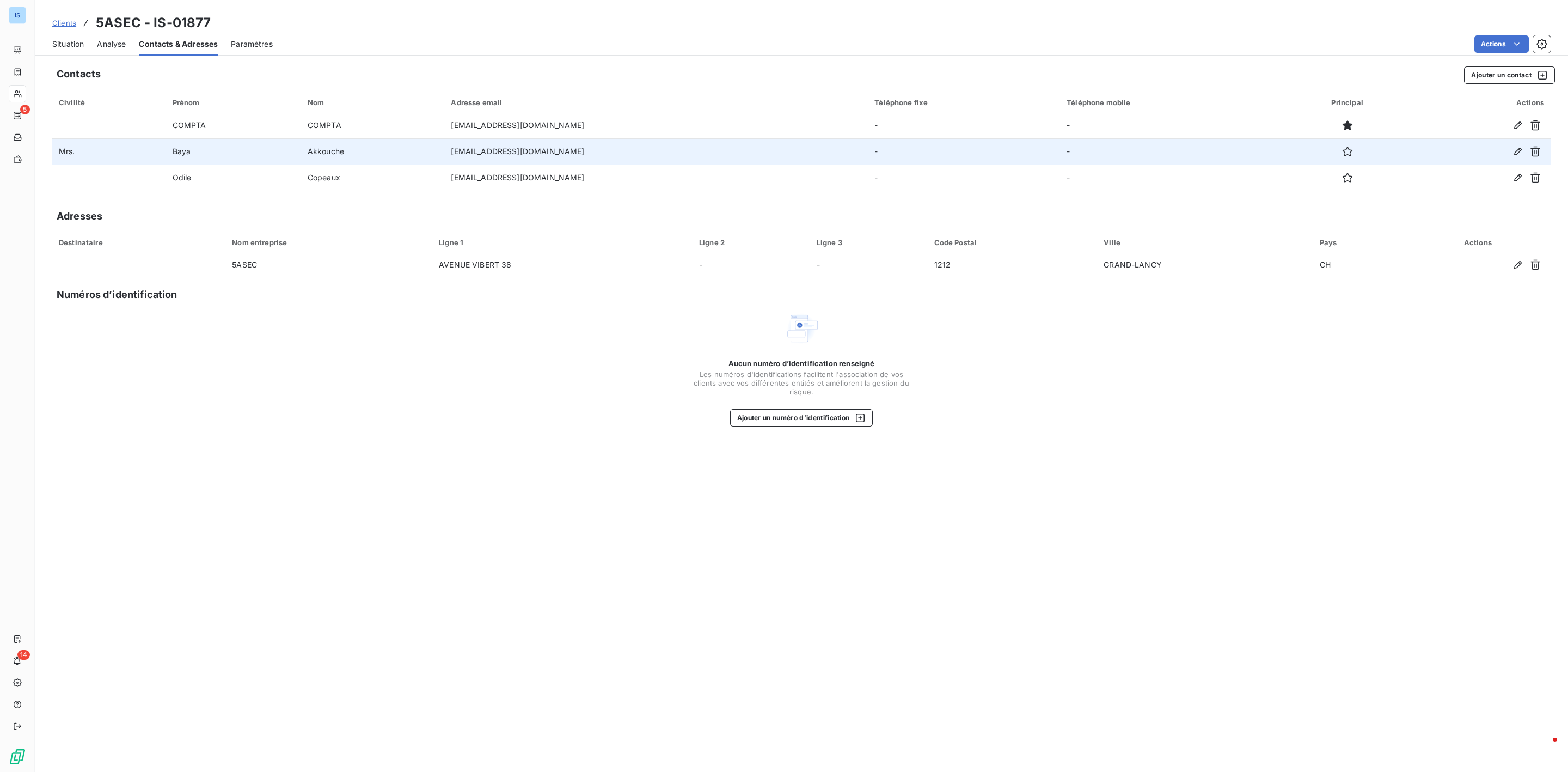
click at [482, 154] on td "[EMAIL_ADDRESS][DOMAIN_NAME]" at bounding box center [656, 151] width 423 height 26
click at [1539, 153] on icon "button" at bounding box center [1535, 151] width 11 height 11
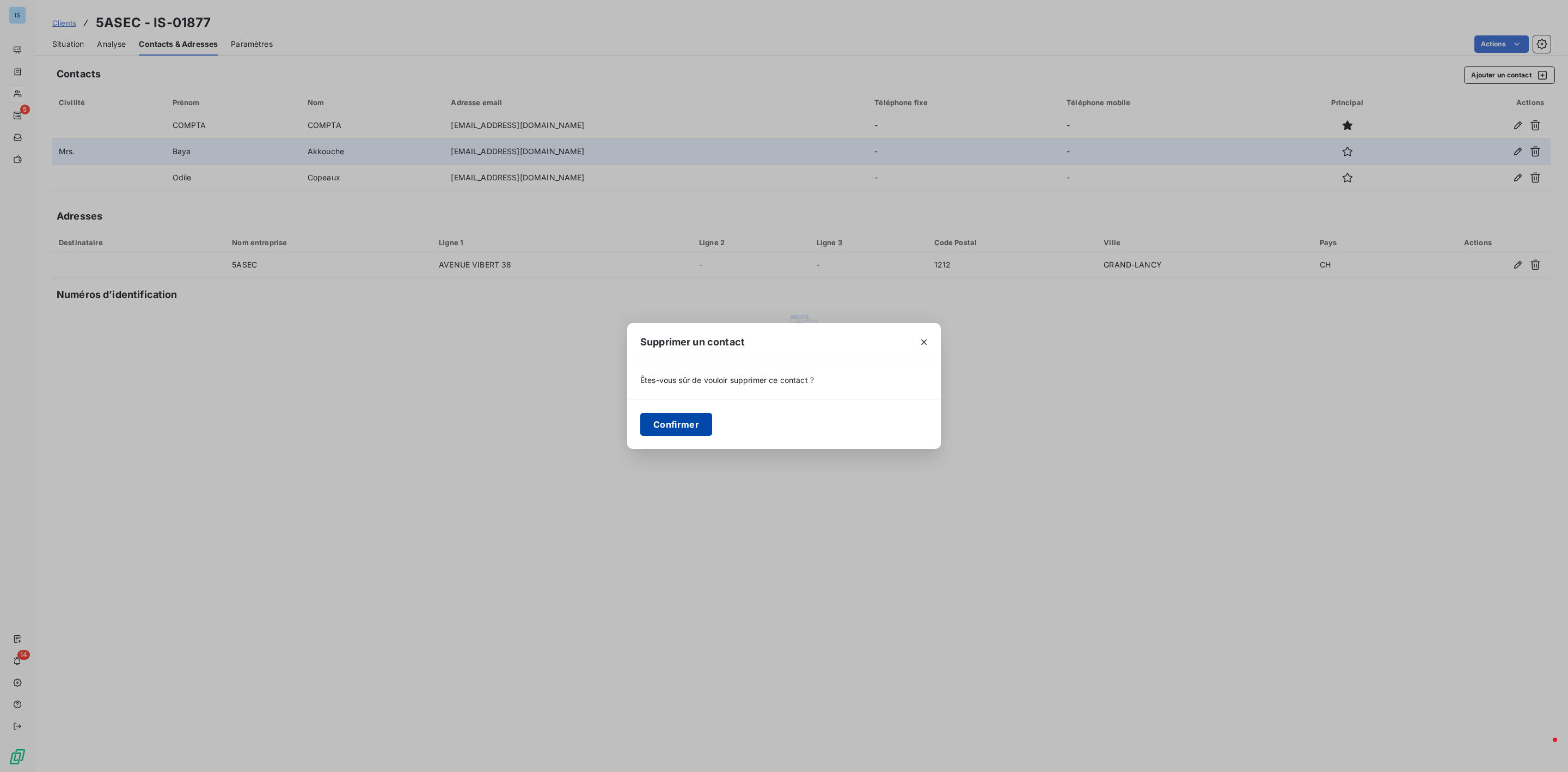
click at [676, 427] on button "Confirmer" at bounding box center [676, 424] width 72 height 23
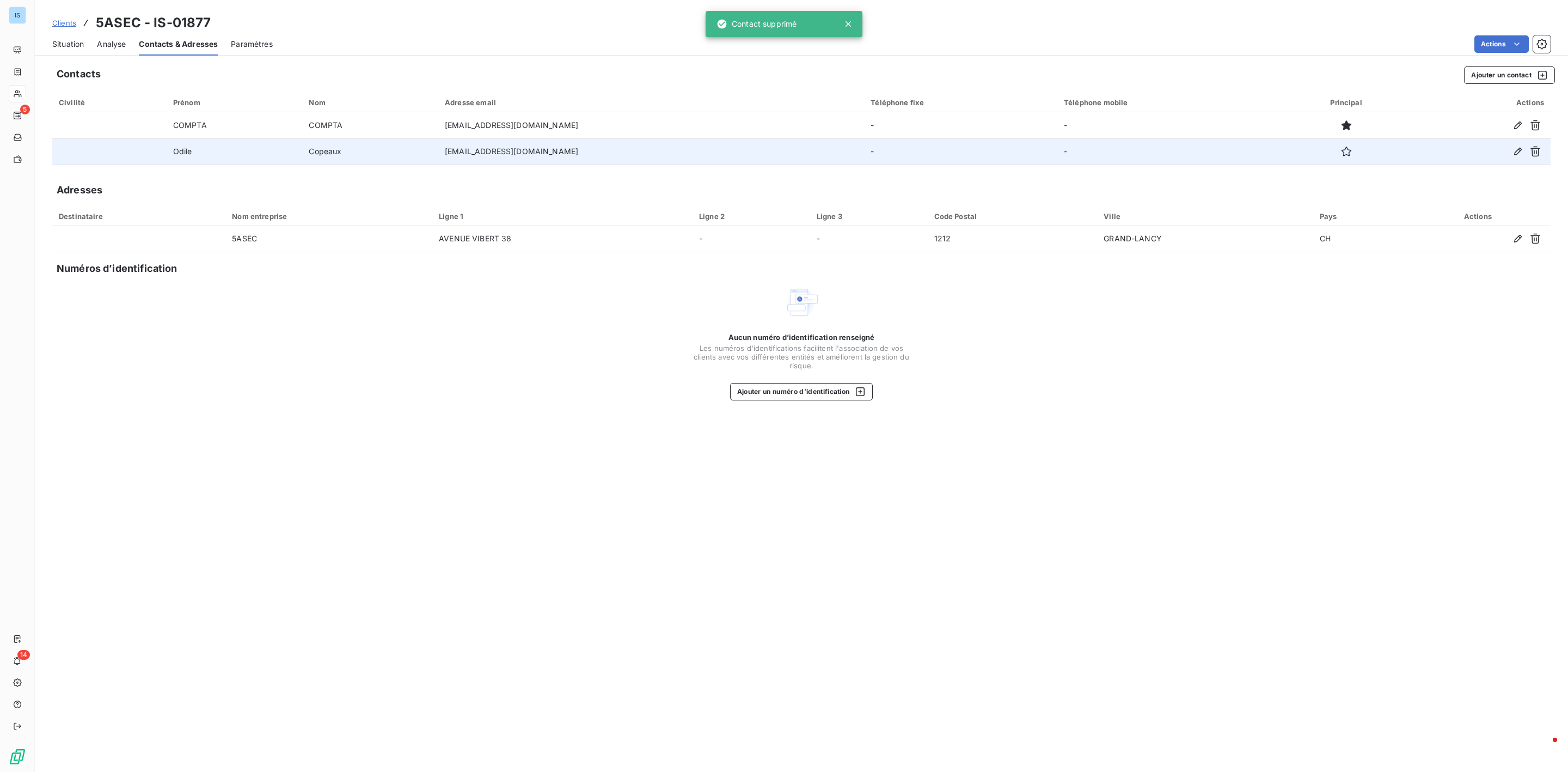
click at [59, 41] on span "Situation" at bounding box center [67, 44] width 31 height 11
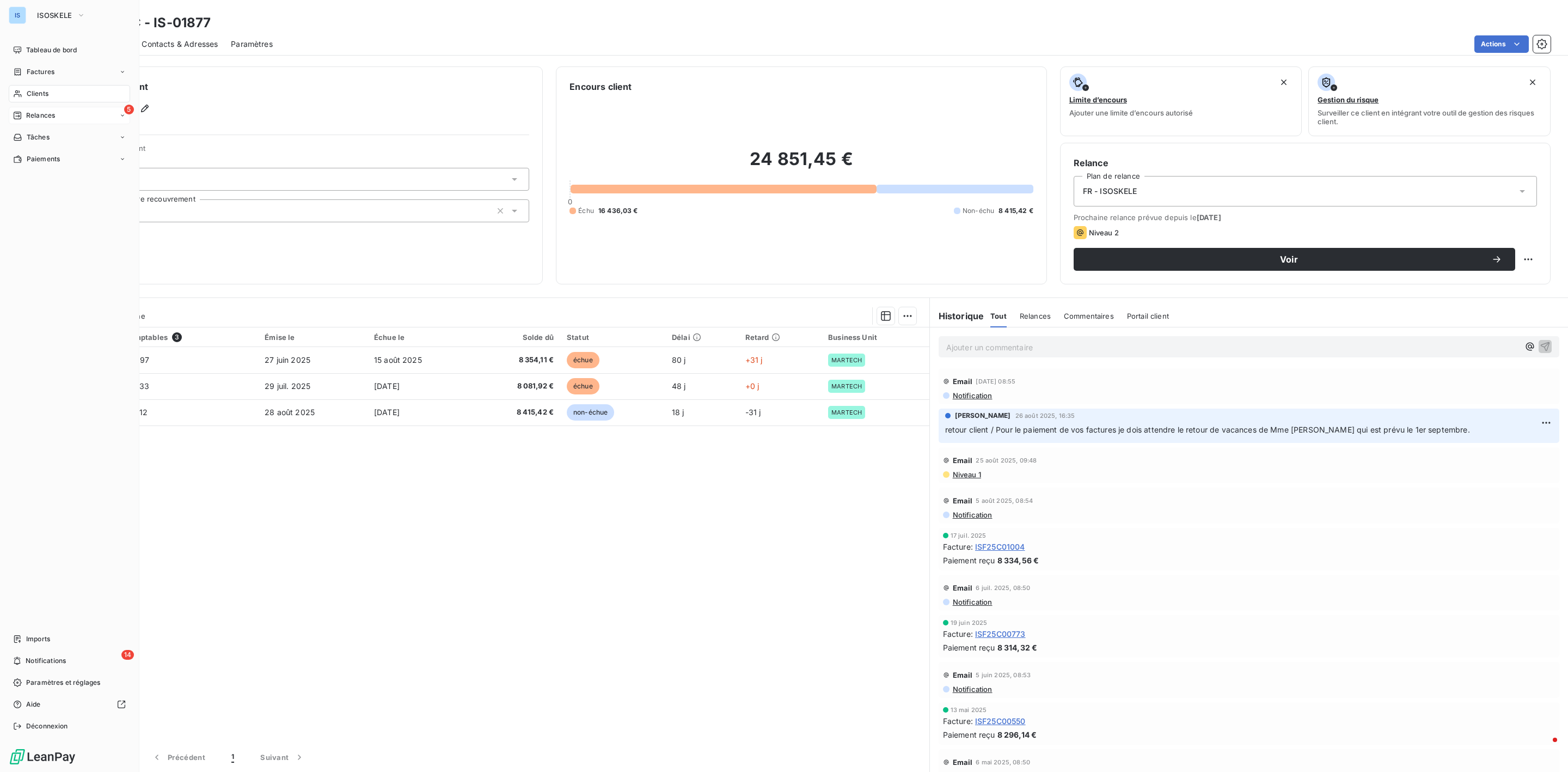
click at [46, 115] on span "Relances" at bounding box center [40, 115] width 29 height 10
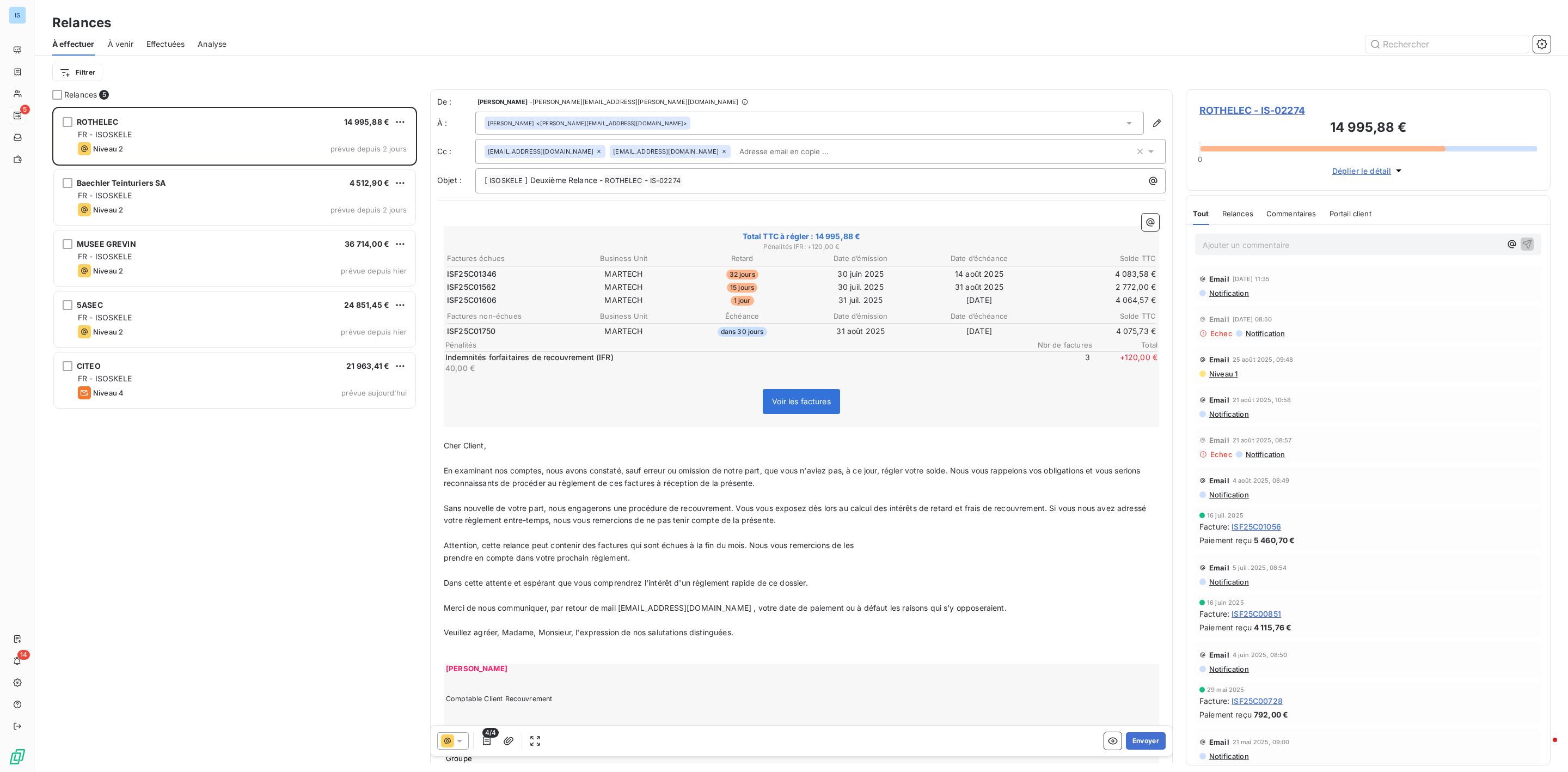
scroll to position [653, 352]
click at [1052, 384] on div "Total TTC à régler : 14 995,88 € Pénalités IFR : + 120,00 € Factures échues Bus…" at bounding box center [801, 326] width 715 height 201
click at [806, 498] on p at bounding box center [801, 496] width 715 height 13
click at [1126, 744] on button "Envoyer" at bounding box center [1146, 741] width 40 height 17
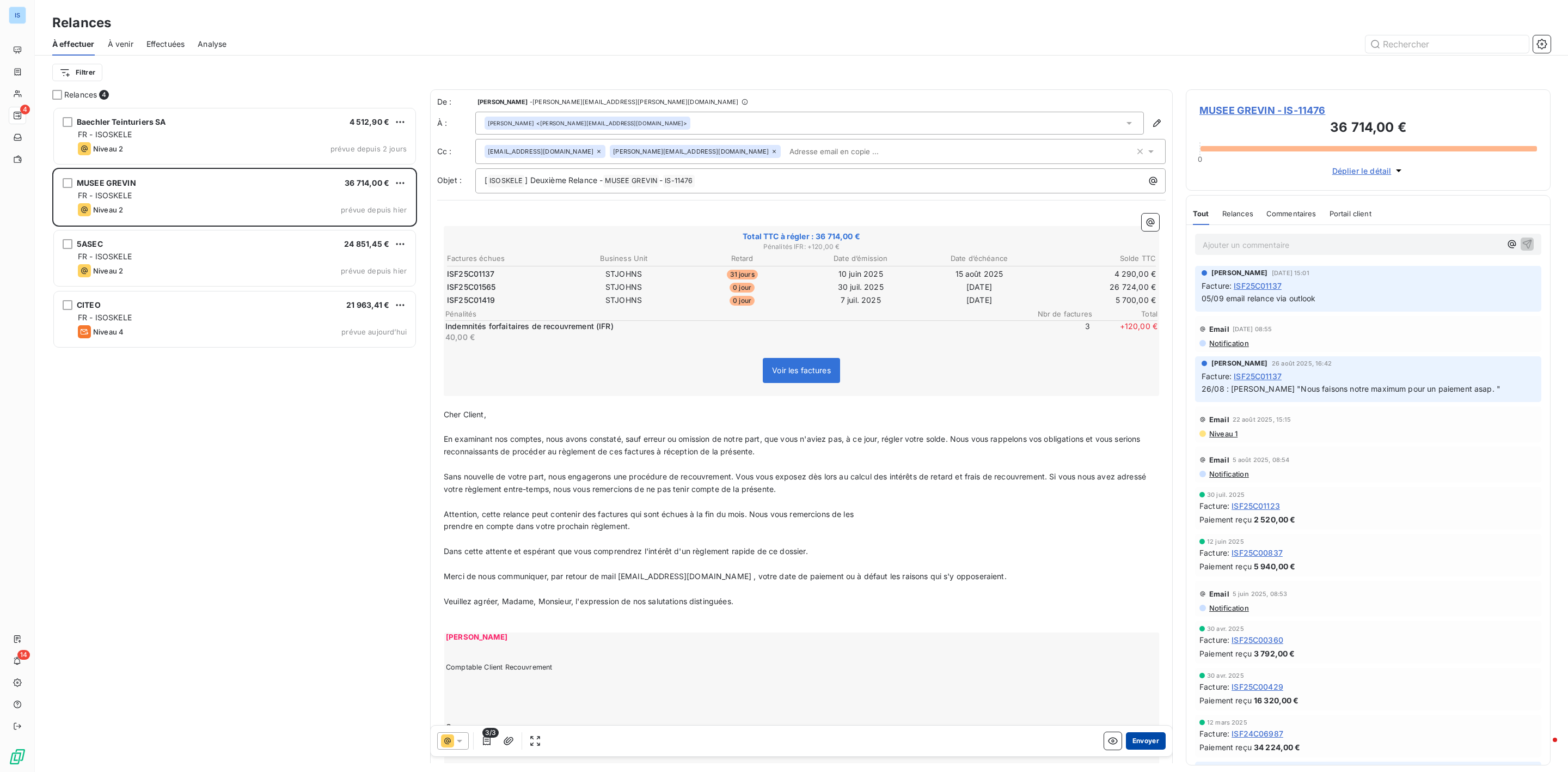
click at [1129, 742] on button "Envoyer" at bounding box center [1146, 741] width 40 height 17
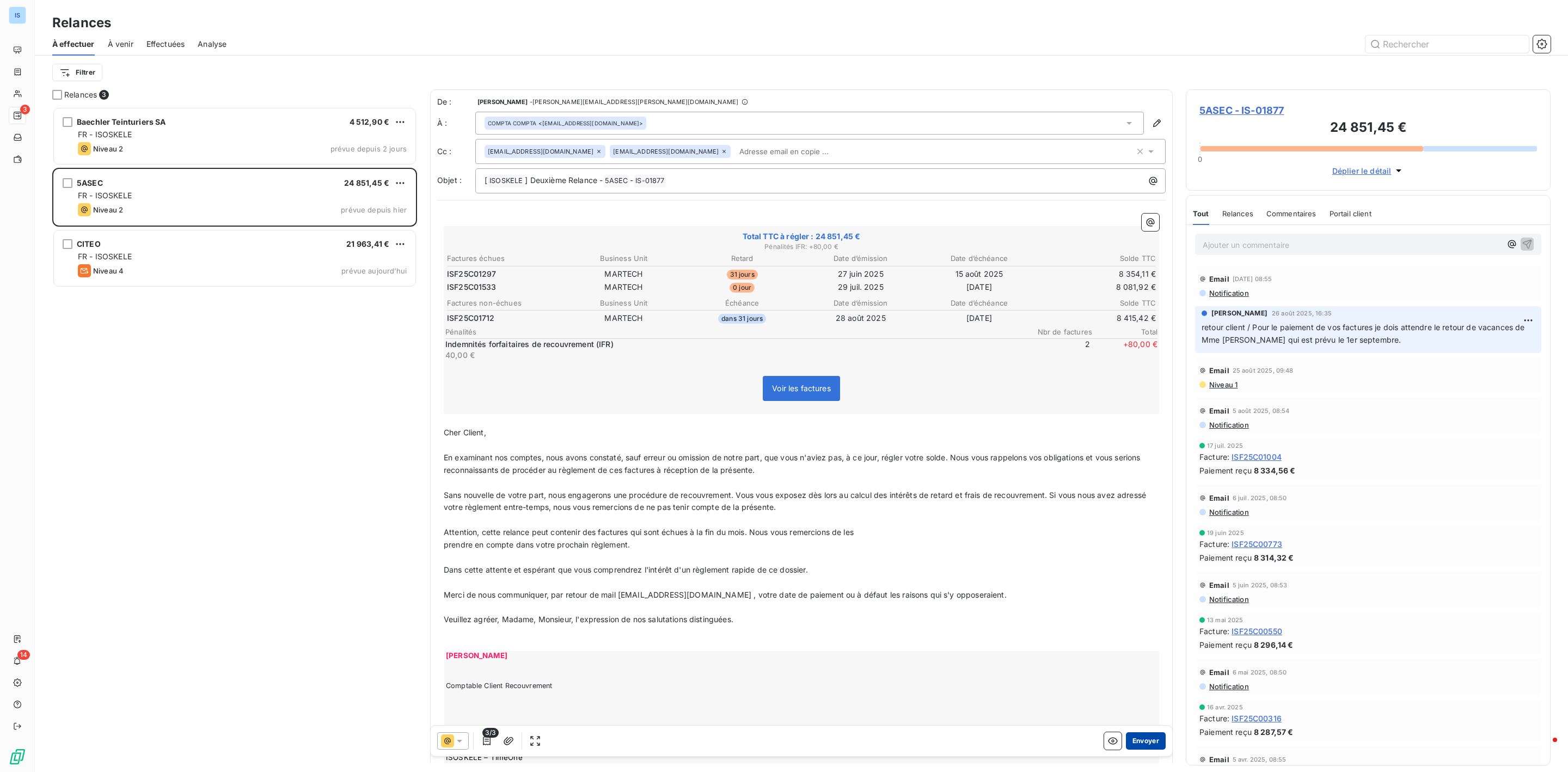
click at [1127, 735] on button "Envoyer" at bounding box center [1146, 741] width 40 height 17
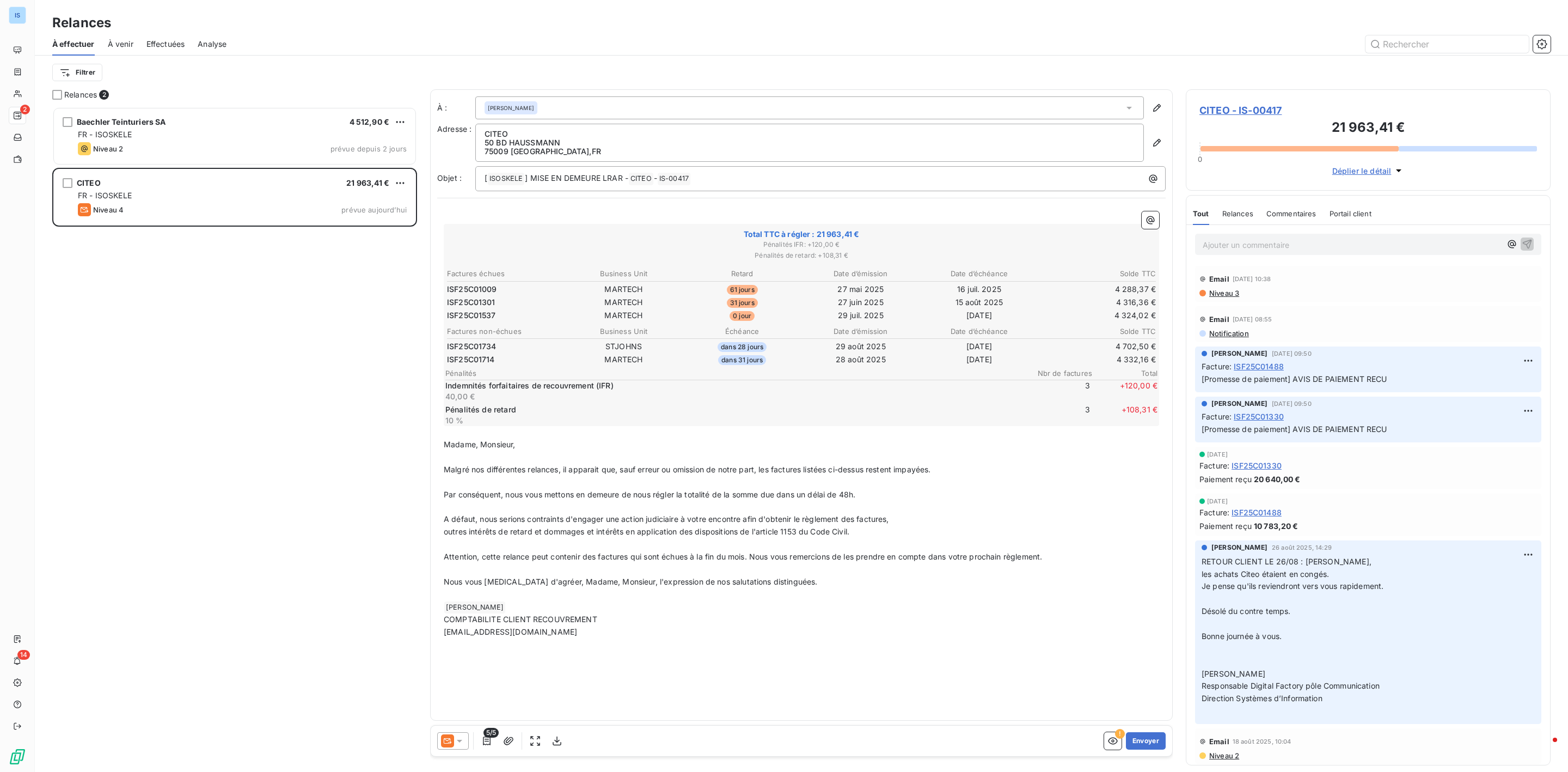
drag, startPoint x: 1153, startPoint y: 739, endPoint x: 551, endPoint y: 615, distance: 614.6
click at [566, 649] on div "À : [PERSON_NAME] Adresse : CITEO 50 [PERSON_NAME] 75009 [GEOGRAPHIC_DATA] , FR…" at bounding box center [801, 426] width 742 height 673
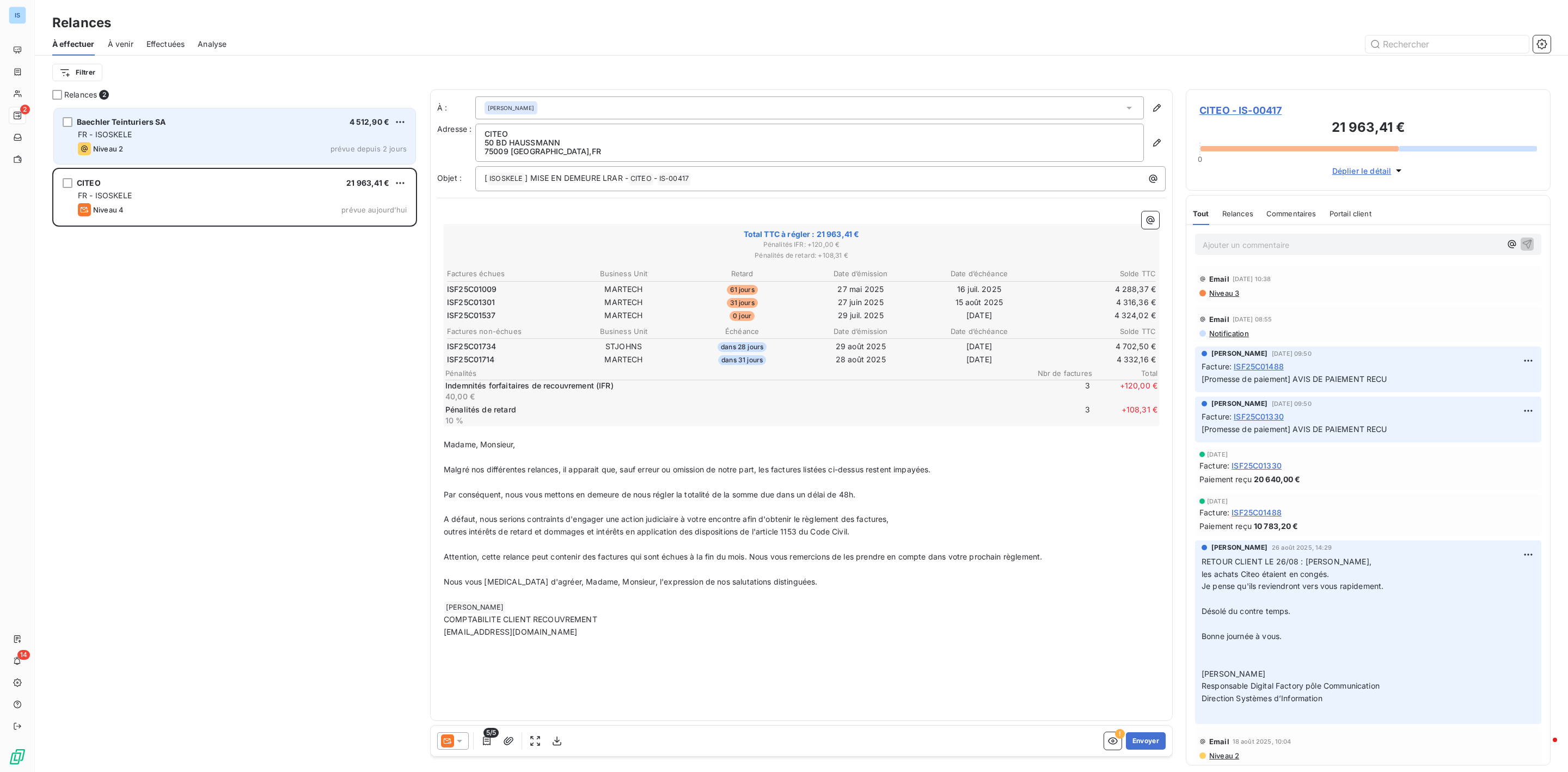
click at [198, 137] on div "FR - ISOSKELE" at bounding box center [242, 135] width 329 height 11
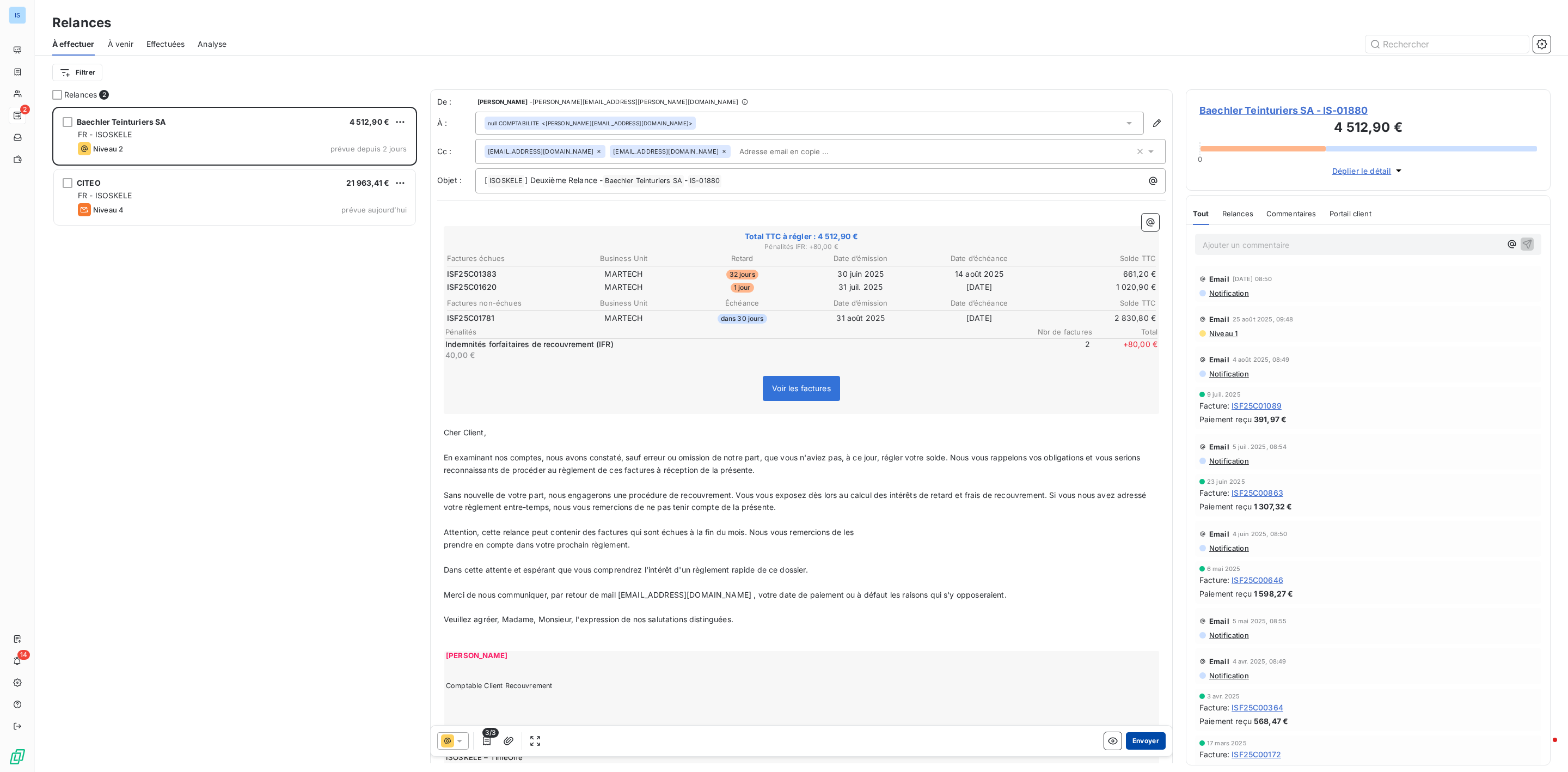
click at [1135, 735] on button "Envoyer" at bounding box center [1146, 741] width 40 height 17
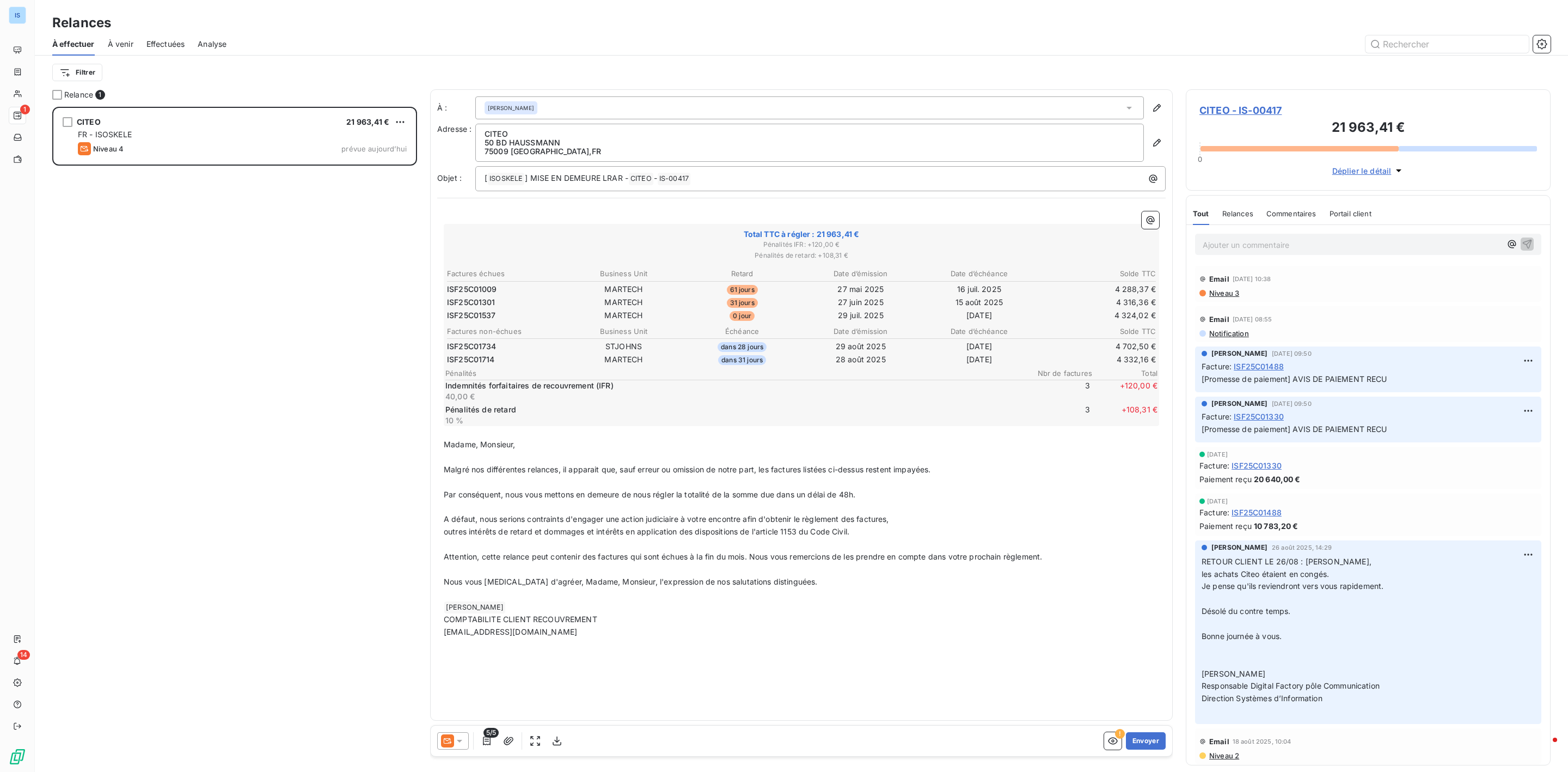
click at [308, 330] on div "CITEO 21 963,41 € FR - ISOSKELE Niveau 4 prévue aujourd’hui" at bounding box center [234, 439] width 365 height 665
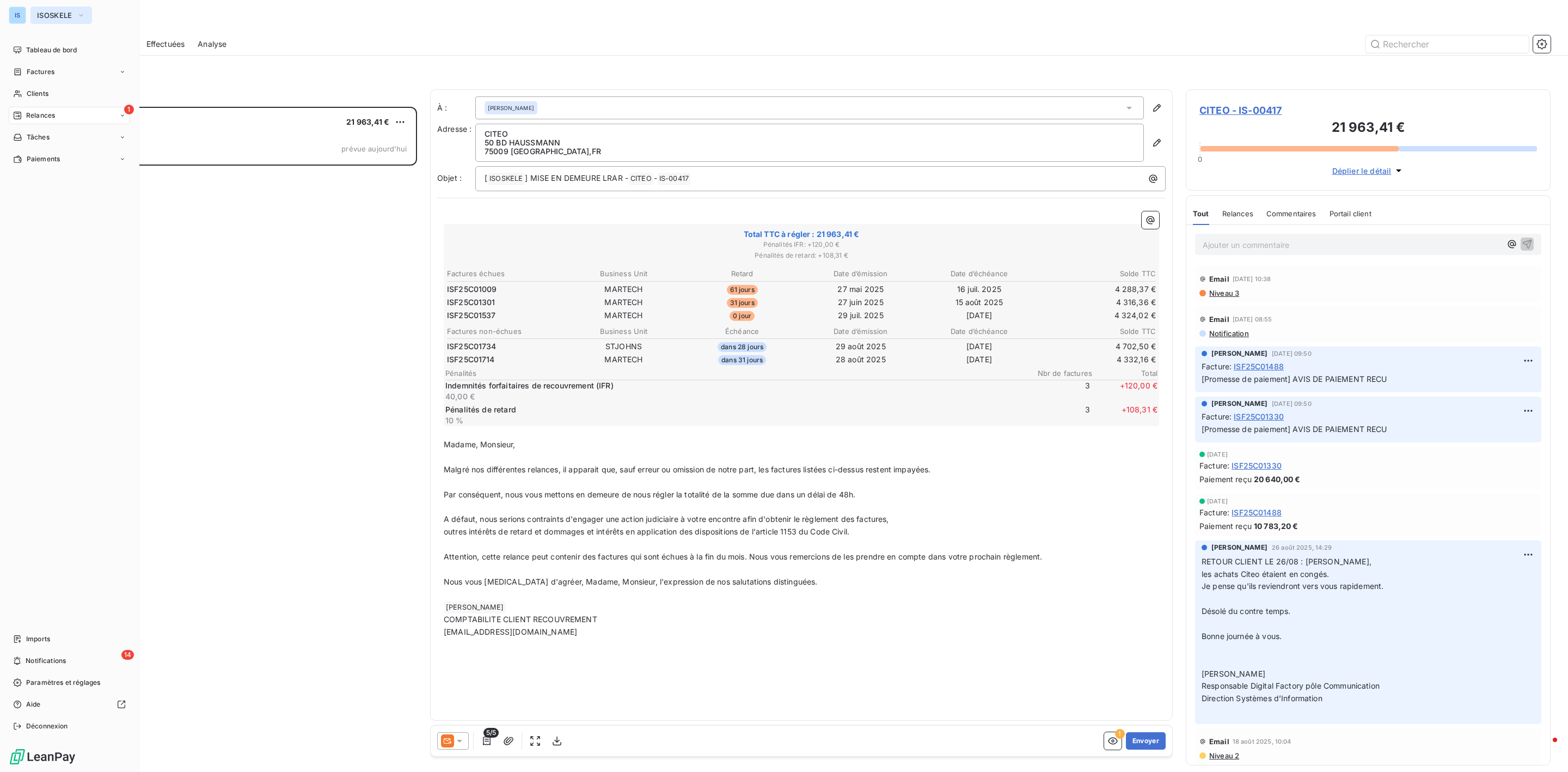
click at [40, 13] on span "ISOSKELE" at bounding box center [55, 15] width 35 height 9
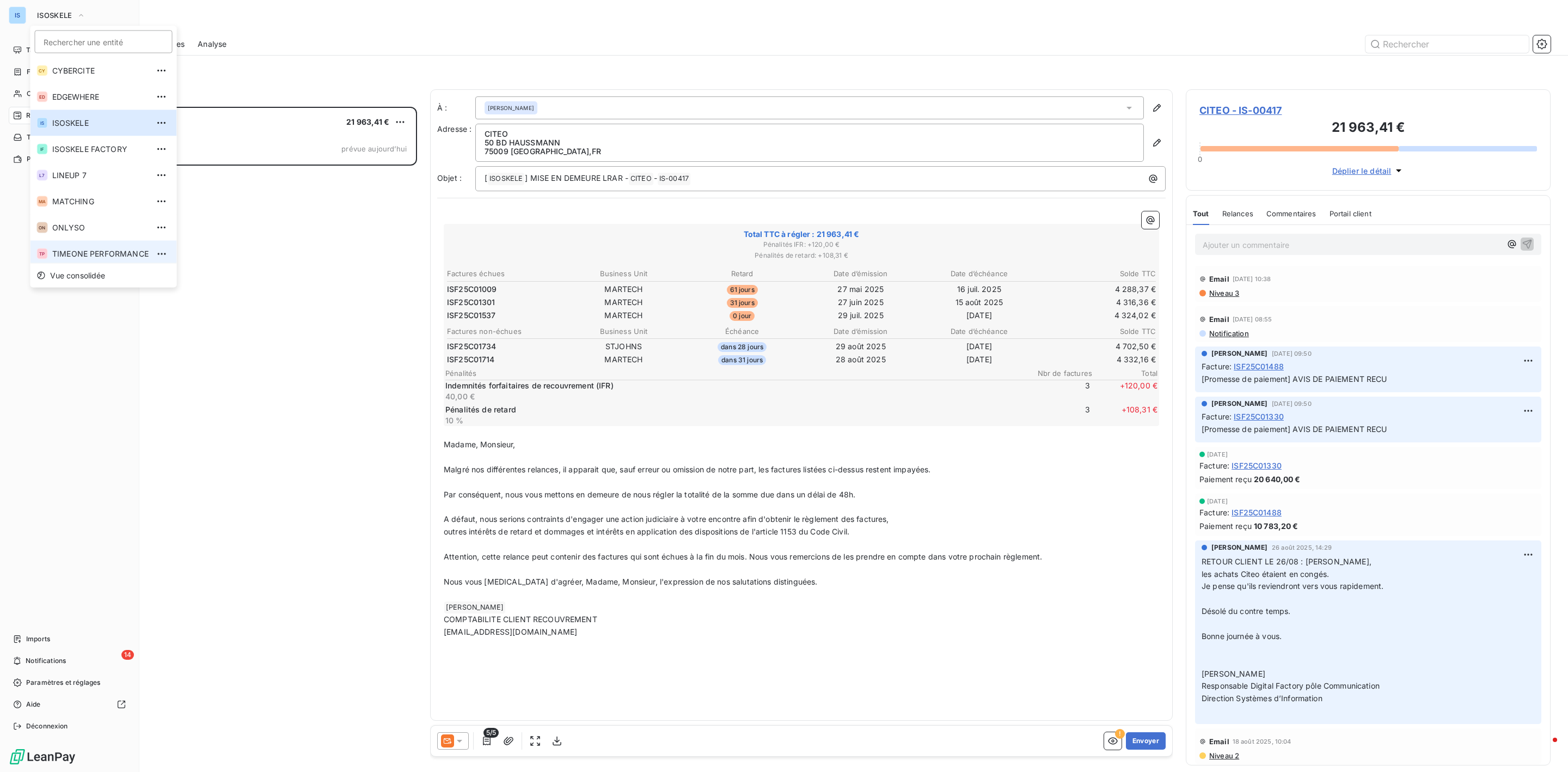
click at [70, 250] on span "TIMEONE PERFORMANCE" at bounding box center [100, 254] width 97 height 11
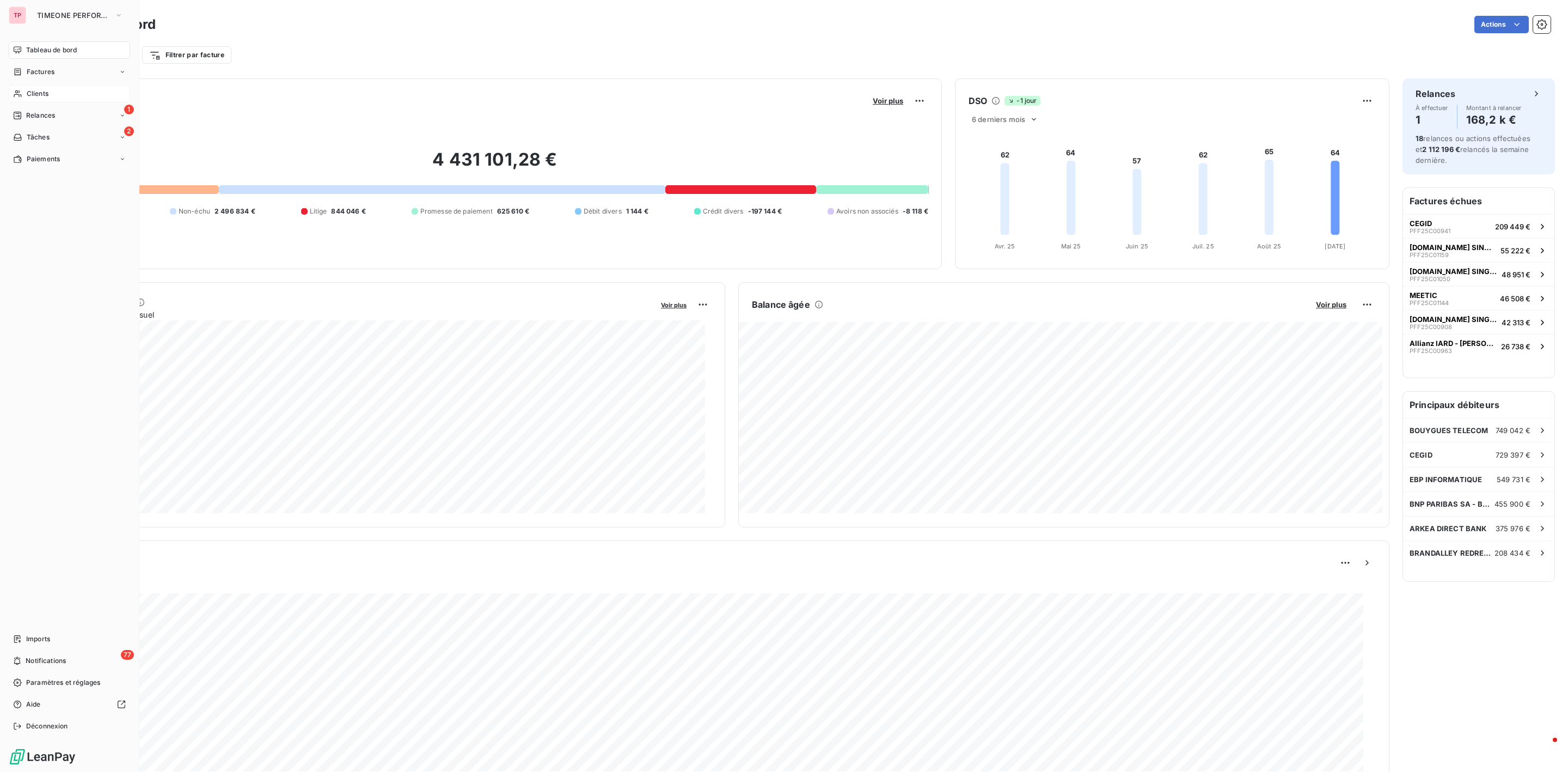
click at [36, 97] on span "Clients" at bounding box center [37, 93] width 22 height 10
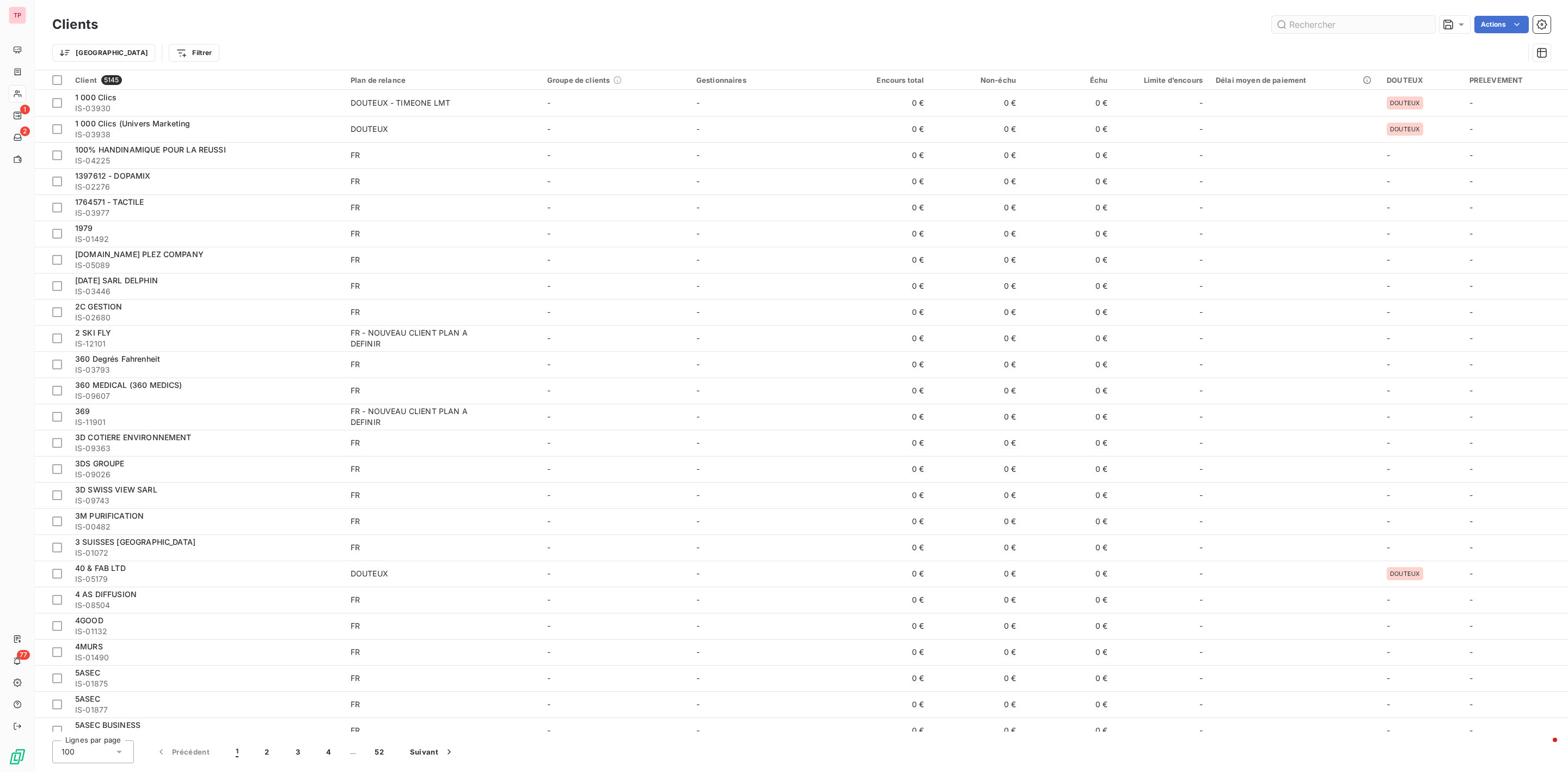
click at [1342, 22] on input "text" at bounding box center [1353, 25] width 163 height 17
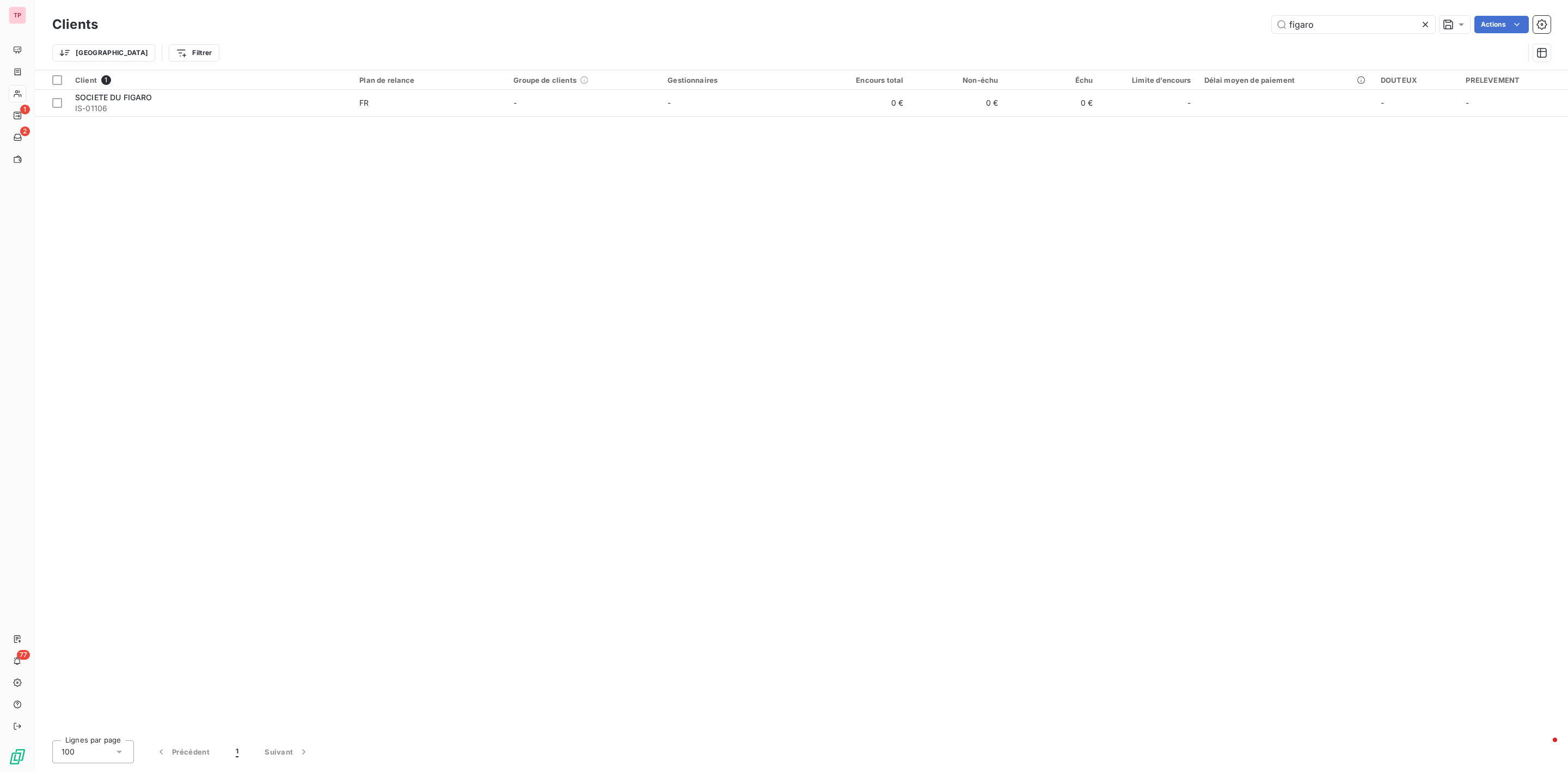
drag, startPoint x: 1270, startPoint y: 29, endPoint x: 1261, endPoint y: 29, distance: 9.0
click at [1261, 29] on div "figaro Actions" at bounding box center [831, 25] width 1439 height 17
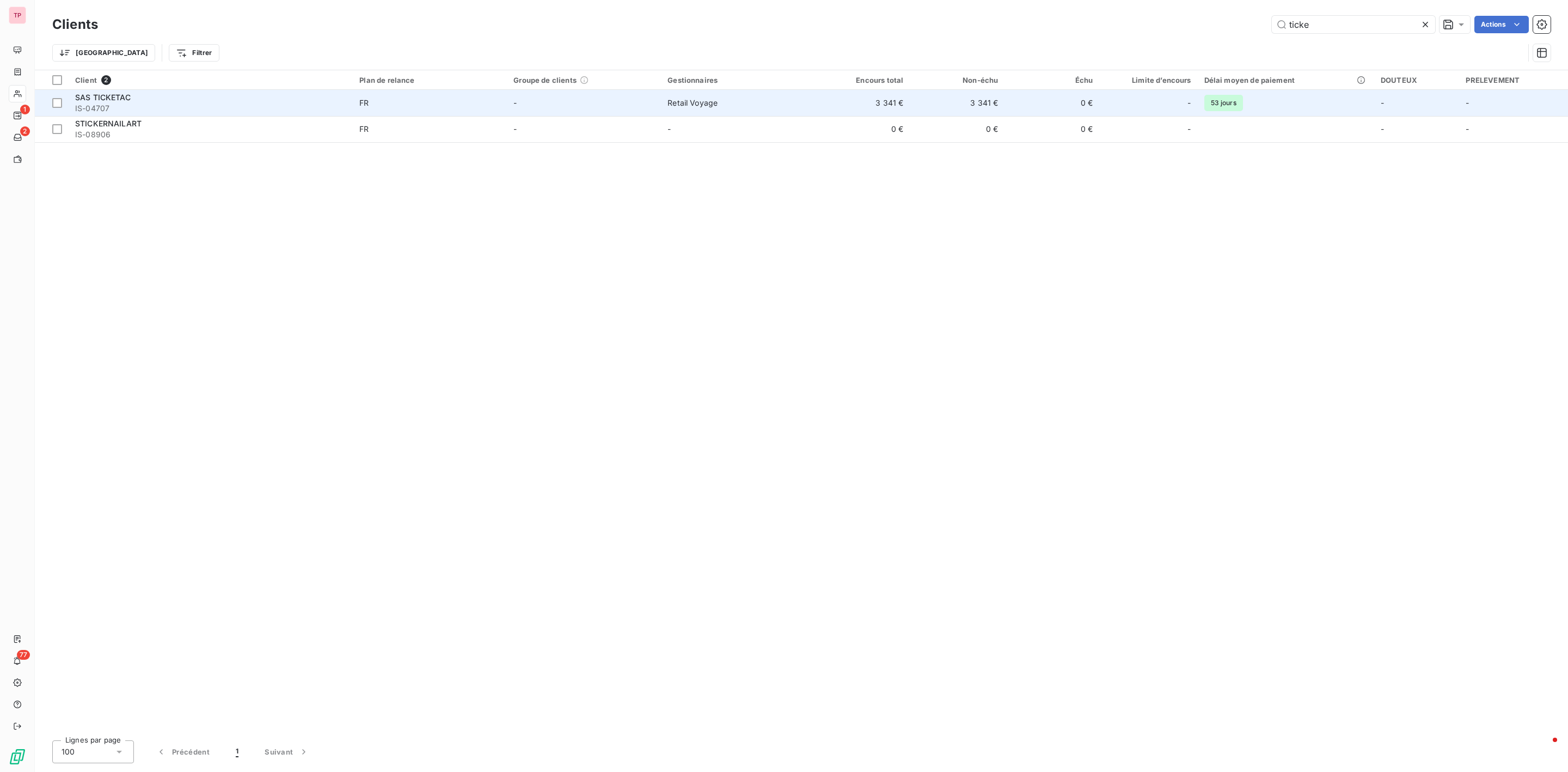
type input "ticke"
click at [152, 101] on div "SAS TICKETAC" at bounding box center [210, 97] width 271 height 11
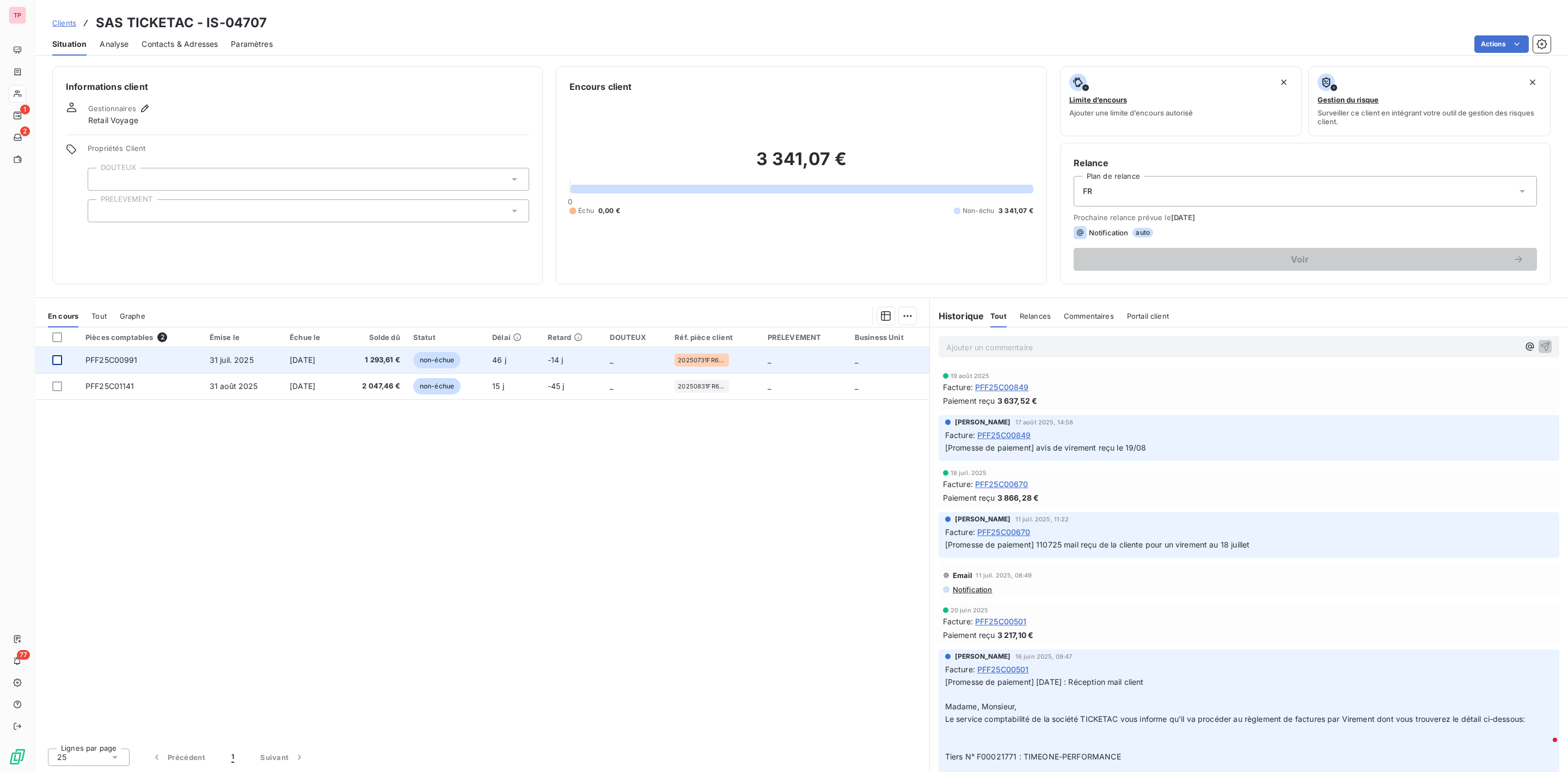
click at [59, 360] on div at bounding box center [57, 360] width 10 height 10
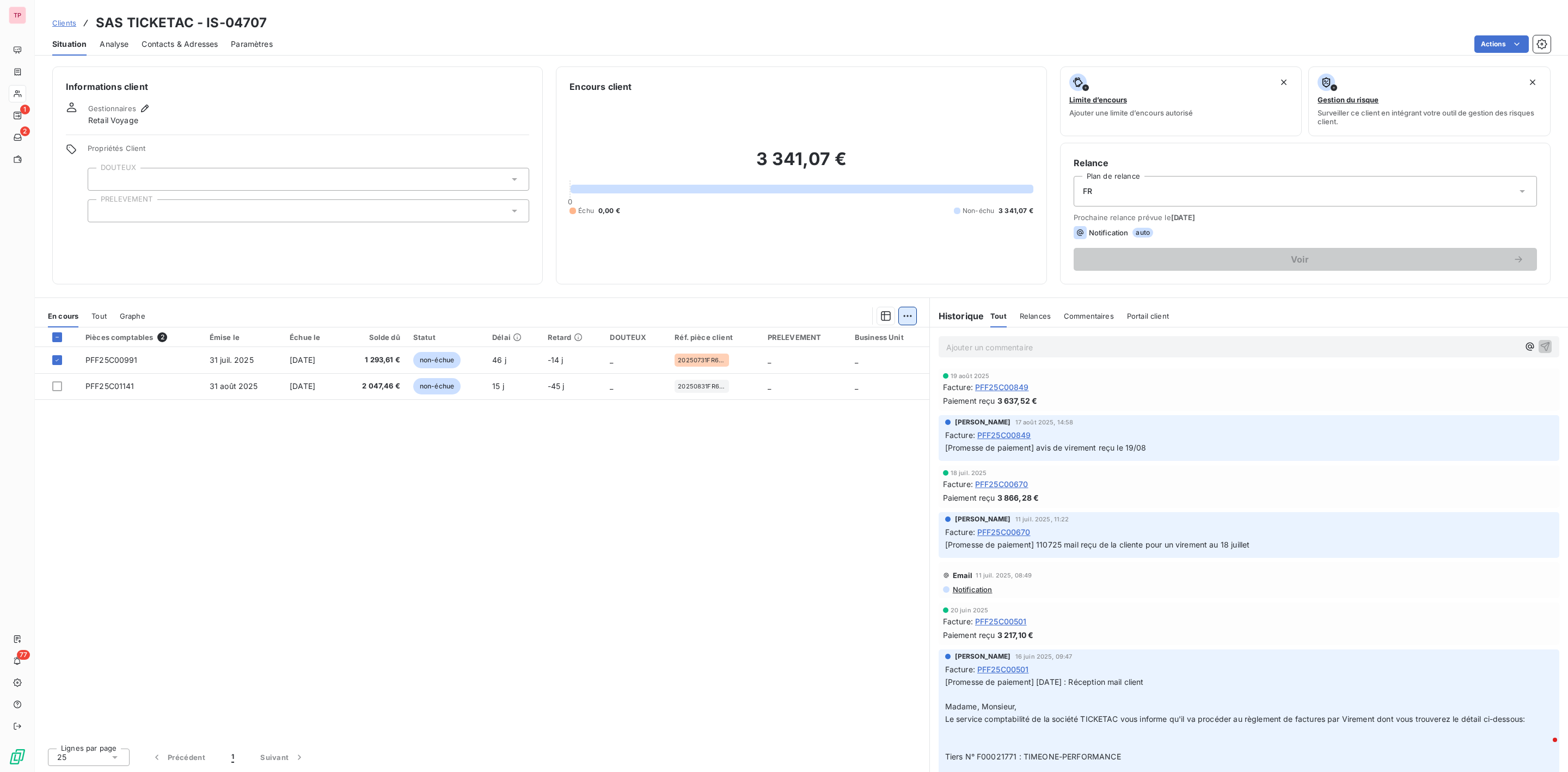
click at [904, 316] on html "TP 1 2 77 Clients SAS TICKETAC - IS-04707 Situation Analyse Contacts & Adresses…" at bounding box center [784, 386] width 1568 height 772
click at [776, 357] on div "Ajouter une promesse de paiement (1 facture)" at bounding box center [815, 360] width 192 height 17
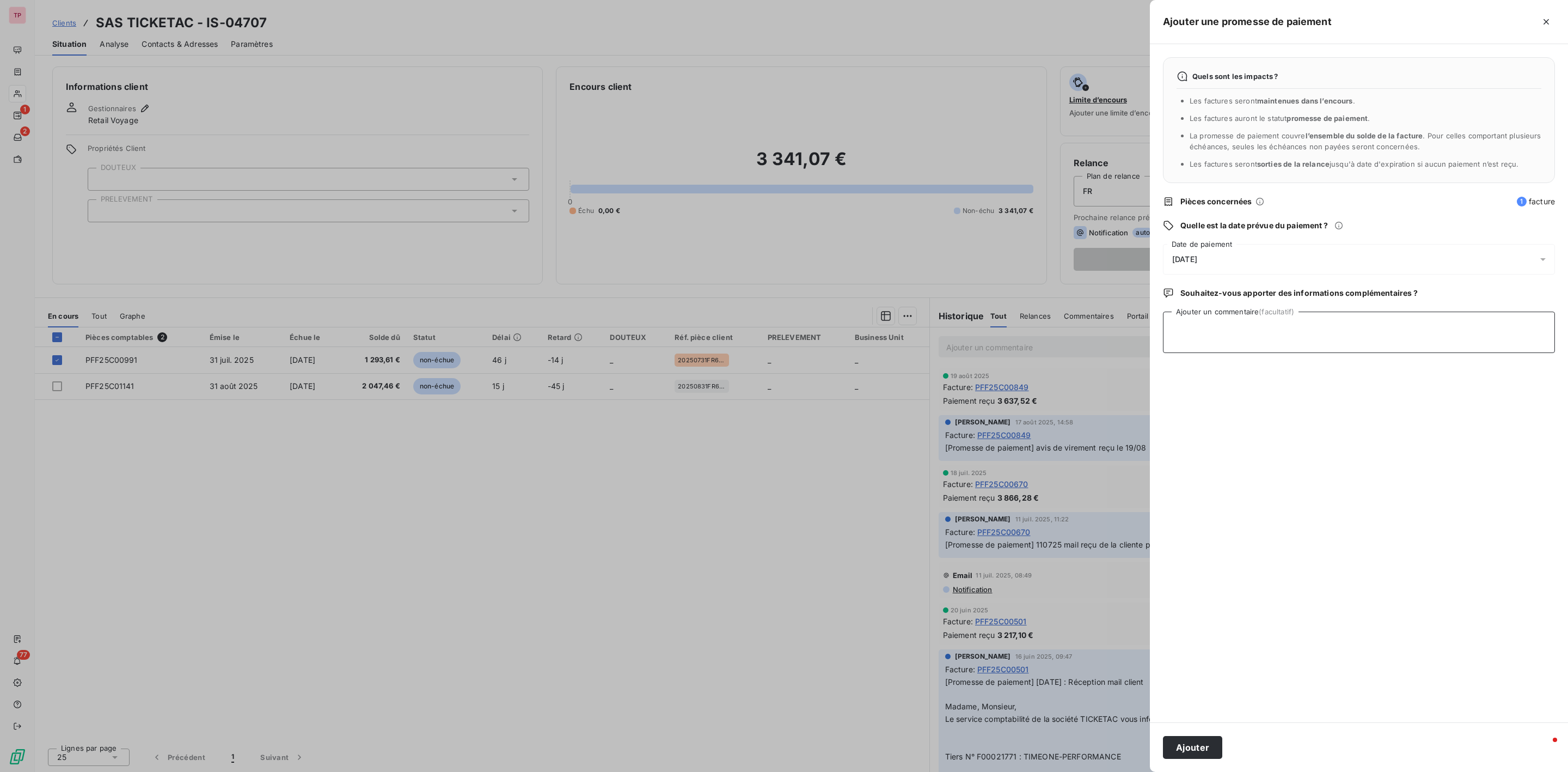
click at [1248, 325] on textarea "Ajouter un commentaire (facultatif)" at bounding box center [1359, 332] width 392 height 41
click at [1182, 327] on textarea "avcis de virement recu le 15/09" at bounding box center [1359, 332] width 392 height 41
type textarea "avis de virement recu le 15/09"
click at [1222, 248] on div "[DATE]" at bounding box center [1359, 259] width 392 height 31
click at [1219, 415] on button "23" at bounding box center [1216, 416] width 22 height 22
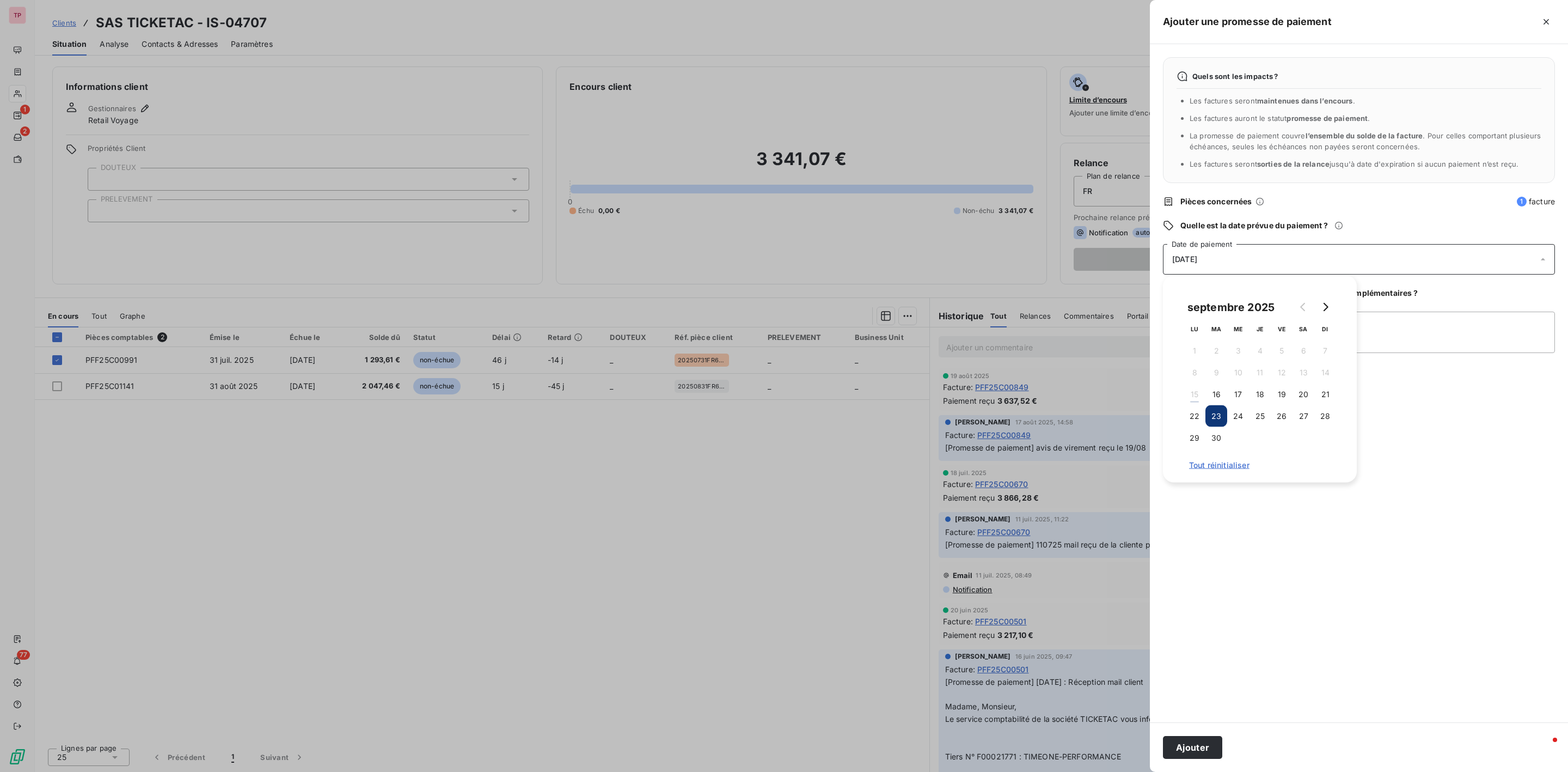
click at [1244, 653] on div "Quels sont les impacts ? Les factures seront maintenues dans l’encours . Les fa…" at bounding box center [1359, 383] width 418 height 678
click at [1189, 745] on button "Ajouter" at bounding box center [1192, 747] width 59 height 23
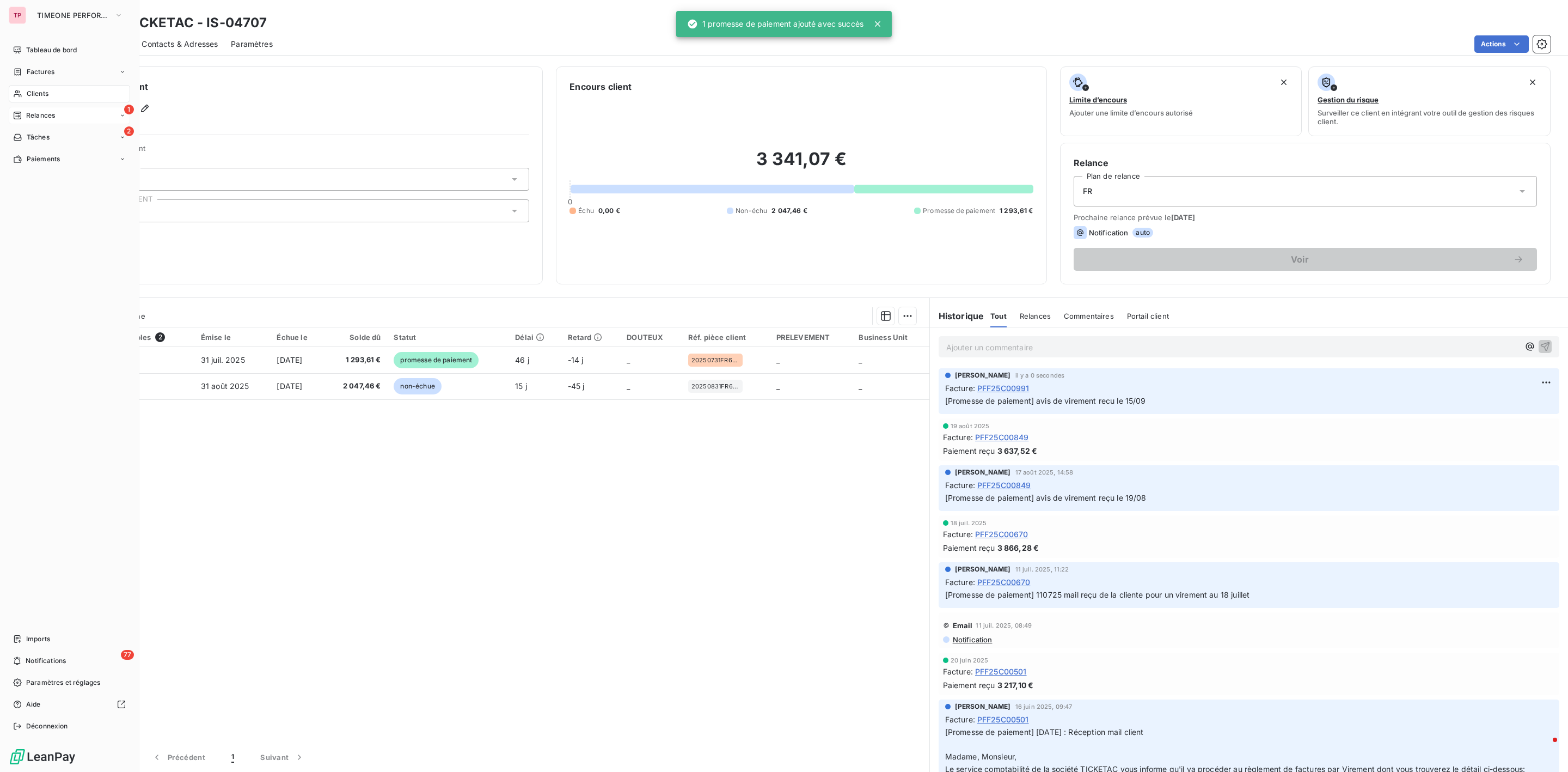
click at [38, 120] on span "Relances" at bounding box center [40, 115] width 29 height 10
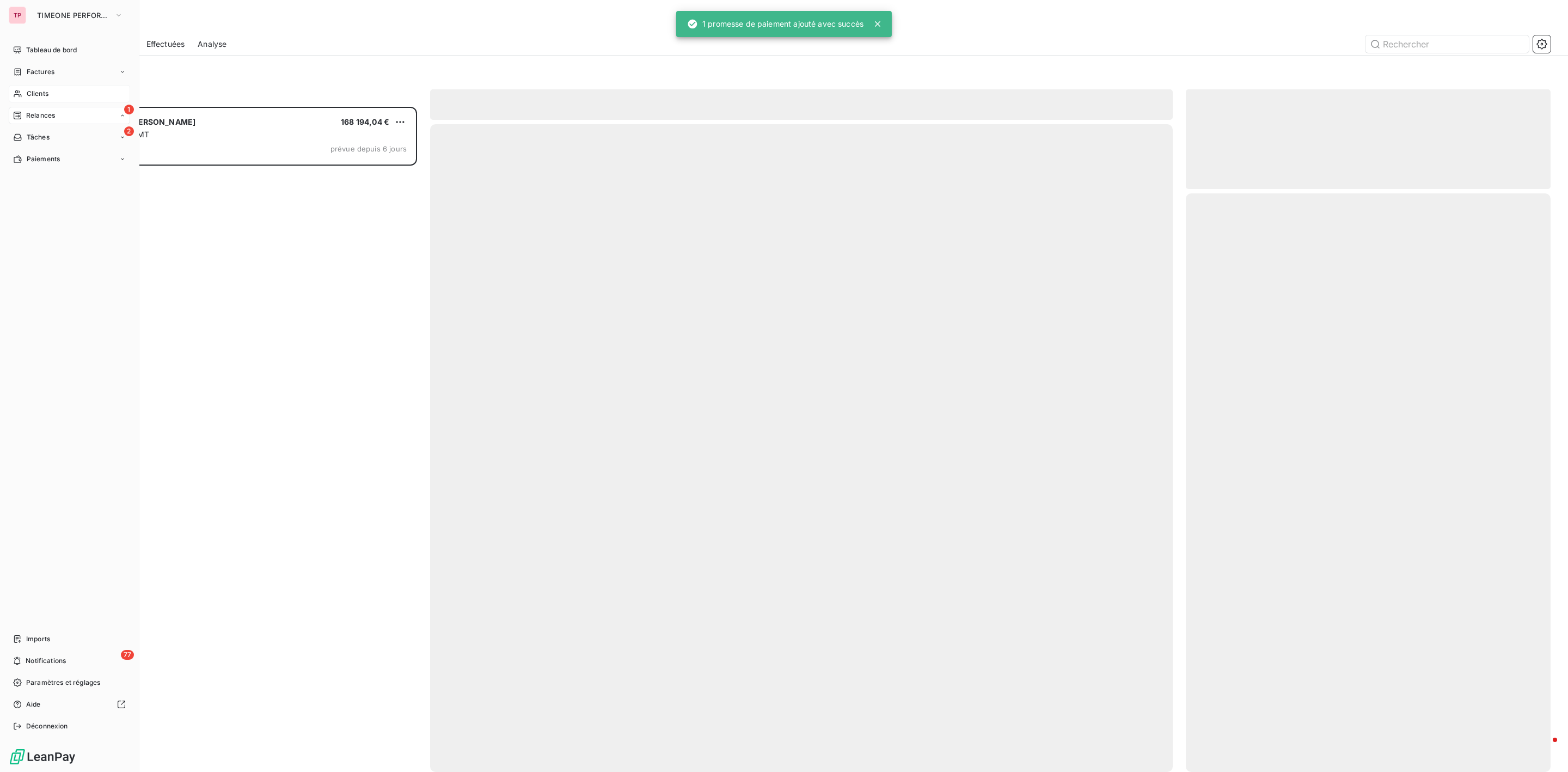
scroll to position [653, 352]
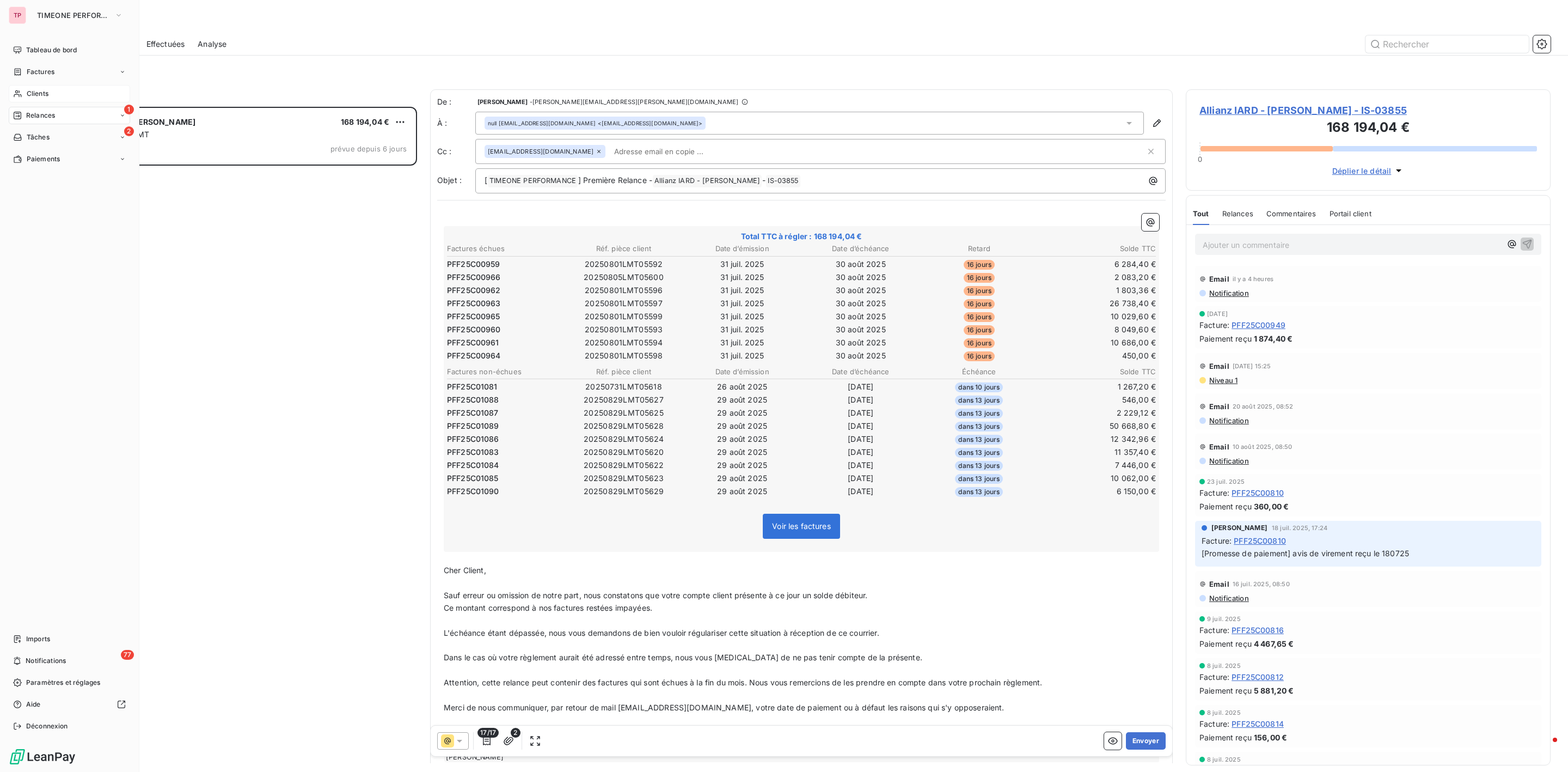
click at [18, 15] on div "TP" at bounding box center [17, 15] width 17 height 17
click at [63, 15] on span "TIMEONE PERFORMANCE" at bounding box center [74, 15] width 73 height 9
click at [69, 84] on li "ED EDGEWHERE" at bounding box center [104, 93] width 146 height 26
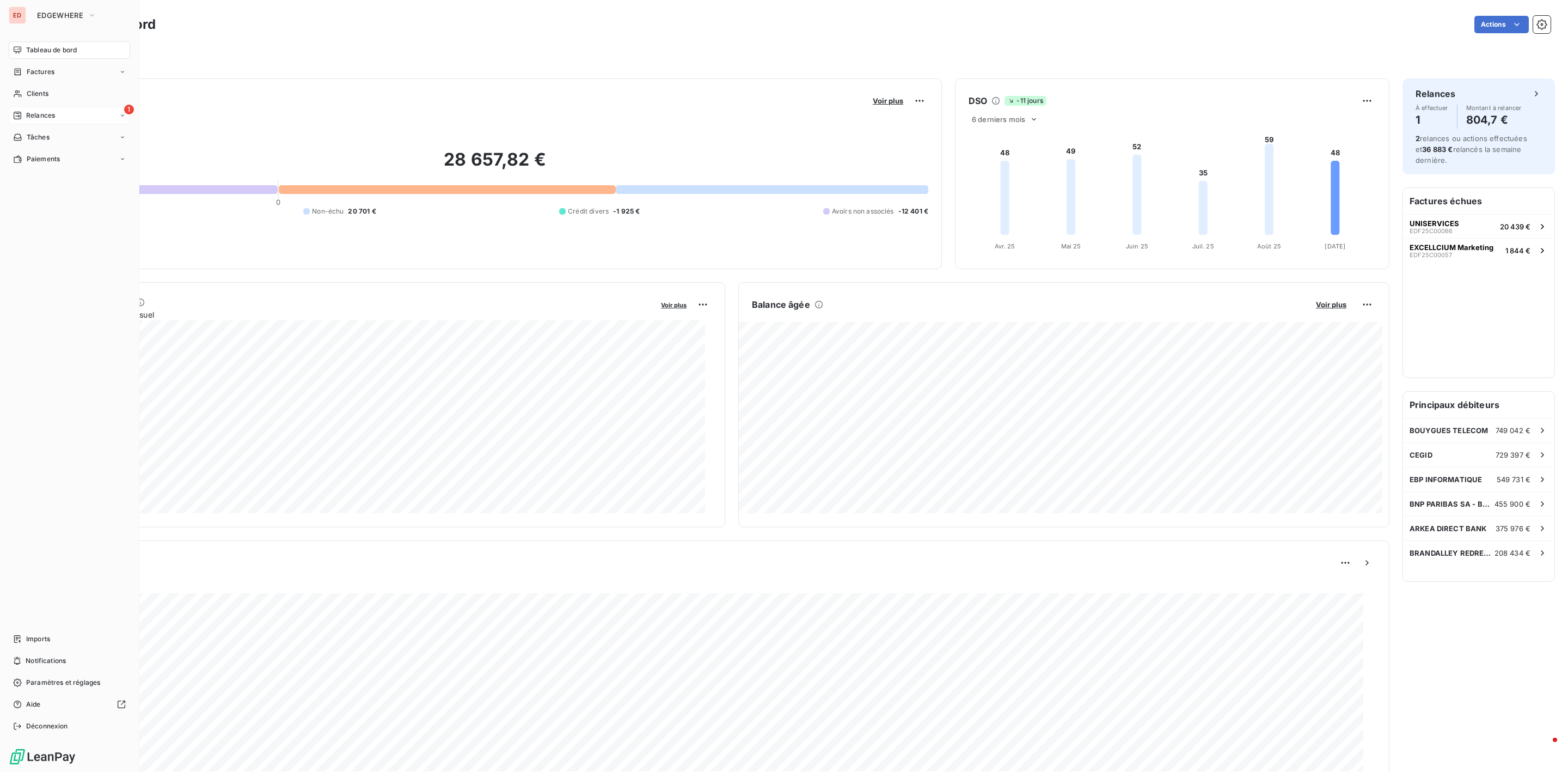
click at [62, 109] on div "1 Relances" at bounding box center [69, 115] width 121 height 17
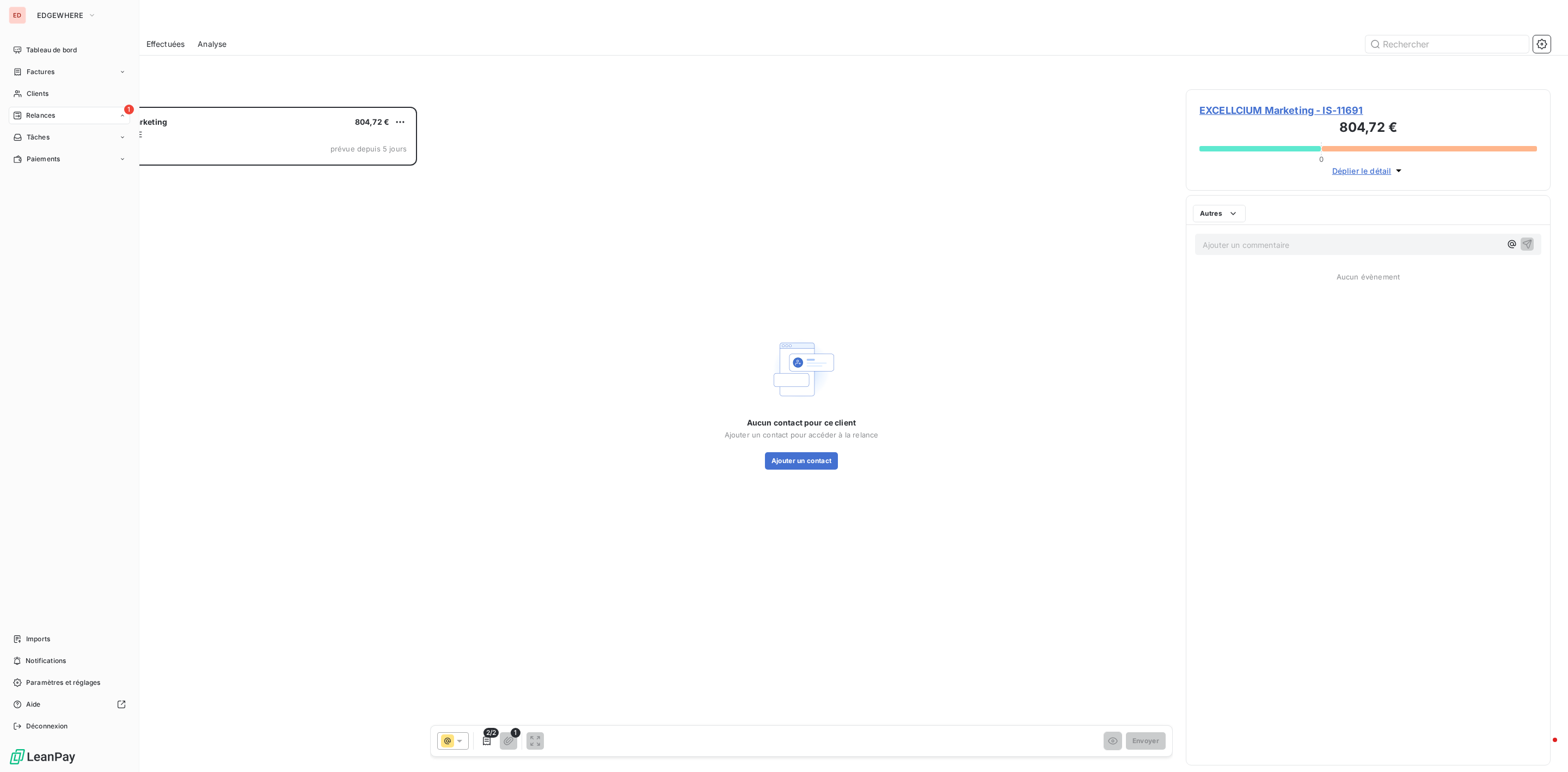
scroll to position [653, 352]
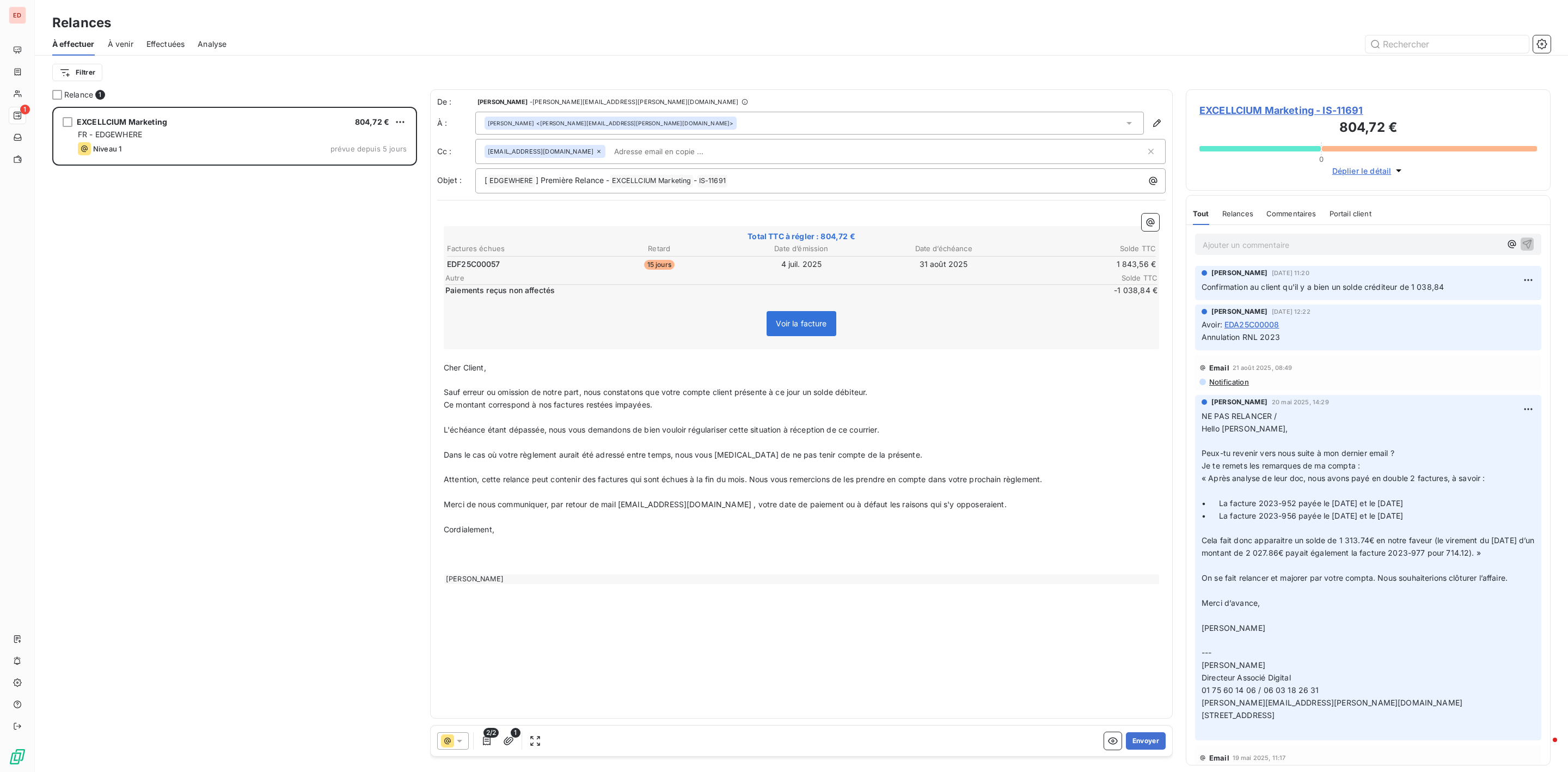
click at [809, 141] on div "[EMAIL_ADDRESS][DOMAIN_NAME]" at bounding box center [820, 152] width 690 height 25
click at [796, 127] on div "[PERSON_NAME] <[PERSON_NAME][EMAIL_ADDRESS][PERSON_NAME][DOMAIN_NAME]>" at bounding box center [810, 123] width 668 height 23
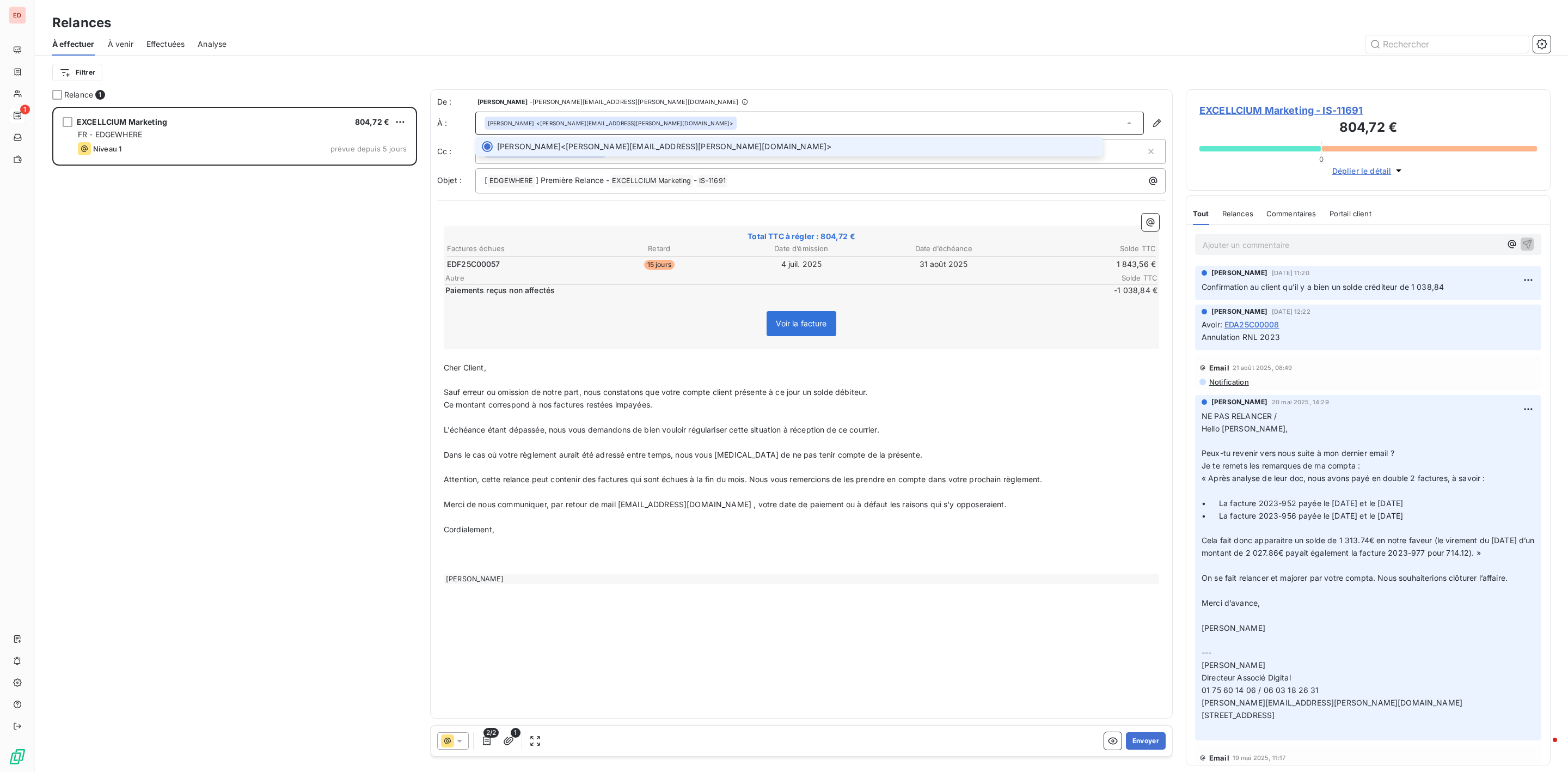
click at [748, 121] on div "[PERSON_NAME] <[PERSON_NAME][EMAIL_ADDRESS][PERSON_NAME][DOMAIN_NAME]>" at bounding box center [810, 123] width 668 height 23
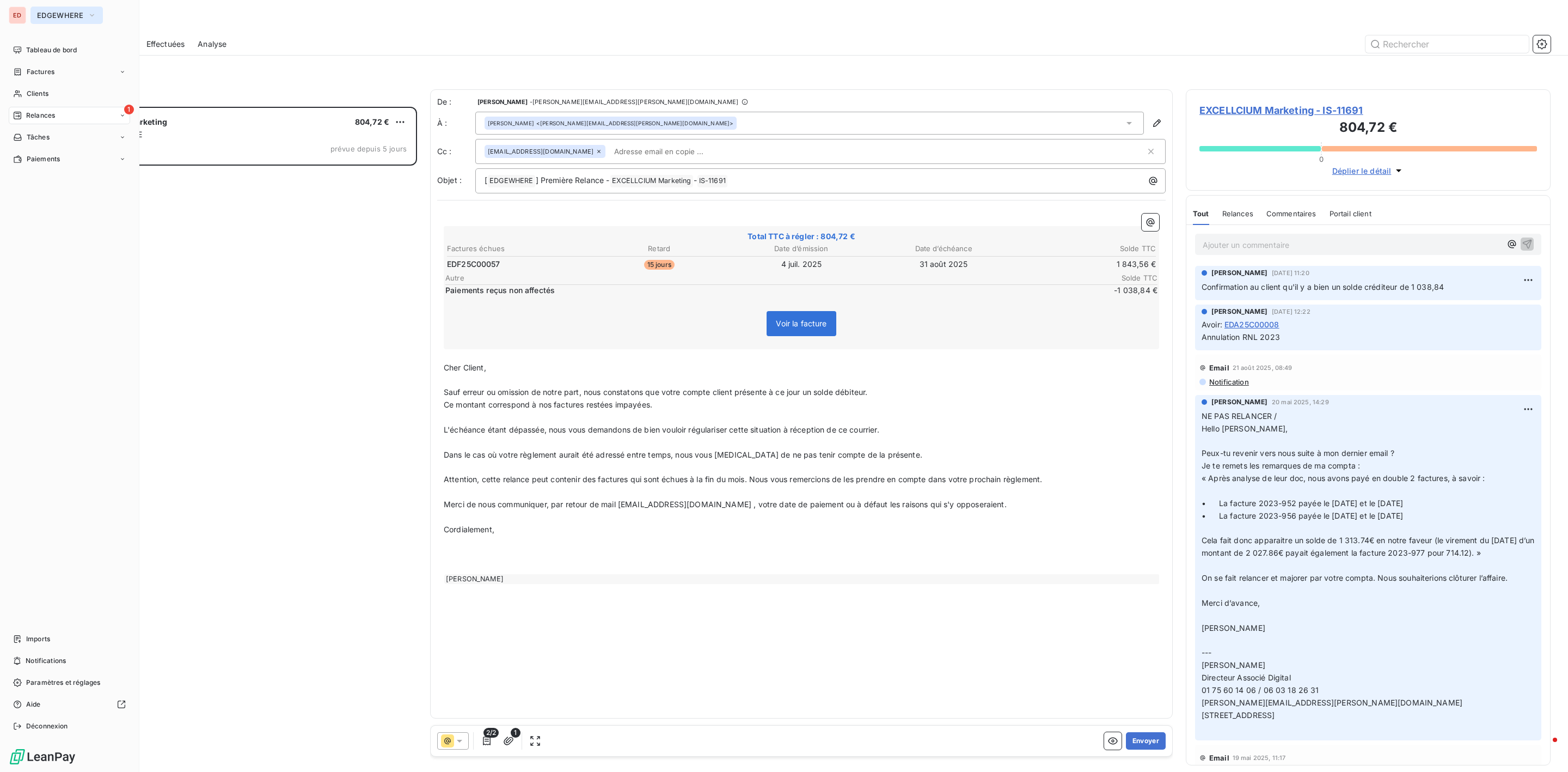
click at [43, 21] on button "EDGEWHERE" at bounding box center [67, 15] width 73 height 17
click at [61, 13] on span "EDGEWHERE" at bounding box center [61, 15] width 47 height 9
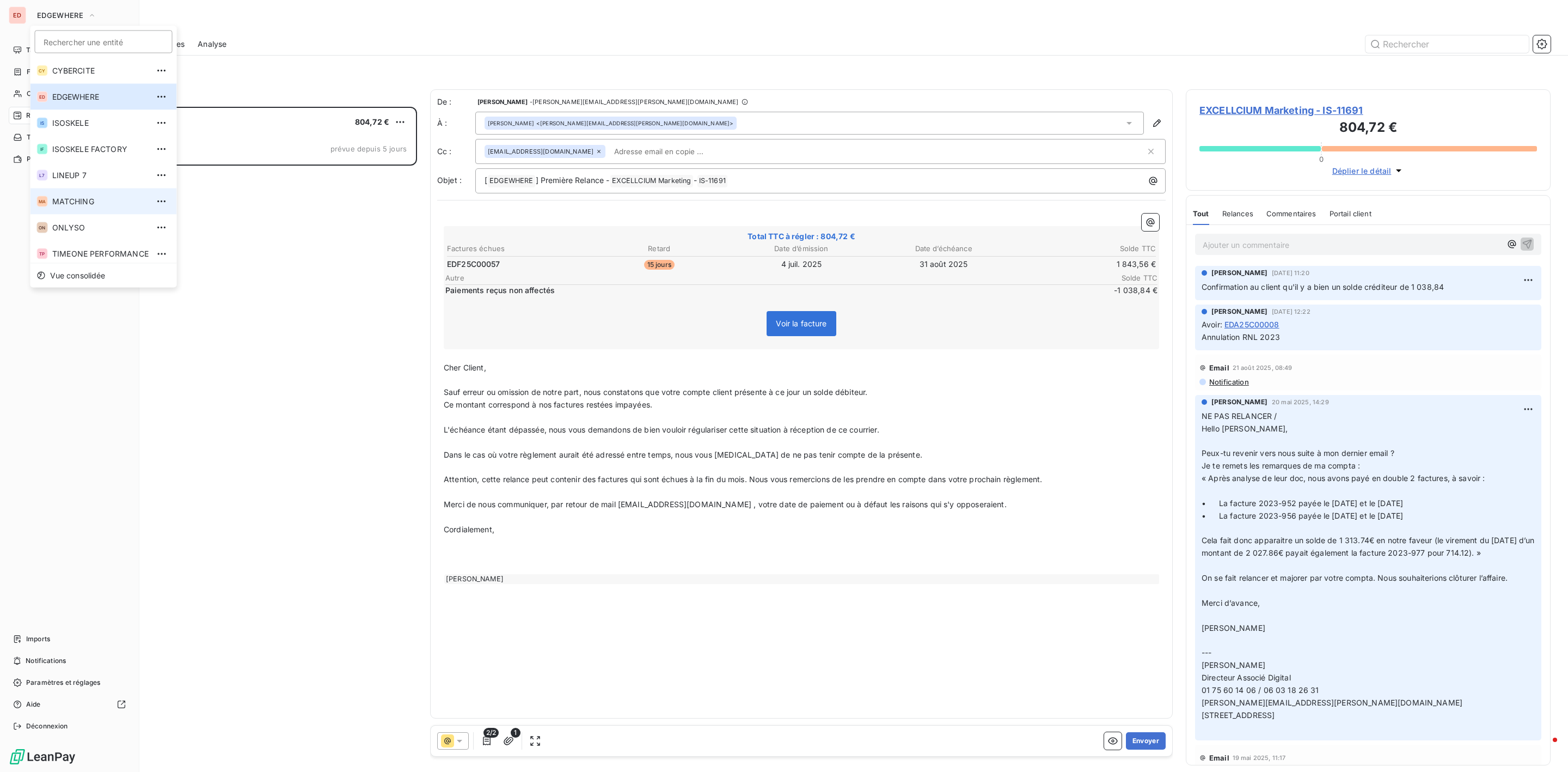
click at [81, 206] on li "MA MATCHING" at bounding box center [104, 201] width 146 height 26
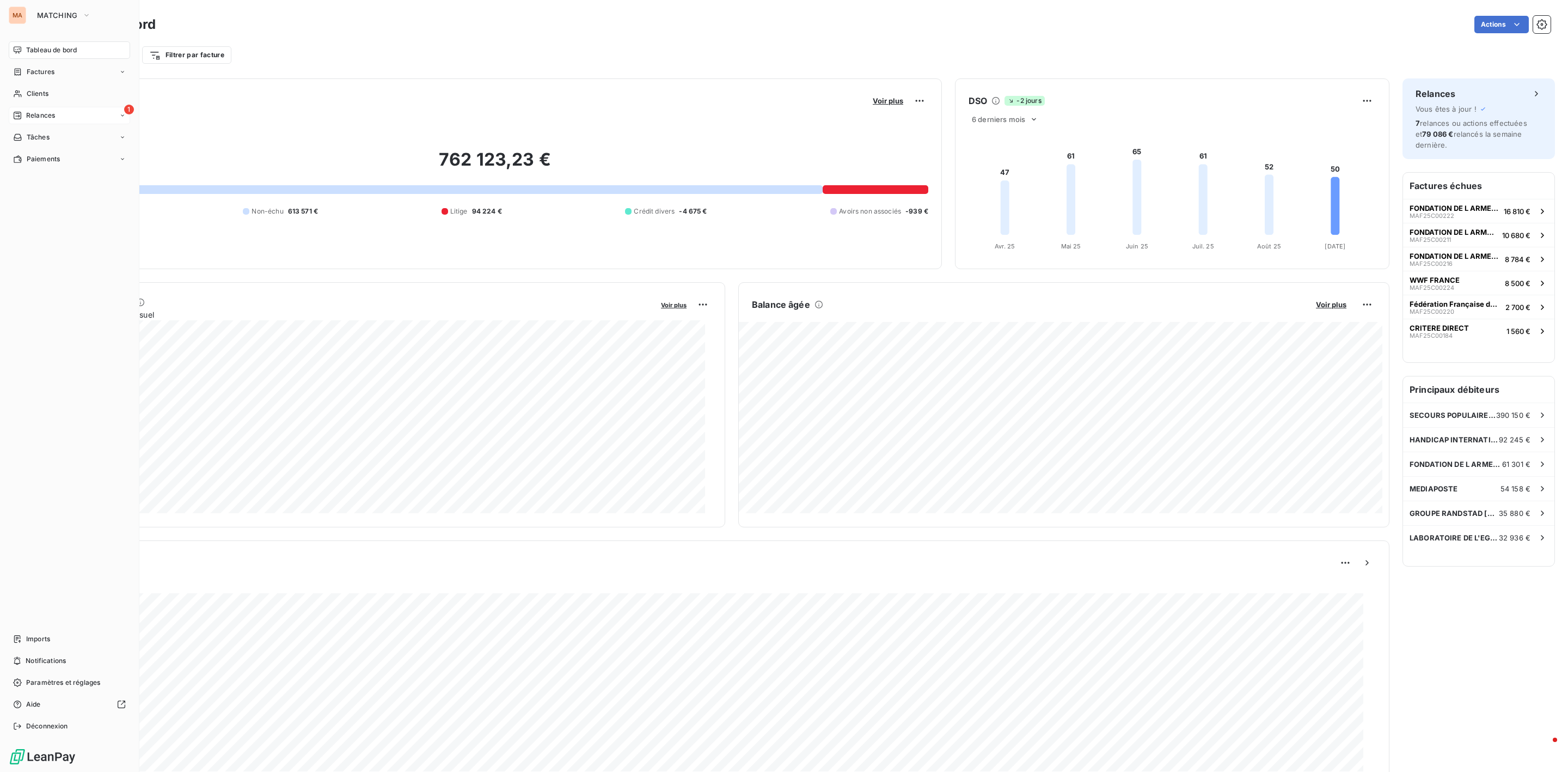
click at [36, 118] on span "Relances" at bounding box center [40, 115] width 29 height 10
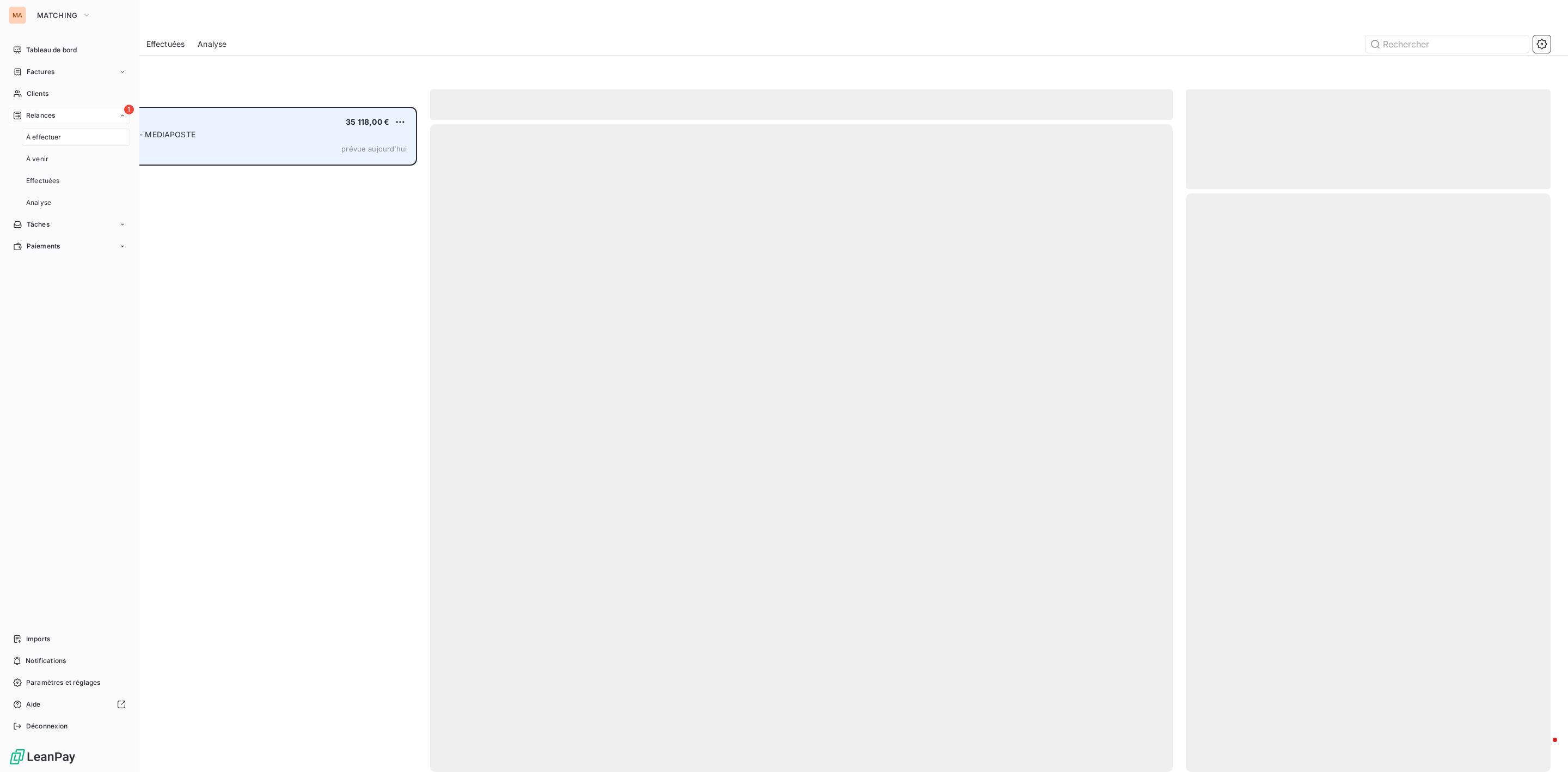
scroll to position [653, 352]
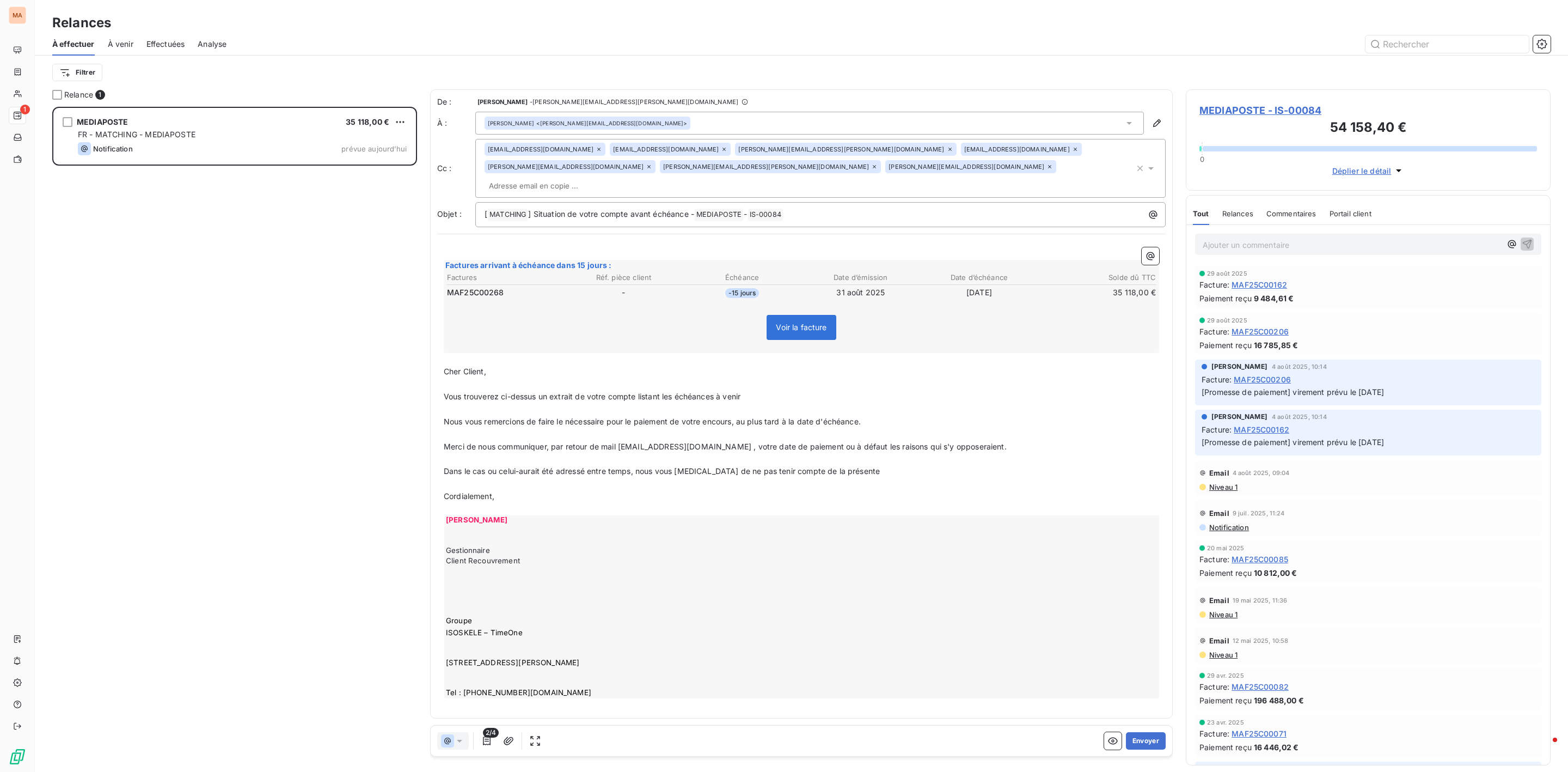
drag, startPoint x: 1140, startPoint y: 744, endPoint x: 637, endPoint y: 299, distance: 671.6
click at [638, 303] on div "De : [PERSON_NAME] - [PERSON_NAME][EMAIL_ADDRESS][PERSON_NAME][DOMAIN_NAME] À :…" at bounding box center [801, 426] width 742 height 673
click at [947, 151] on icon at bounding box center [950, 149] width 7 height 7
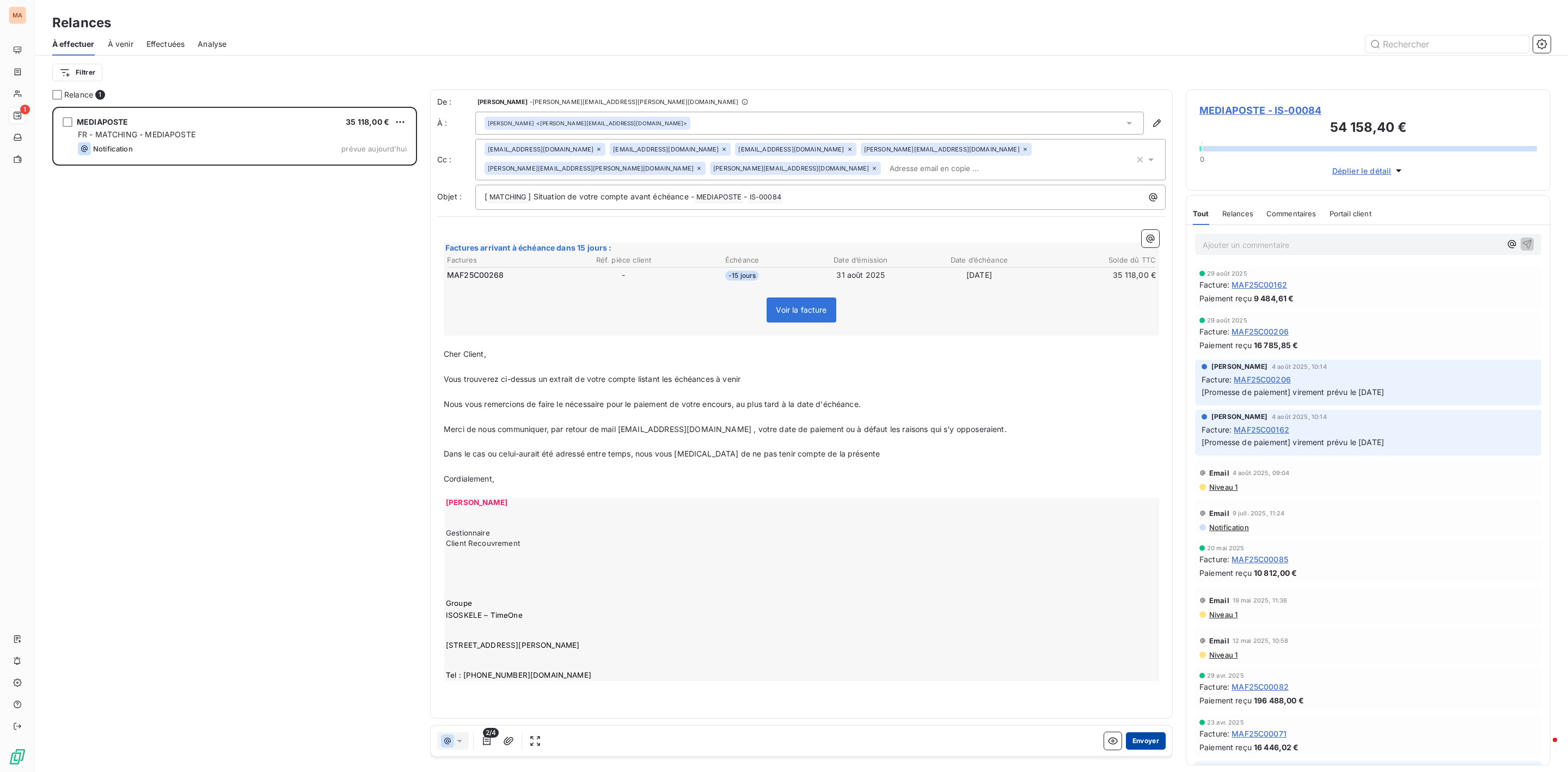
click at [1149, 742] on button "Envoyer" at bounding box center [1146, 741] width 40 height 17
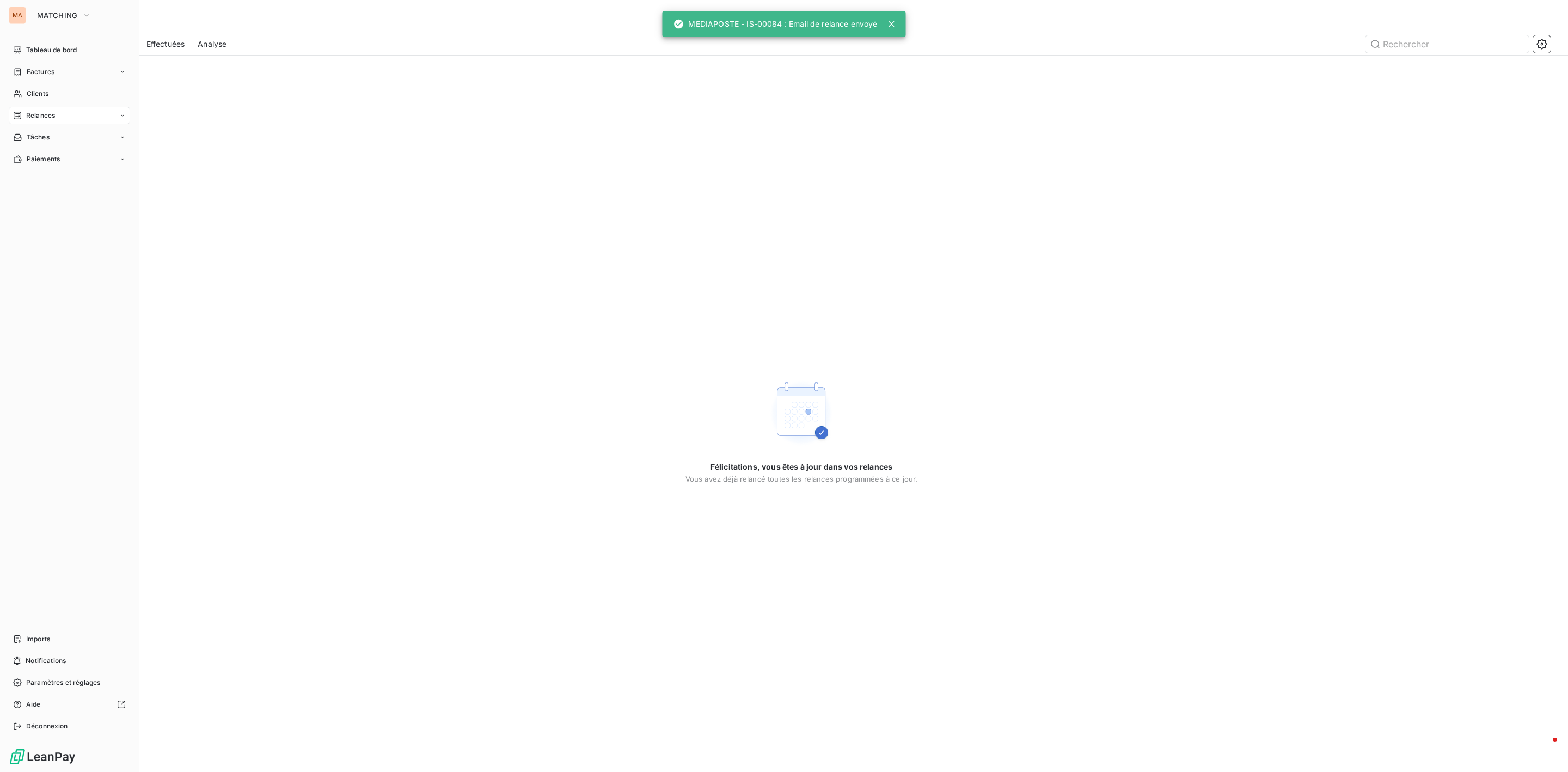
click at [13, 11] on div "MA" at bounding box center [17, 15] width 17 height 17
click at [46, 15] on span "MATCHING" at bounding box center [57, 15] width 41 height 9
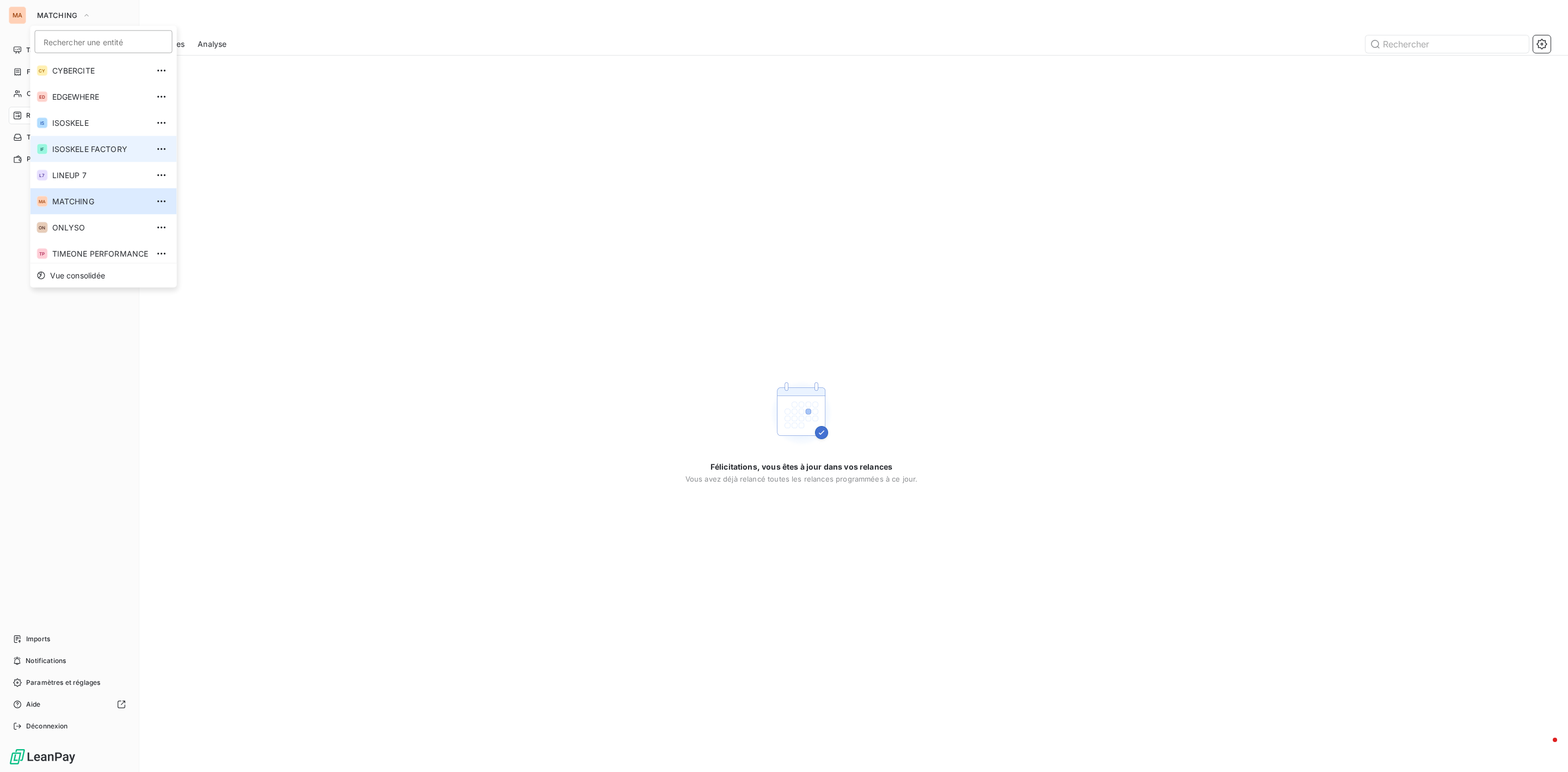
click at [109, 149] on span "ISOSKELE FACTORY" at bounding box center [100, 149] width 97 height 11
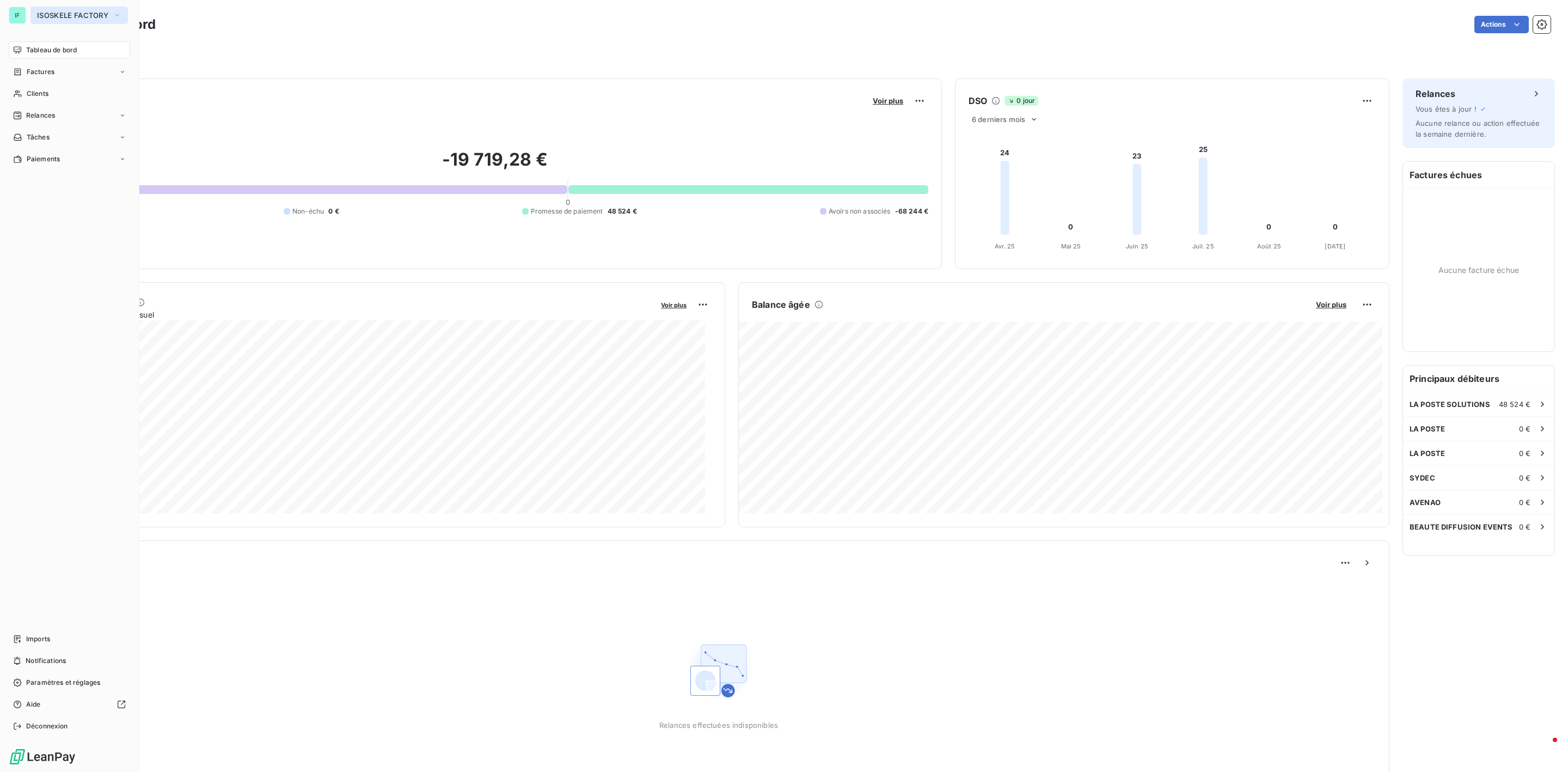
click at [73, 13] on span "ISOSKELE FACTORY" at bounding box center [73, 15] width 71 height 9
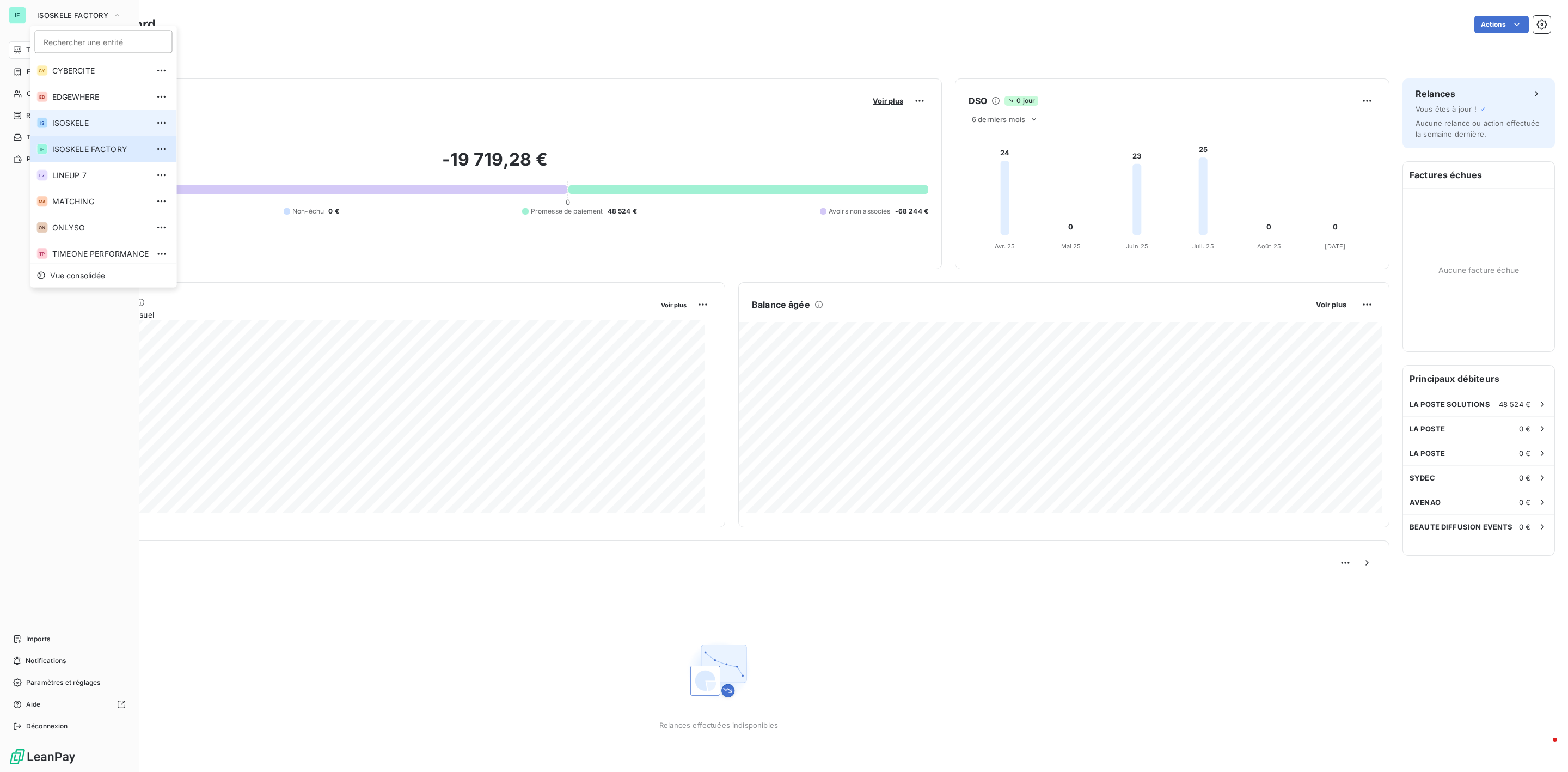
click at [87, 123] on span "ISOSKELE" at bounding box center [100, 123] width 97 height 11
